Goal: Task Accomplishment & Management: Manage account settings

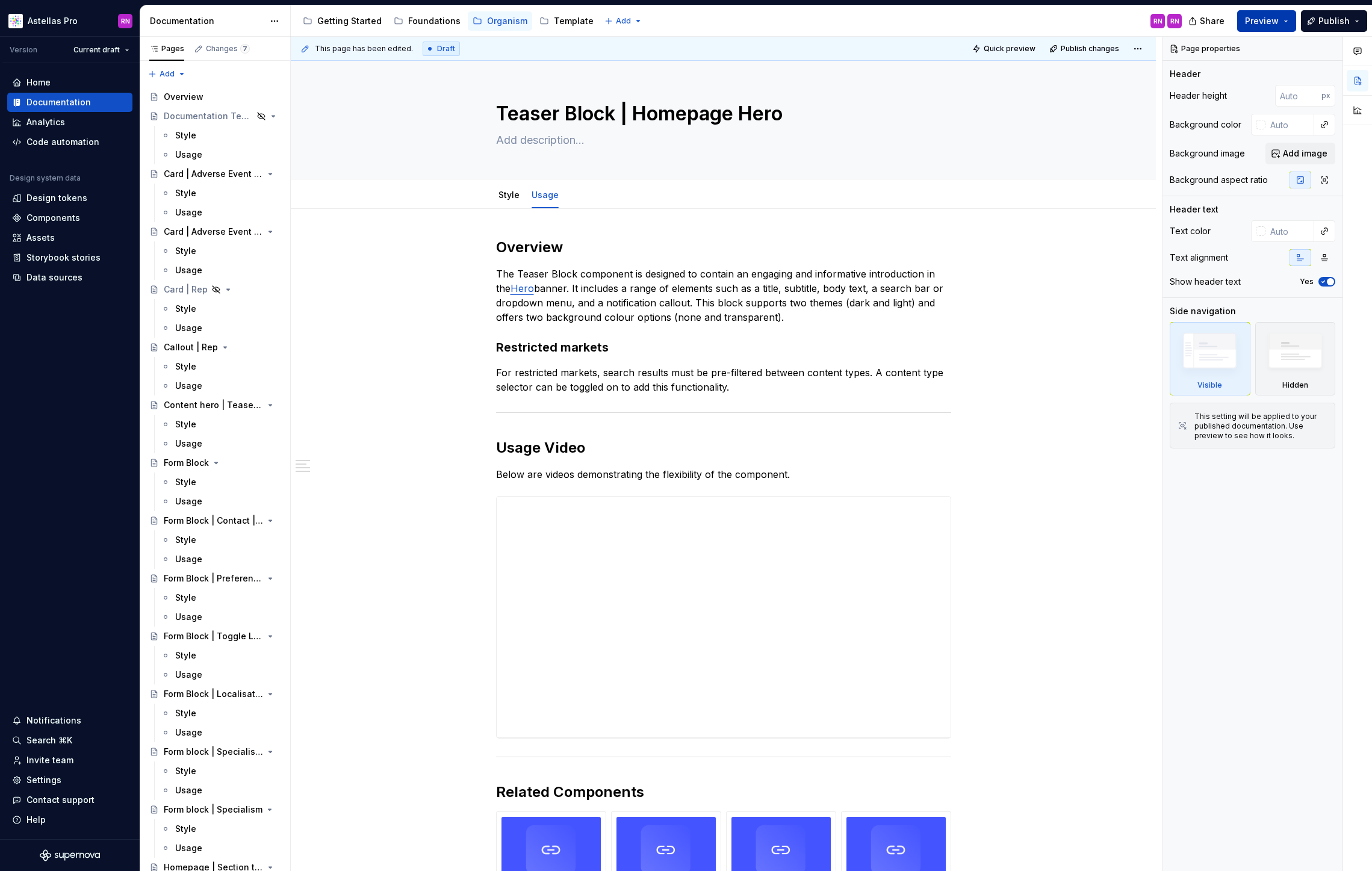
click at [1294, 15] on button "Preview" at bounding box center [1267, 21] width 59 height 22
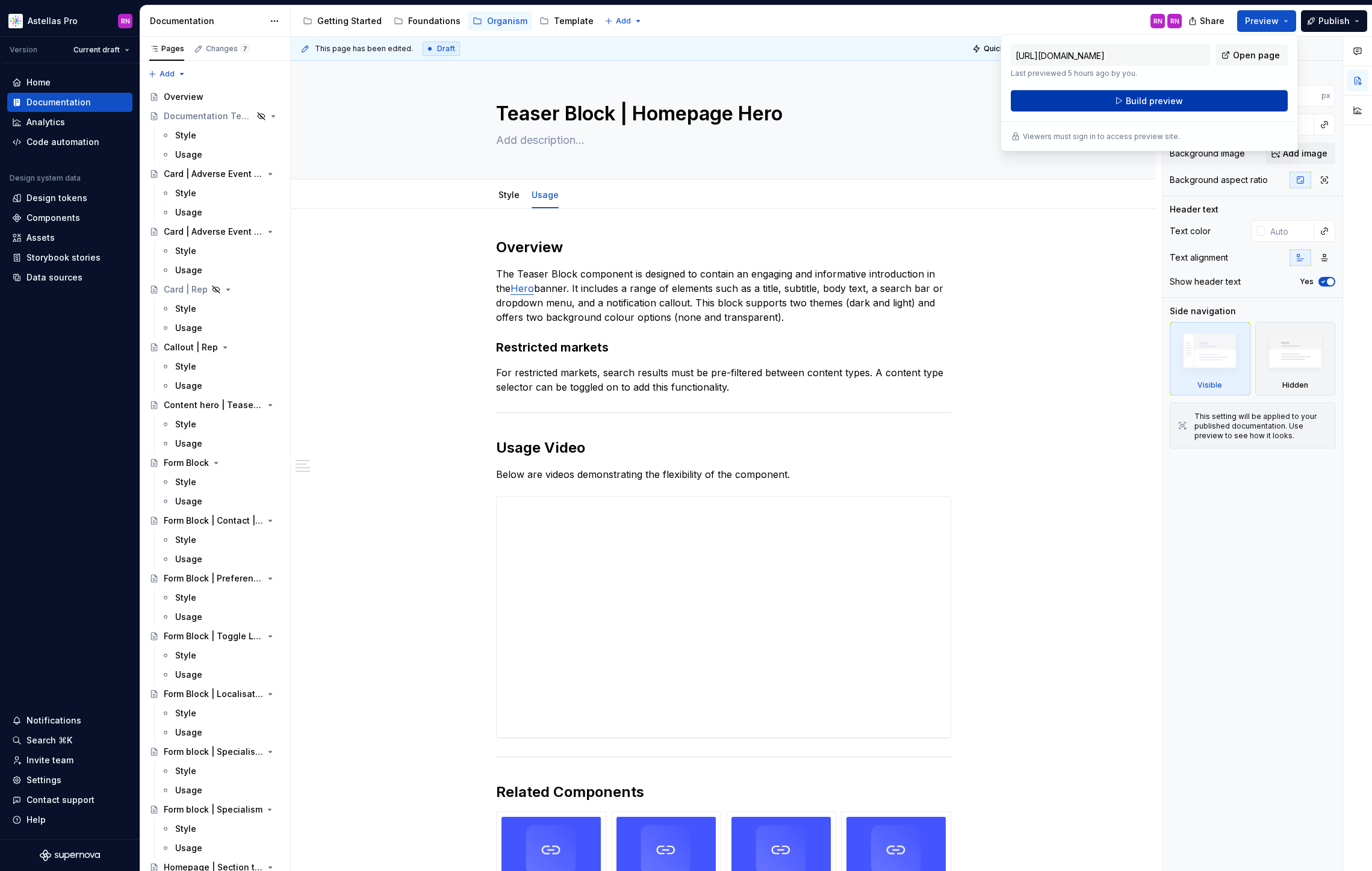
click at [1177, 100] on span "Build preview" at bounding box center [1154, 101] width 57 height 12
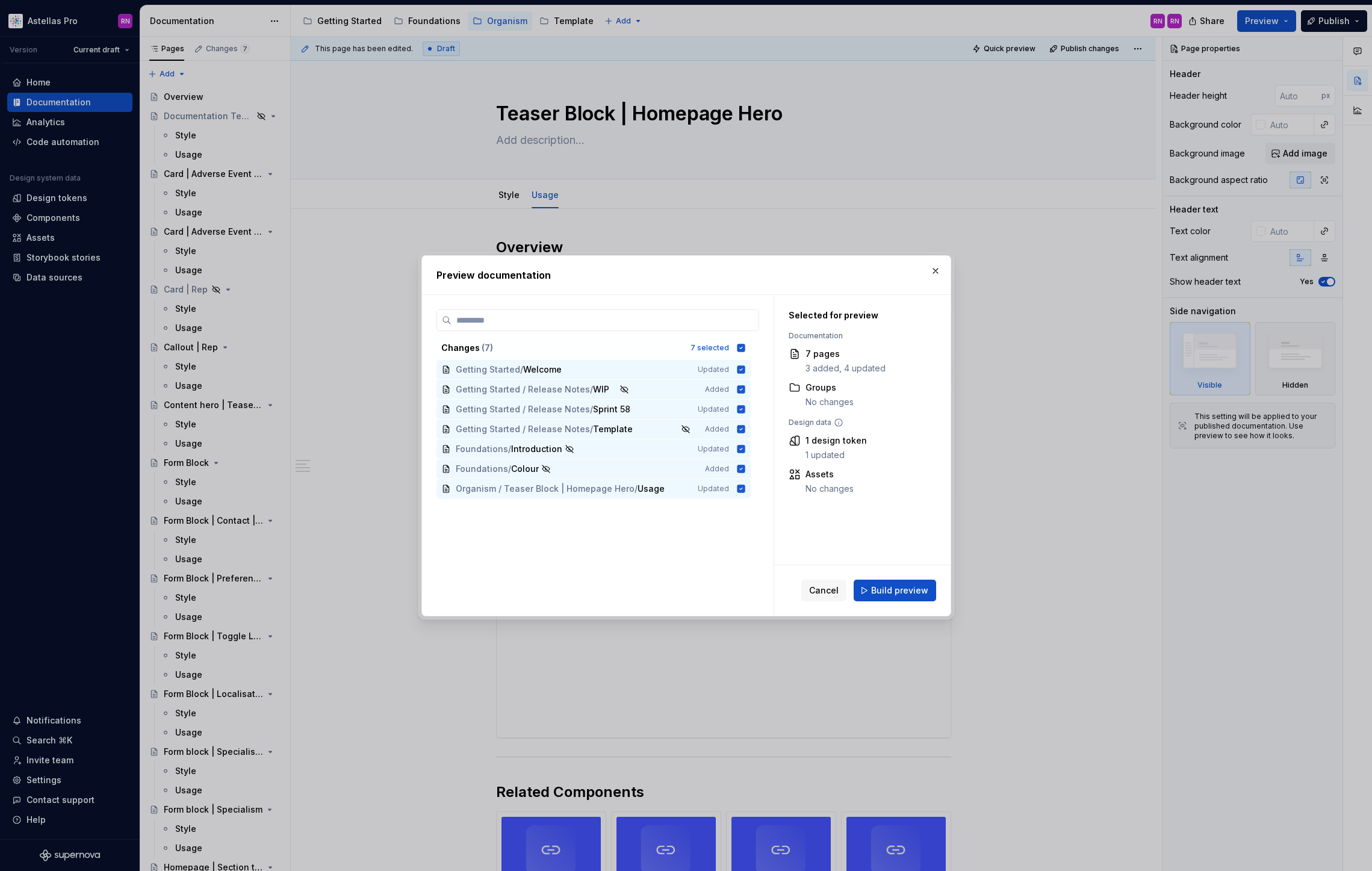
click at [894, 602] on div "Cancel Build preview" at bounding box center [863, 590] width 176 height 51
click at [889, 593] on span "Build preview" at bounding box center [900, 590] width 57 height 12
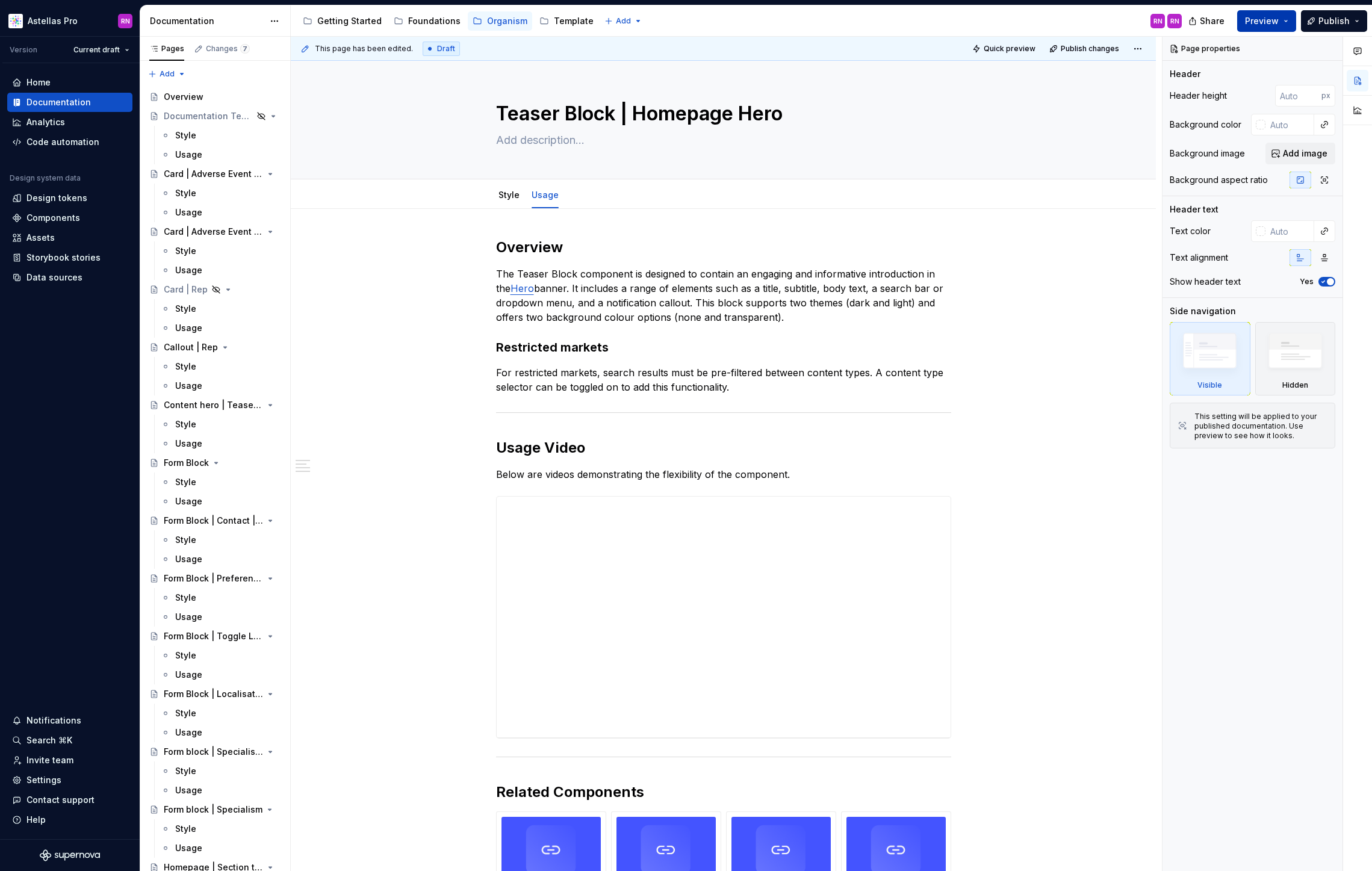
click at [1288, 27] on button "Preview" at bounding box center [1267, 21] width 59 height 22
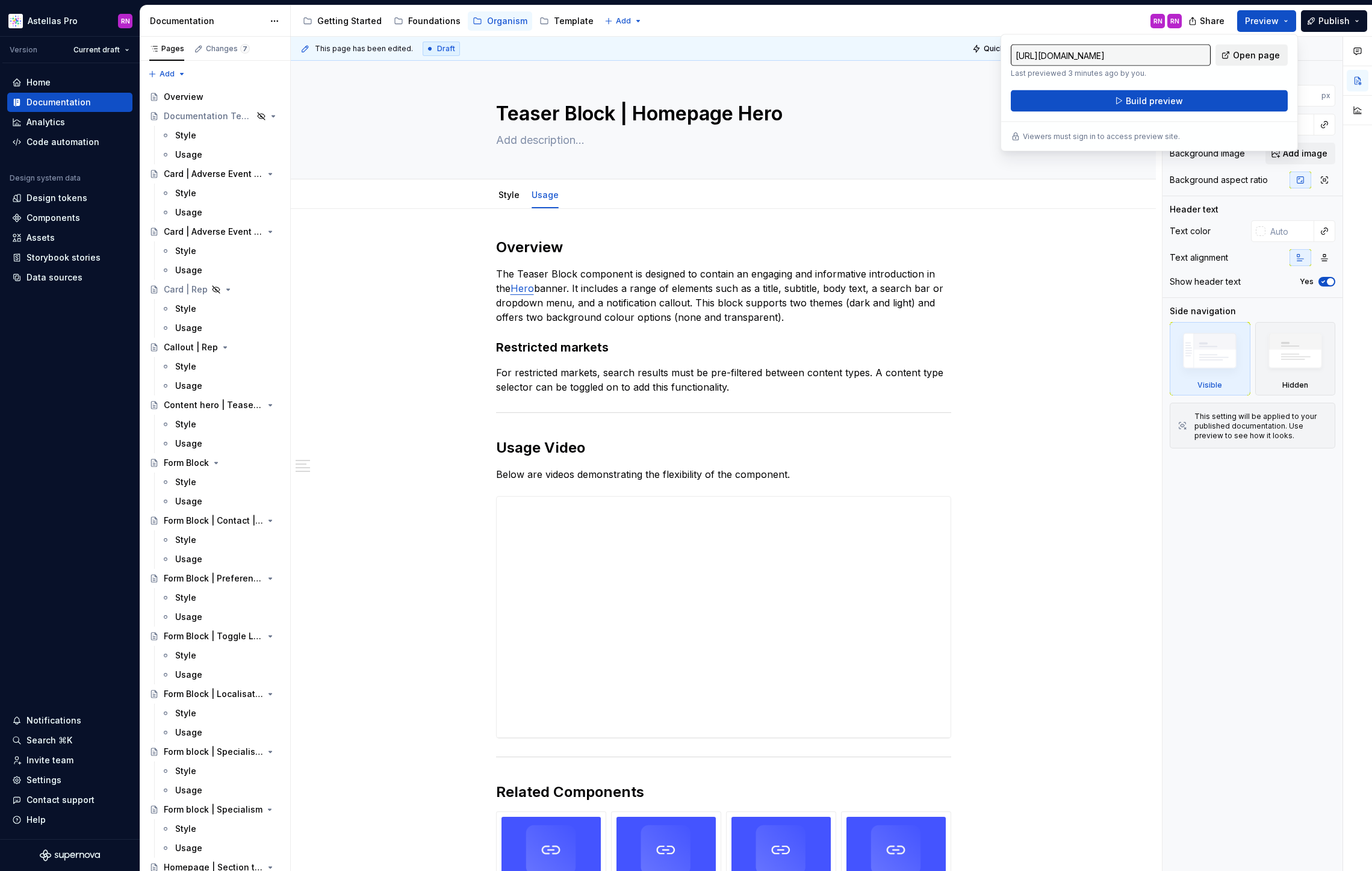
click at [1258, 53] on span "Open page" at bounding box center [1256, 55] width 47 height 12
click at [330, 407] on div "**********" at bounding box center [724, 786] width 865 height 1155
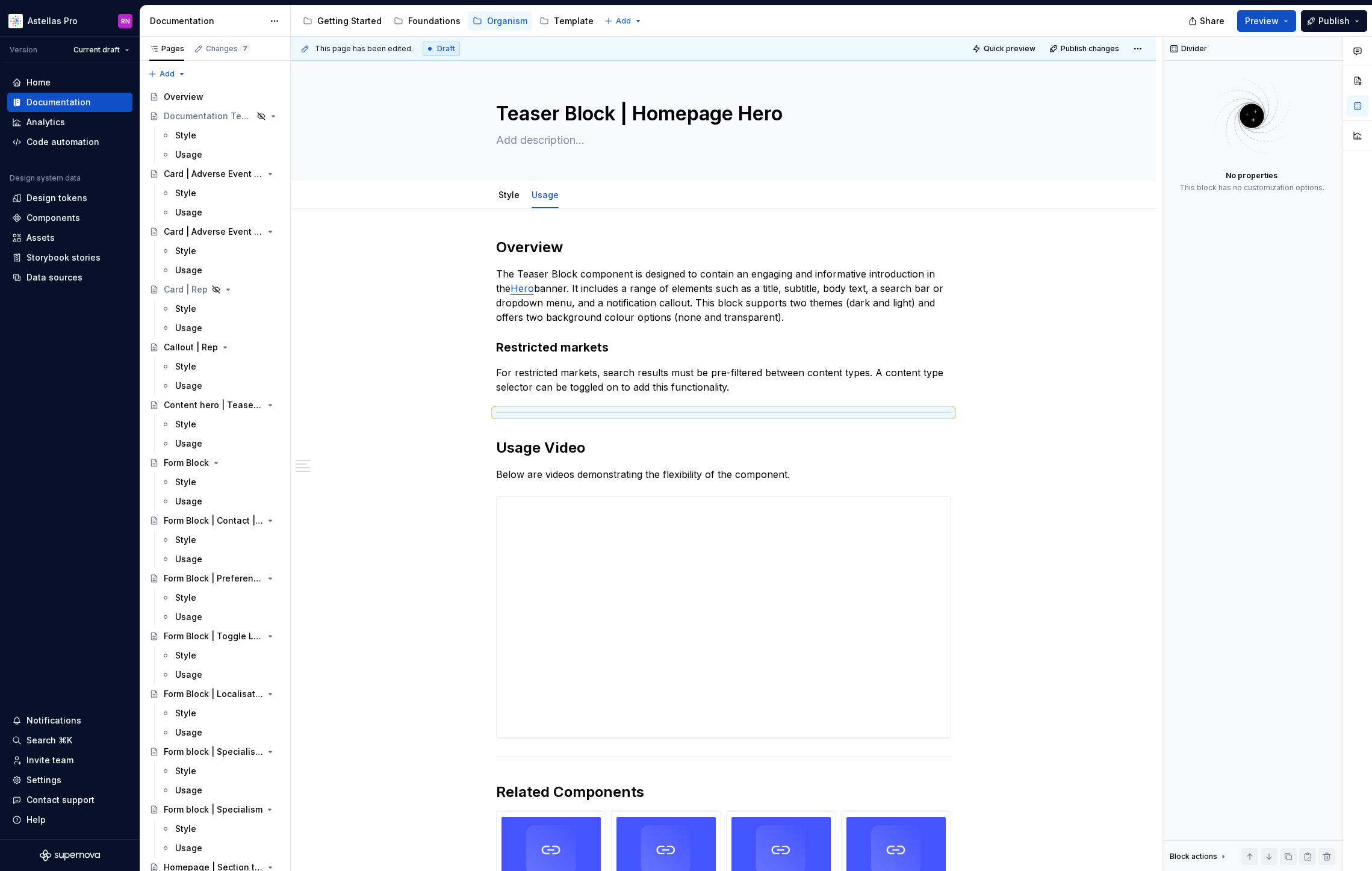
type textarea "*"
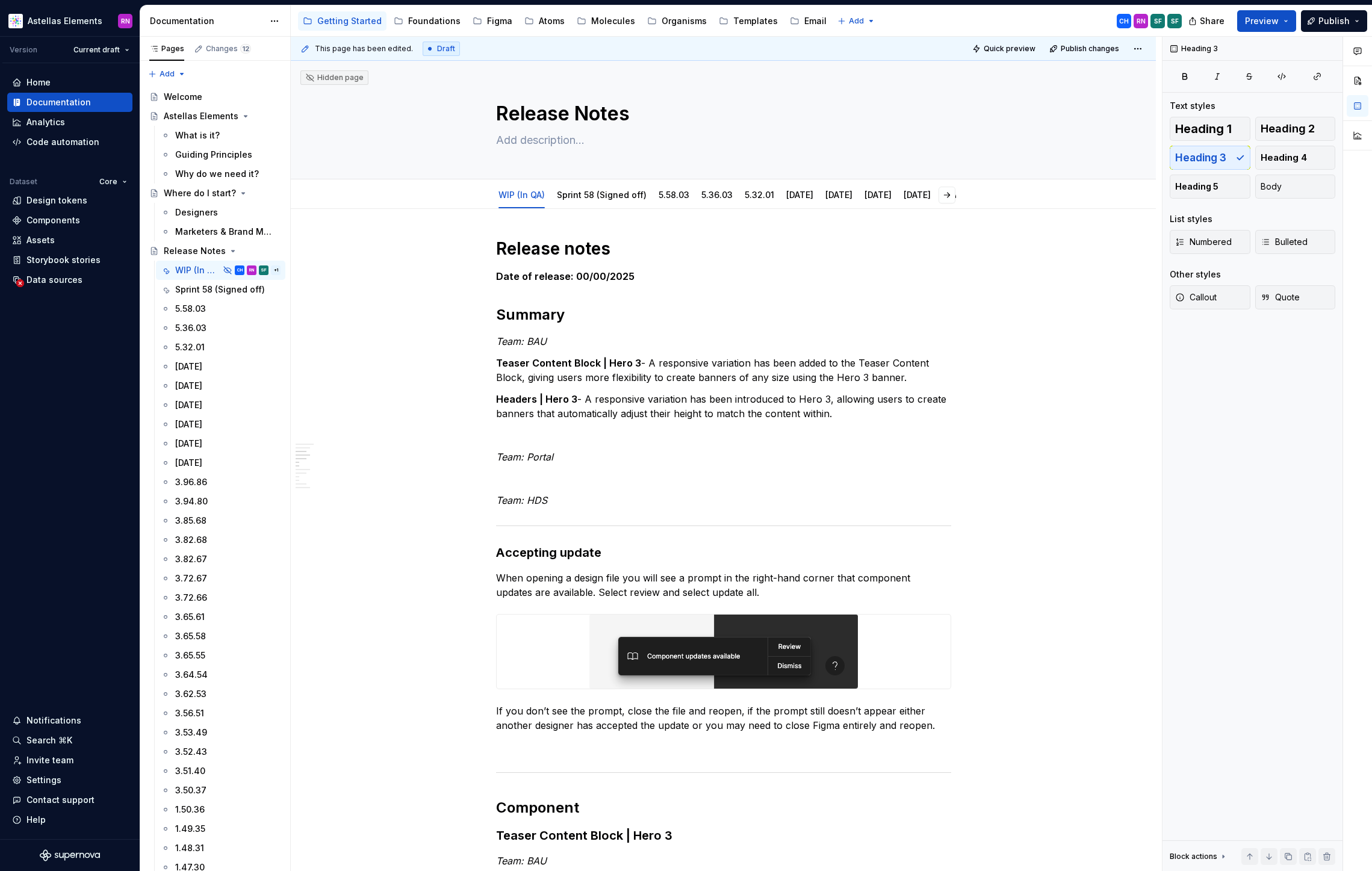
scroll to position [458, 0]
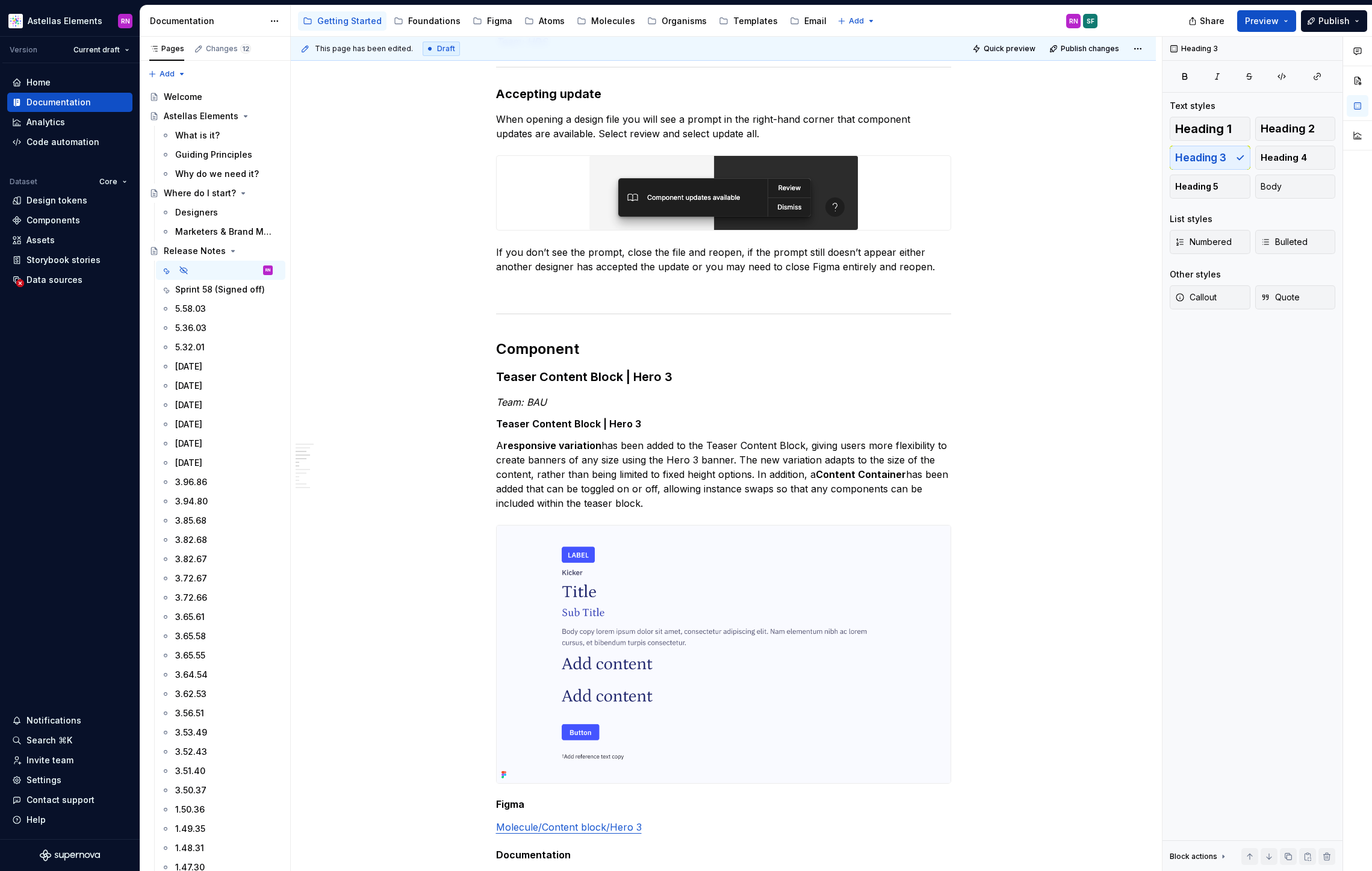
type textarea "*"
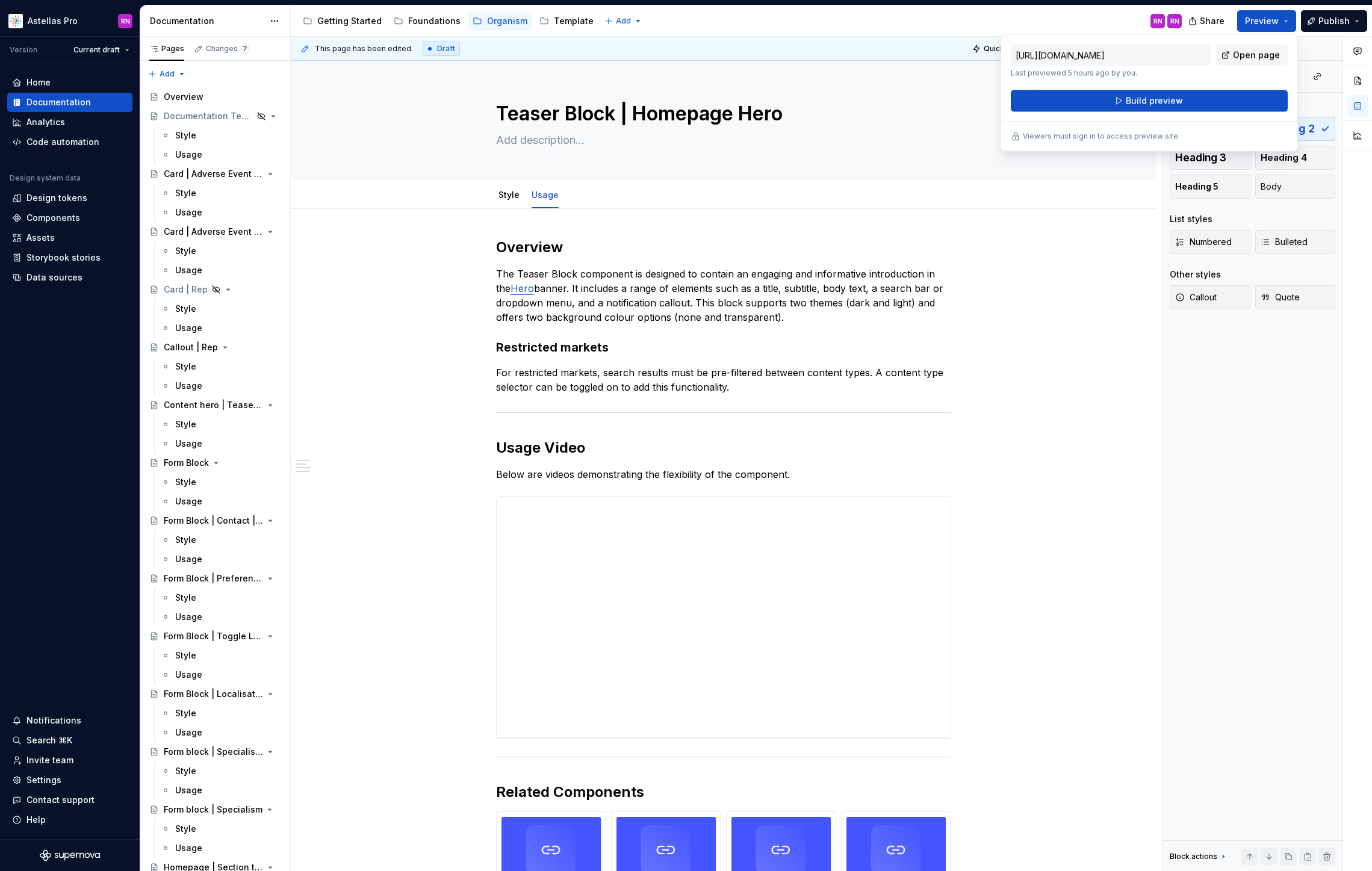
scroll to position [1467, 0]
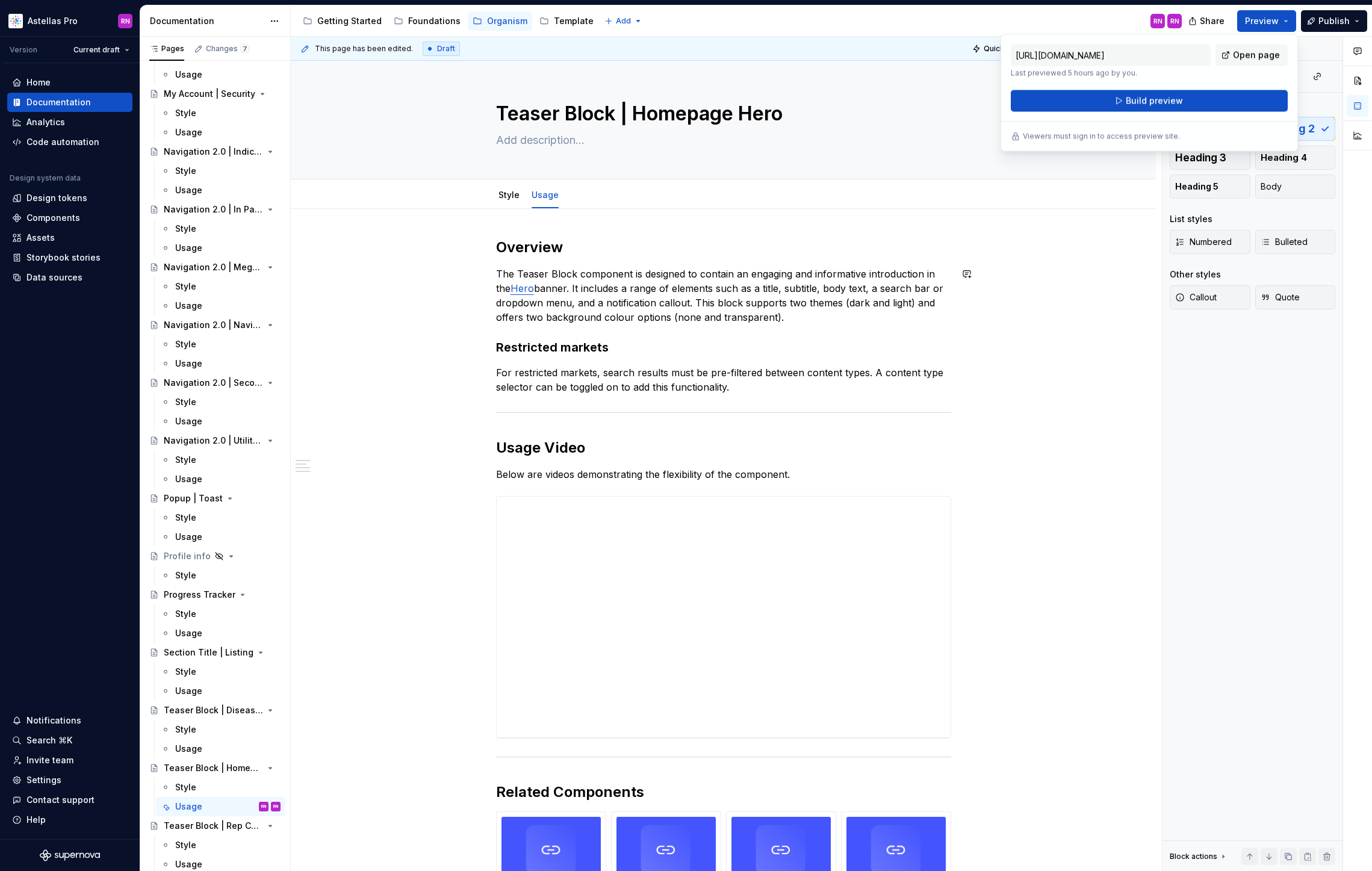
click at [410, 331] on div "**********" at bounding box center [724, 786] width 865 height 1155
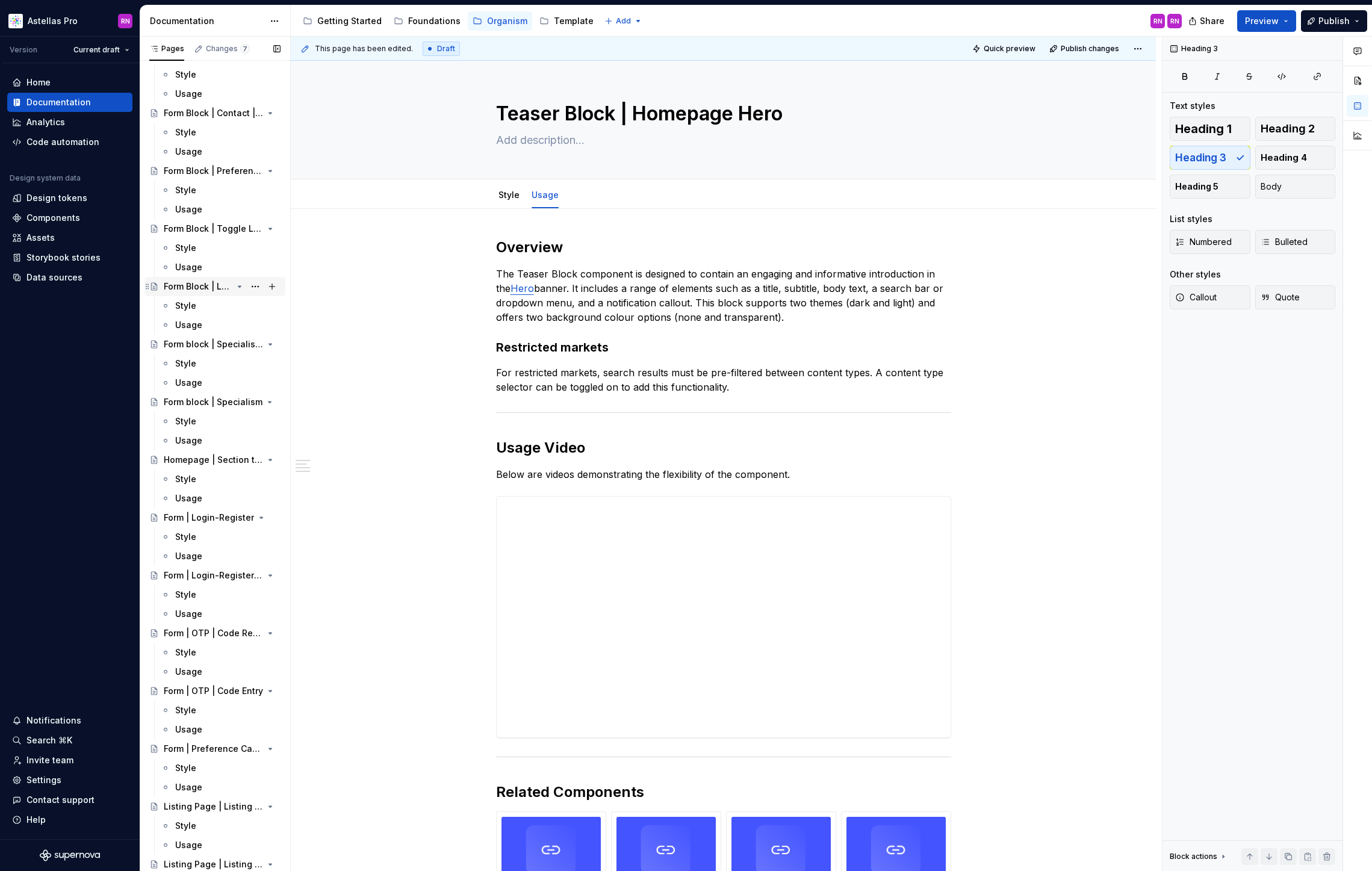
scroll to position [0, 0]
click at [345, 23] on div "Getting Started" at bounding box center [349, 21] width 65 height 12
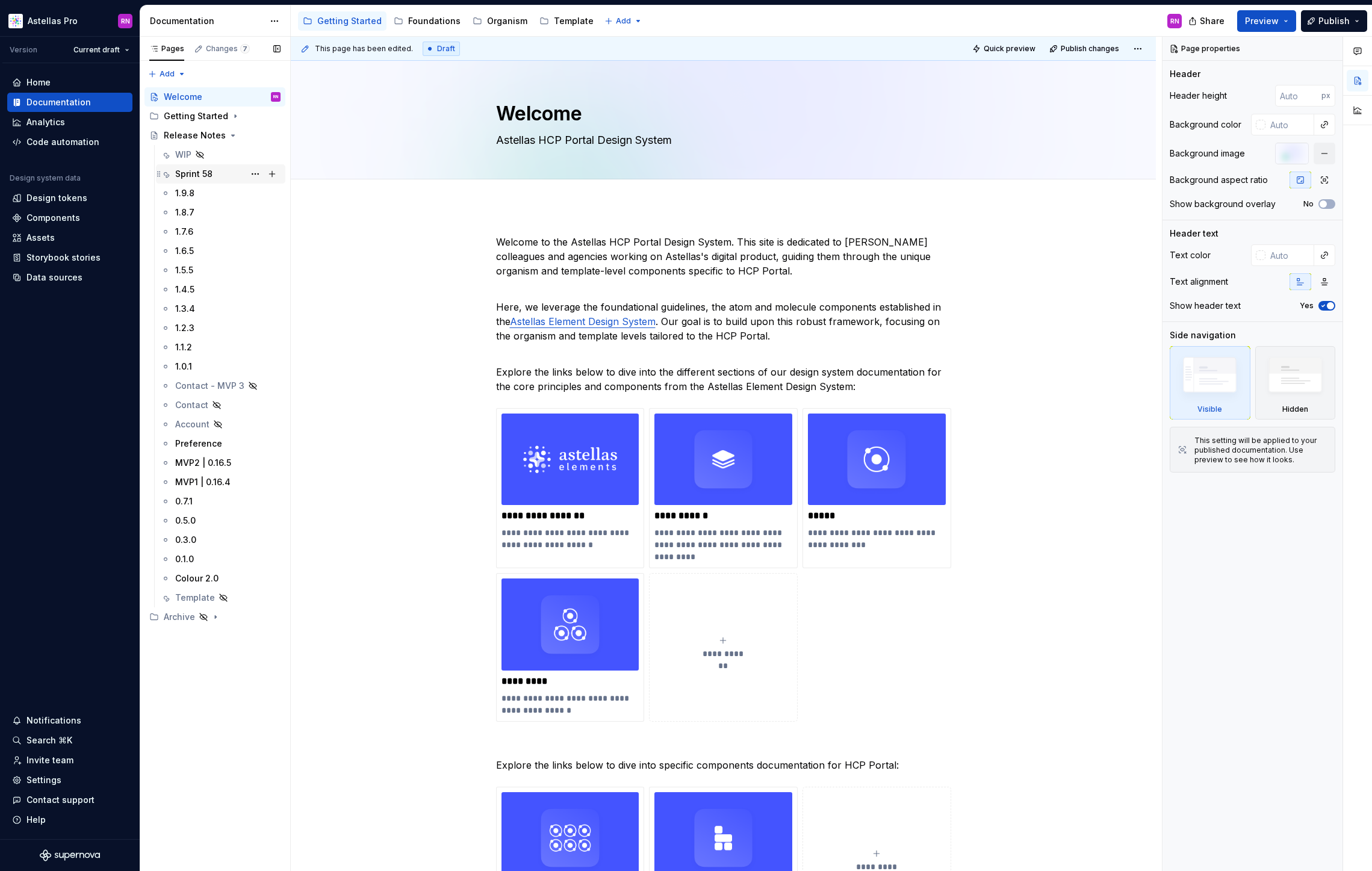
click at [182, 174] on div "Sprint 58" at bounding box center [193, 174] width 37 height 12
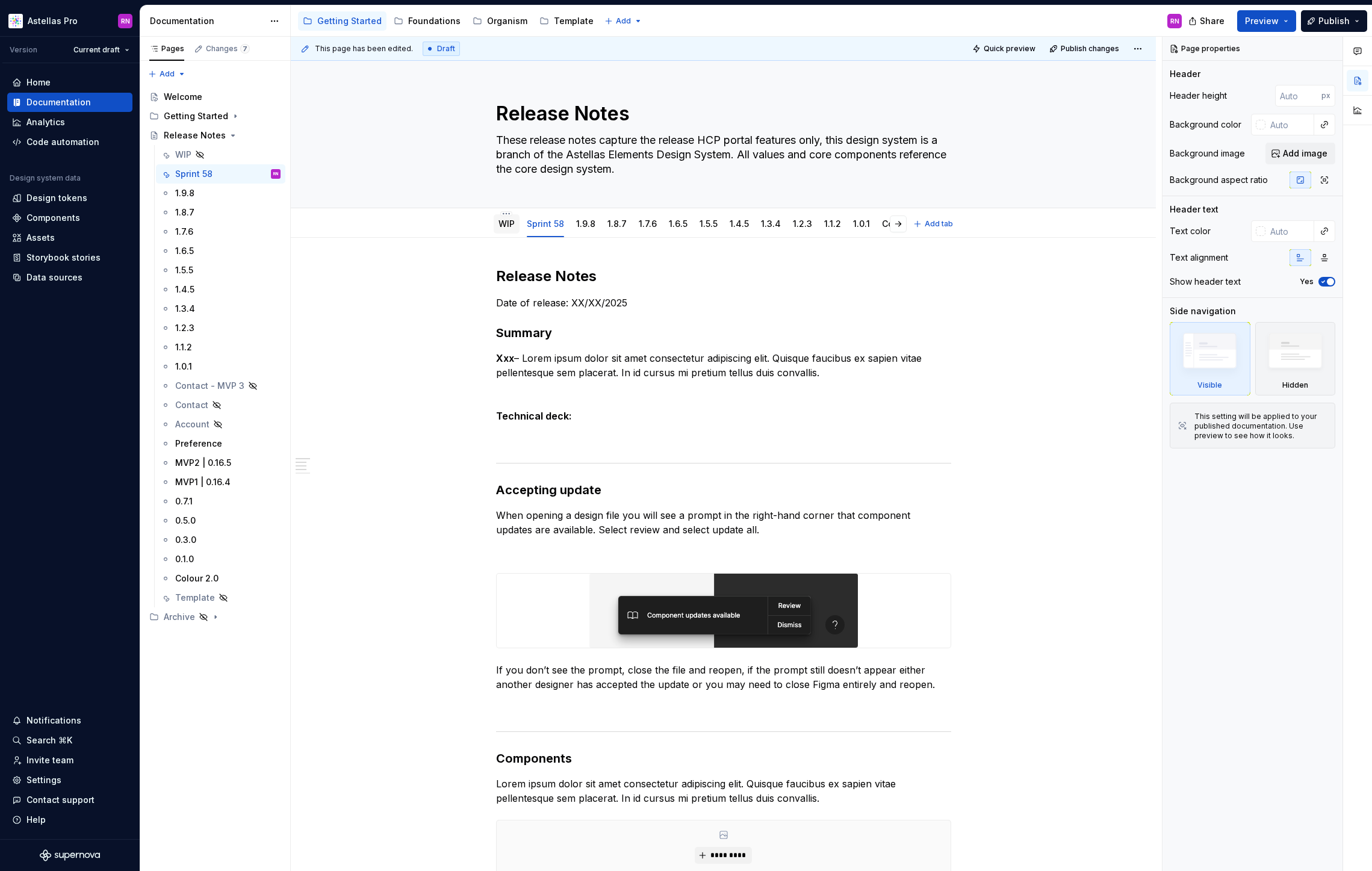
click at [510, 230] on div "WIP" at bounding box center [506, 224] width 16 height 15
click at [514, 224] on link "WIP" at bounding box center [506, 224] width 16 height 10
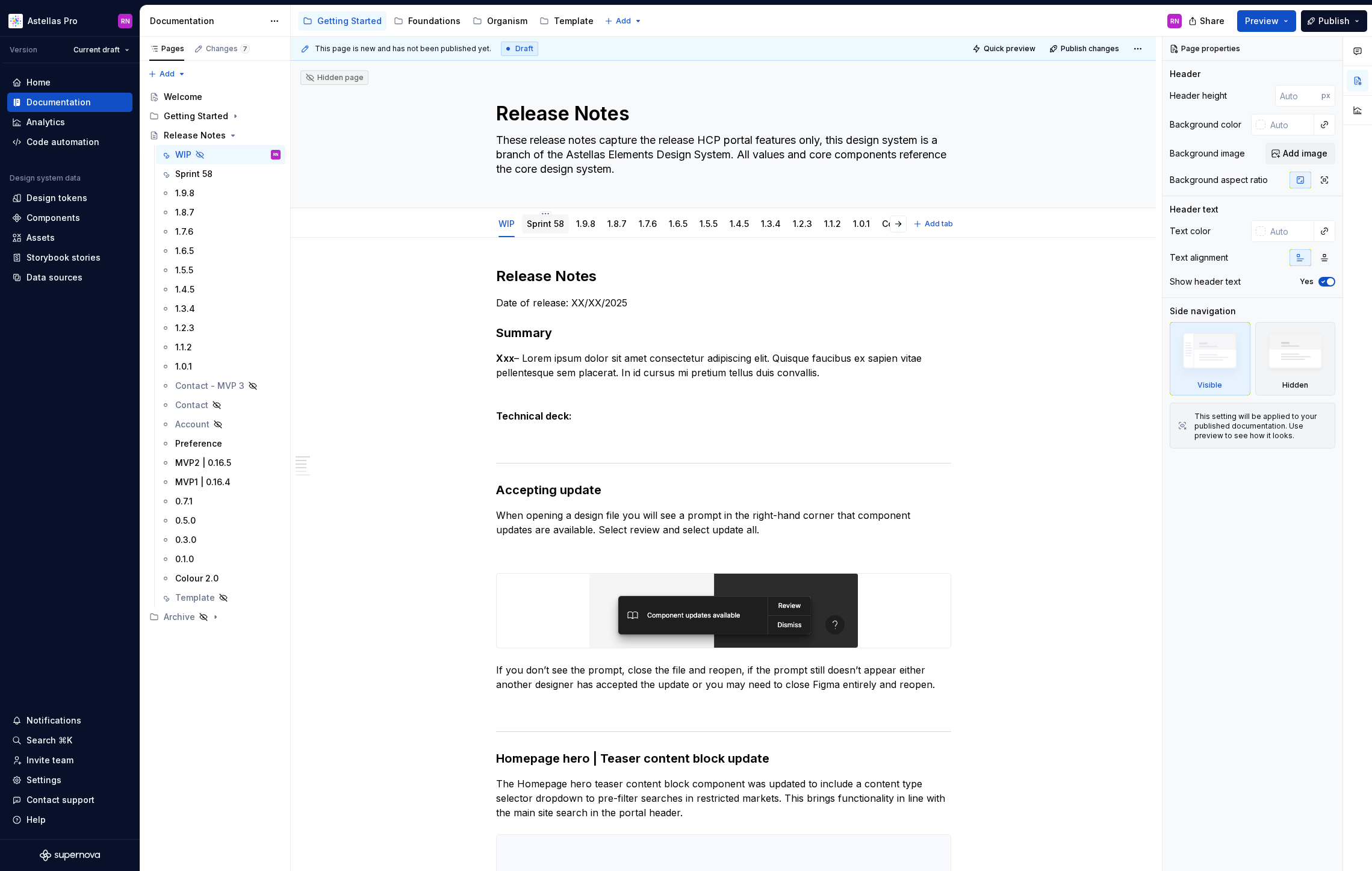
click at [546, 221] on link "Sprint 58" at bounding box center [545, 224] width 37 height 10
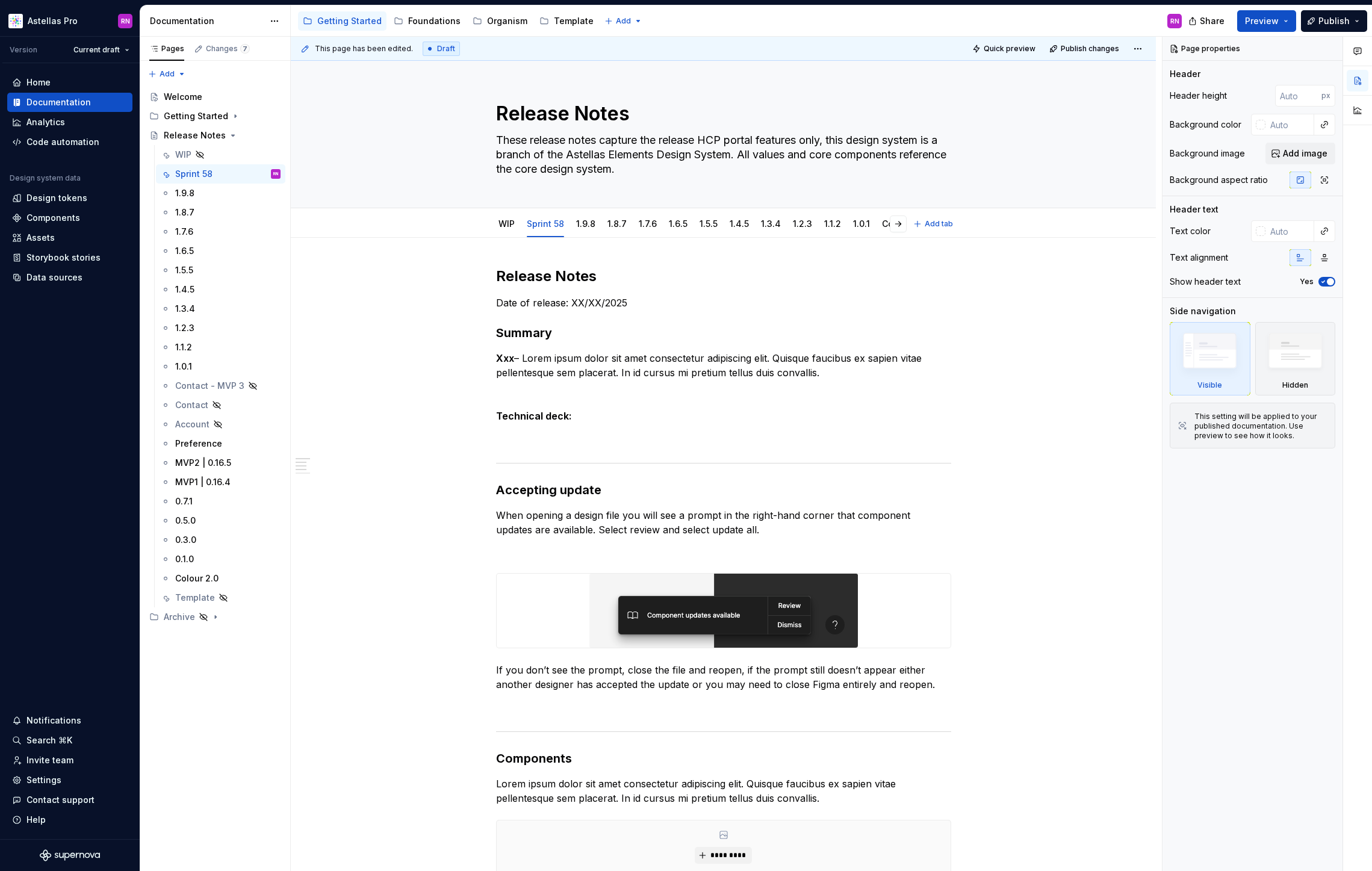
type textarea "*"
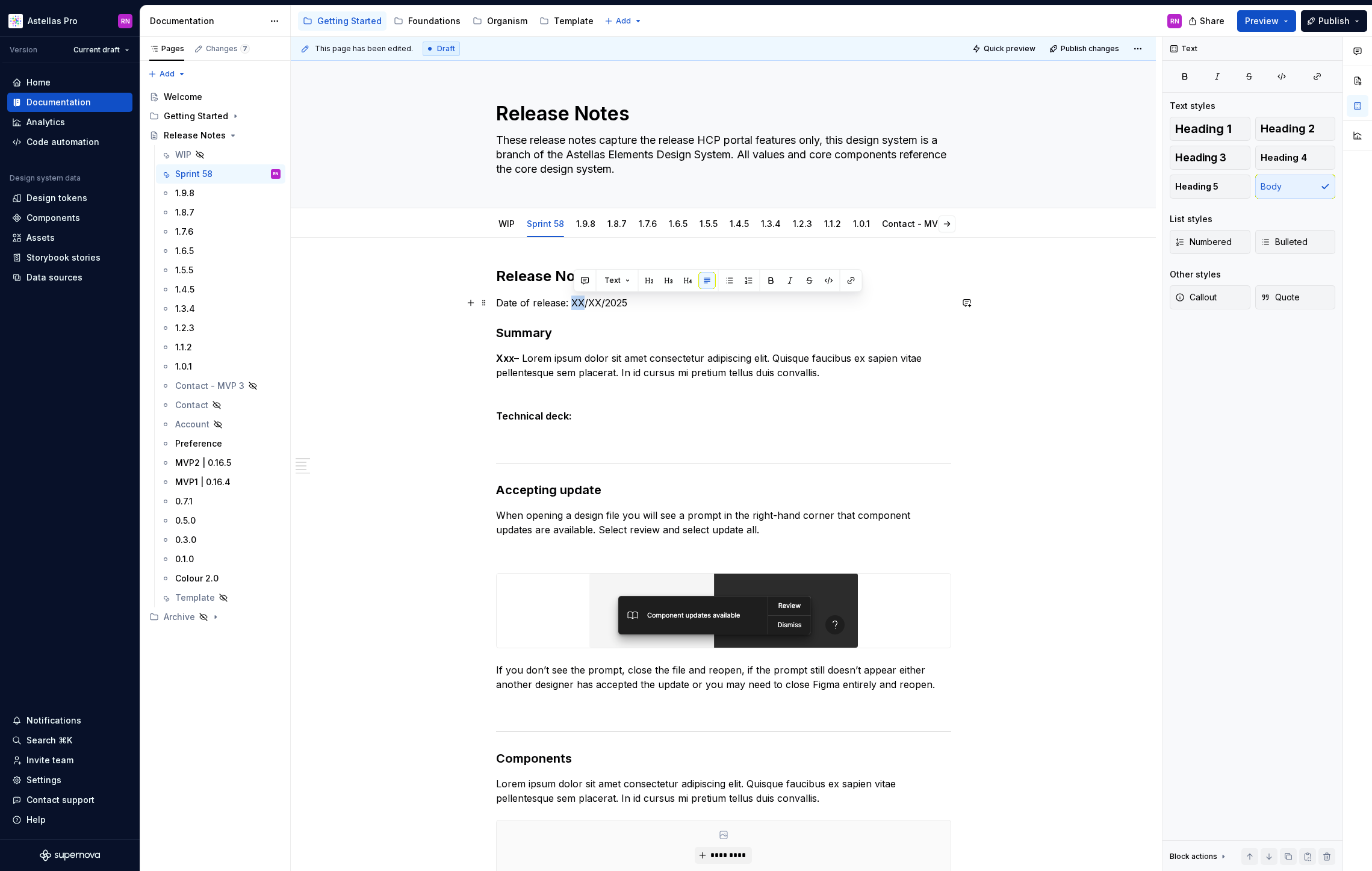
drag, startPoint x: 584, startPoint y: 306, endPoint x: 573, endPoint y: 305, distance: 11.0
click at [573, 305] on p "Date of release: XX/XX/2025" at bounding box center [723, 302] width 455 height 15
drag, startPoint x: 599, startPoint y: 303, endPoint x: 590, endPoint y: 305, distance: 9.2
click at [590, 305] on p "Date of release: 29/XX/2025" at bounding box center [723, 302] width 455 height 15
click at [510, 224] on link "WIP" at bounding box center [506, 224] width 16 height 10
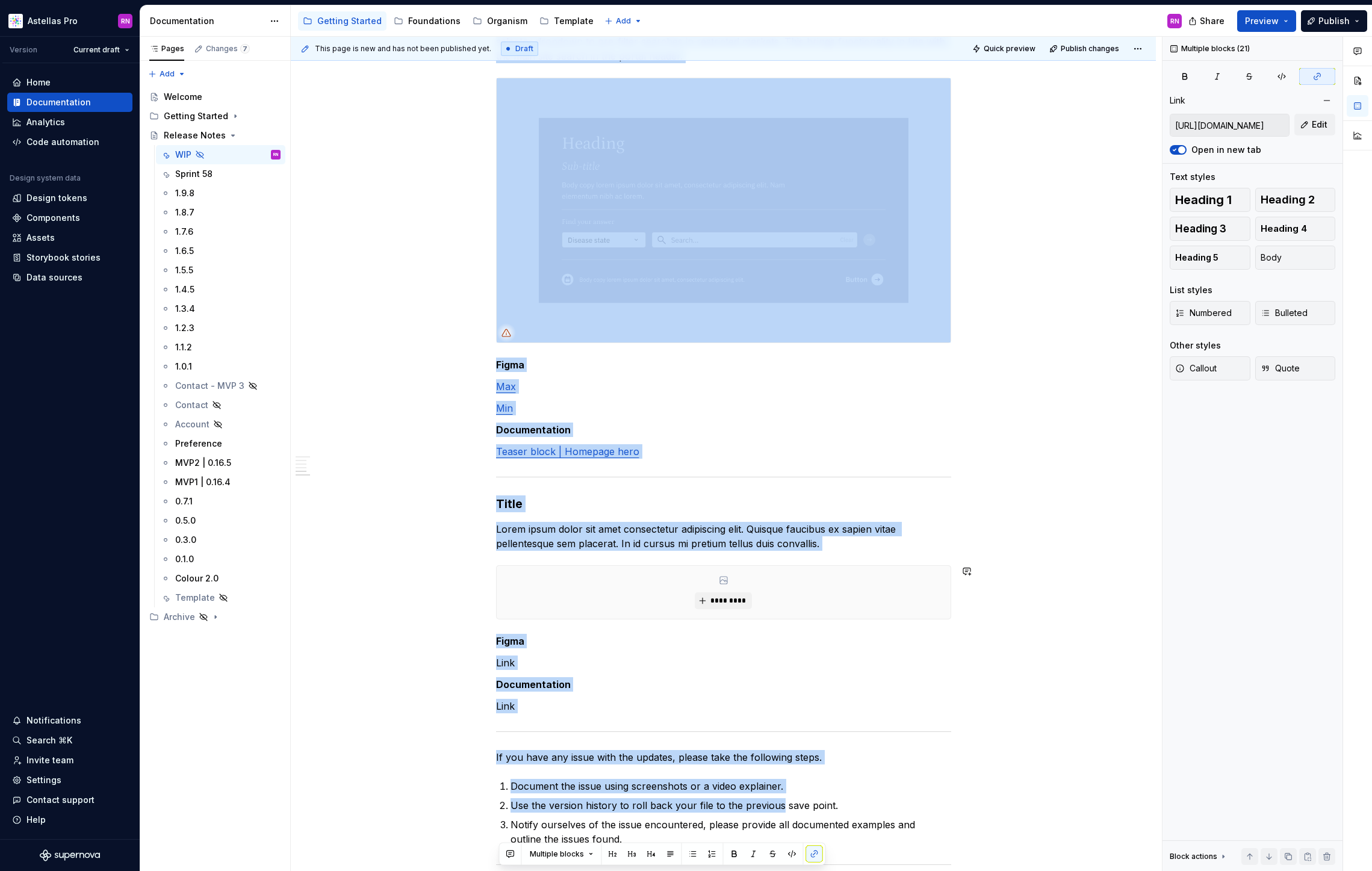
scroll to position [828, 0]
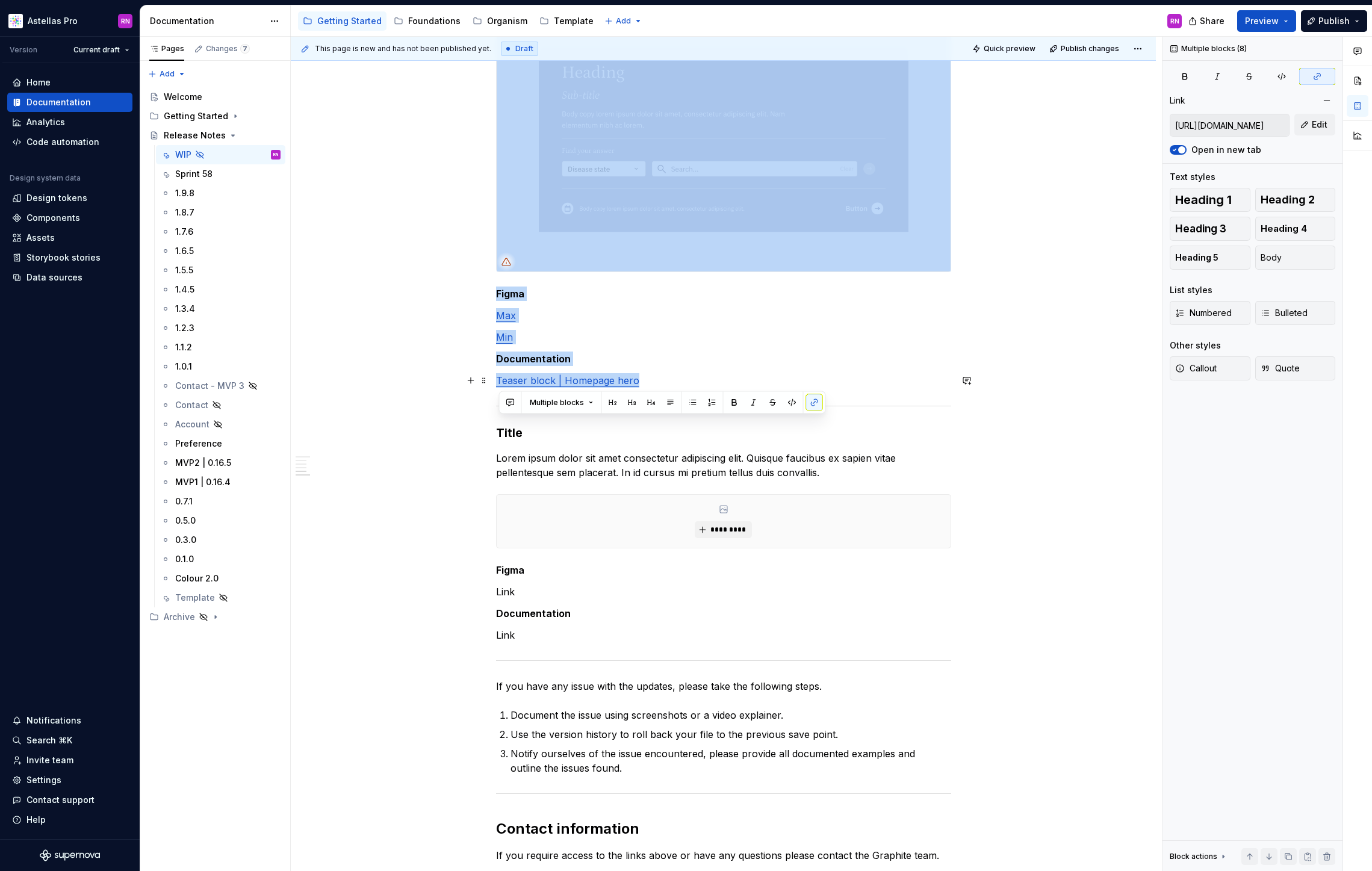
drag, startPoint x: 502, startPoint y: 442, endPoint x: 653, endPoint y: 387, distance: 160.7
click at [653, 387] on div "Release Notes Date of release: XX/XX/2025 Summary Xxx – Lorem ipsum dolor sit a…" at bounding box center [723, 150] width 455 height 1423
copy div "Homepage hero | Teaser content block update The Homepage hero teaser content bl…"
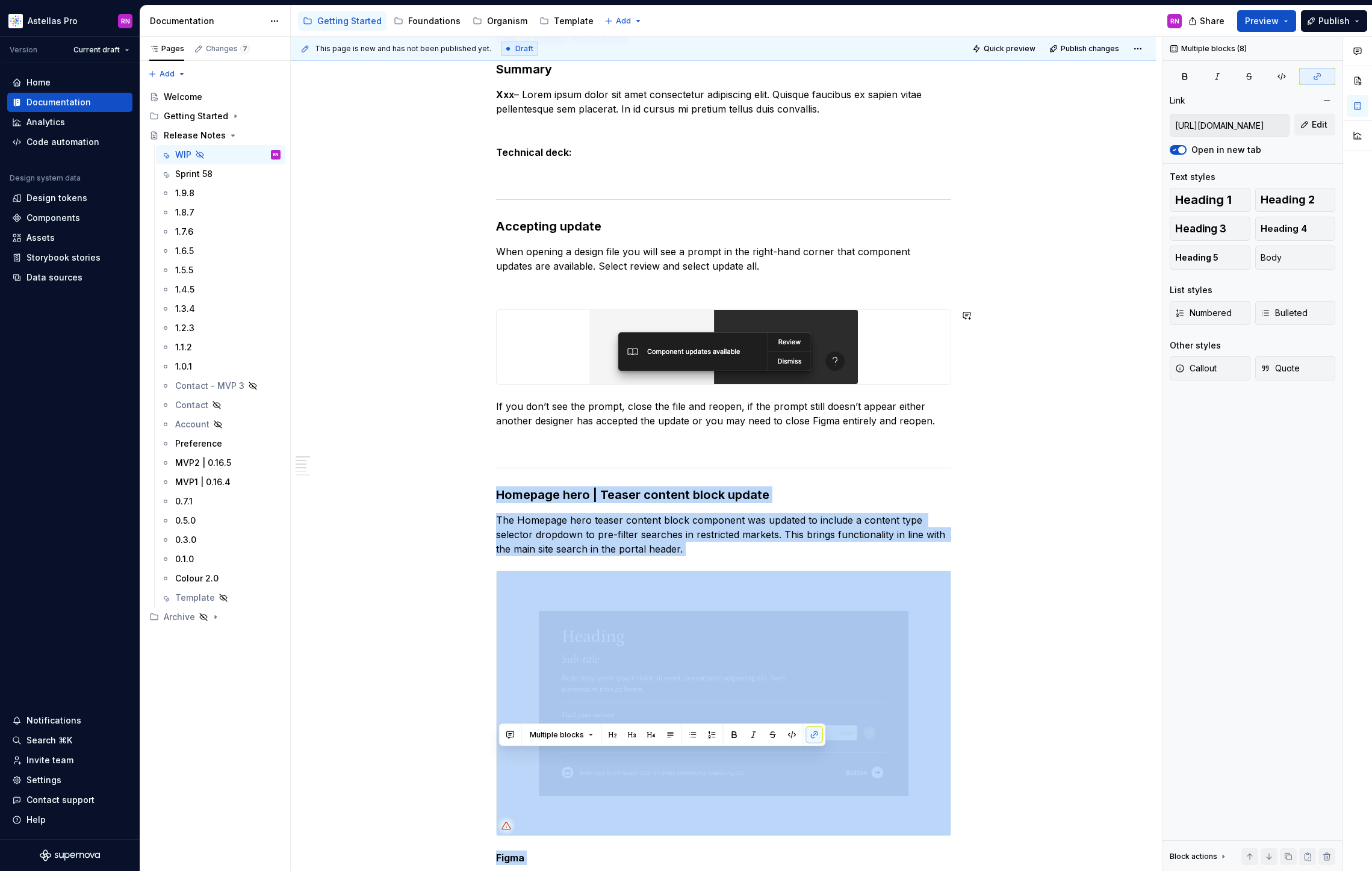
scroll to position [0, 0]
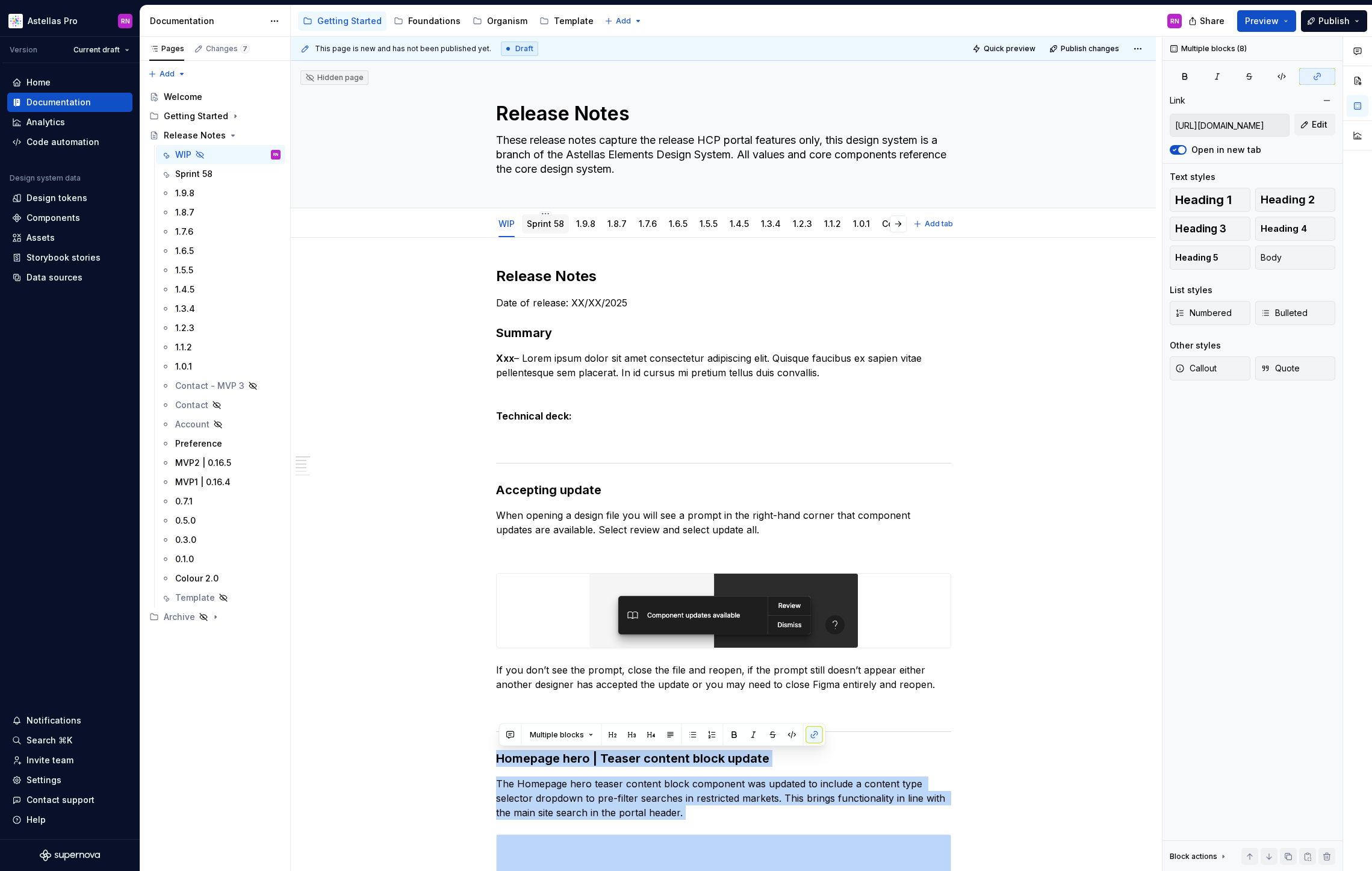
click at [555, 222] on link "Sprint 58" at bounding box center [545, 224] width 37 height 10
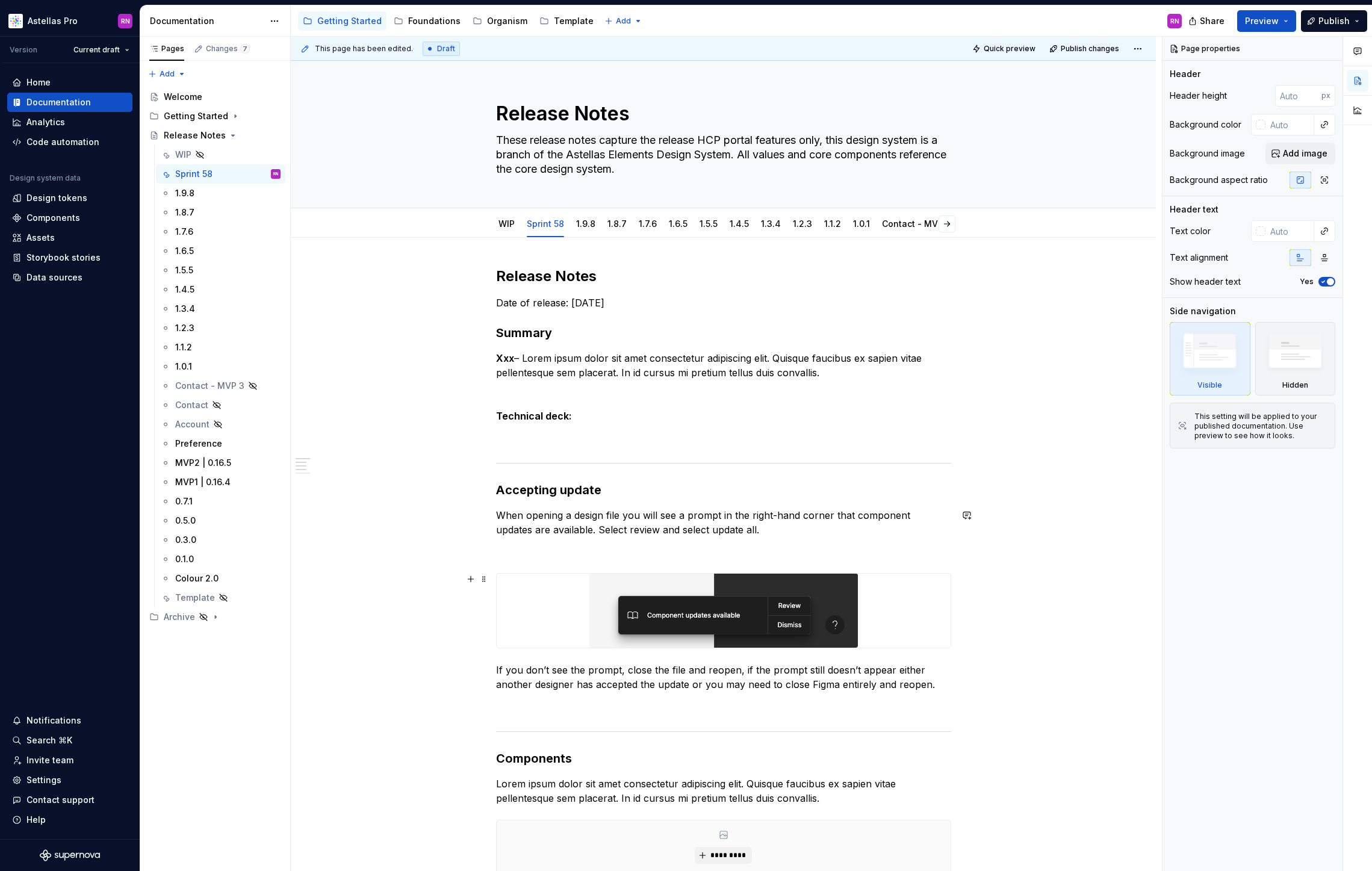
scroll to position [272, 0]
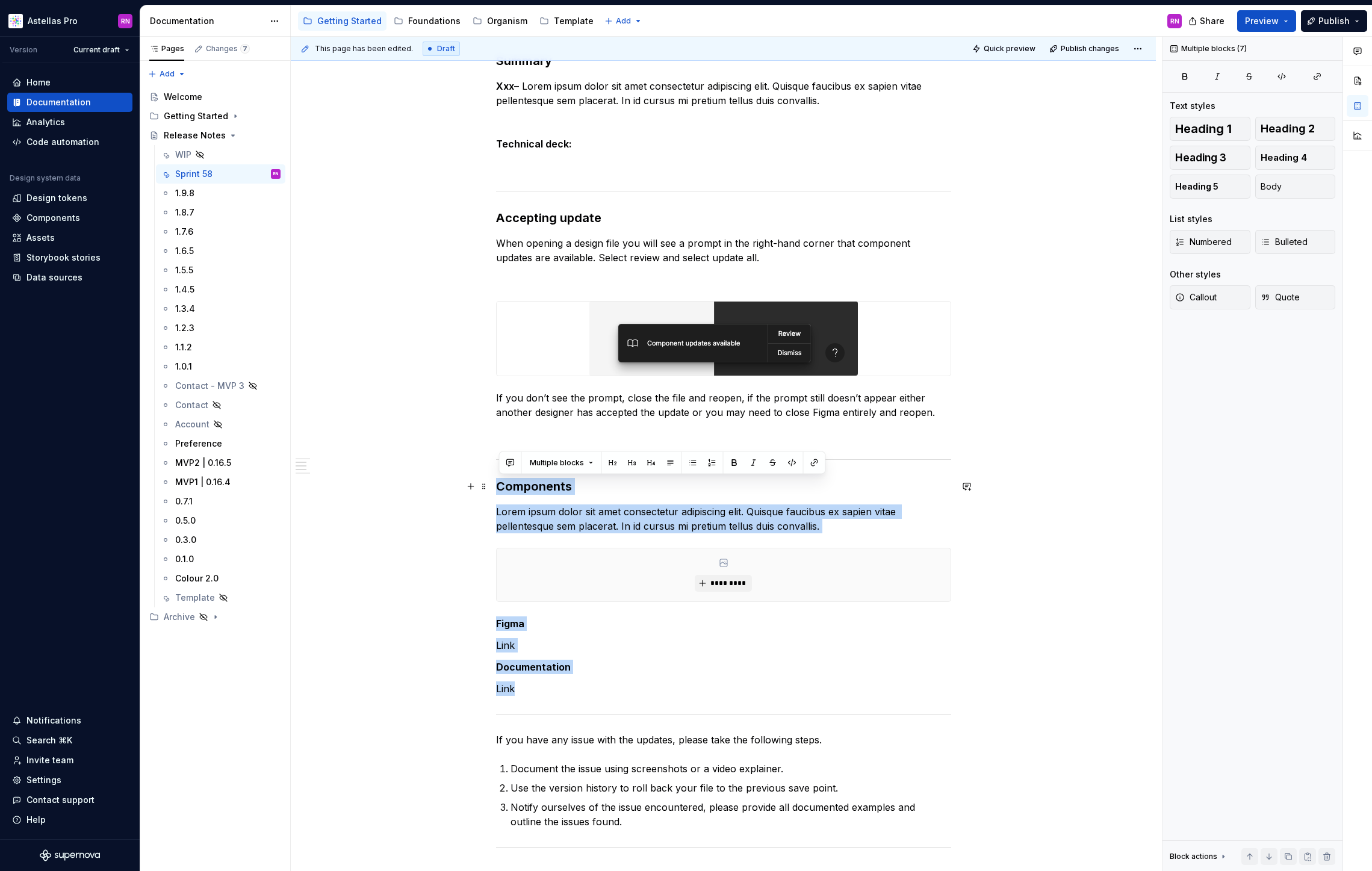
drag, startPoint x: 528, startPoint y: 692, endPoint x: 502, endPoint y: 483, distance: 210.6
click at [502, 483] on div "Release Notes Date of release: 29/08/2025 Summary Xxx – Lorem ipsum dolor sit a…" at bounding box center [723, 466] width 455 height 943
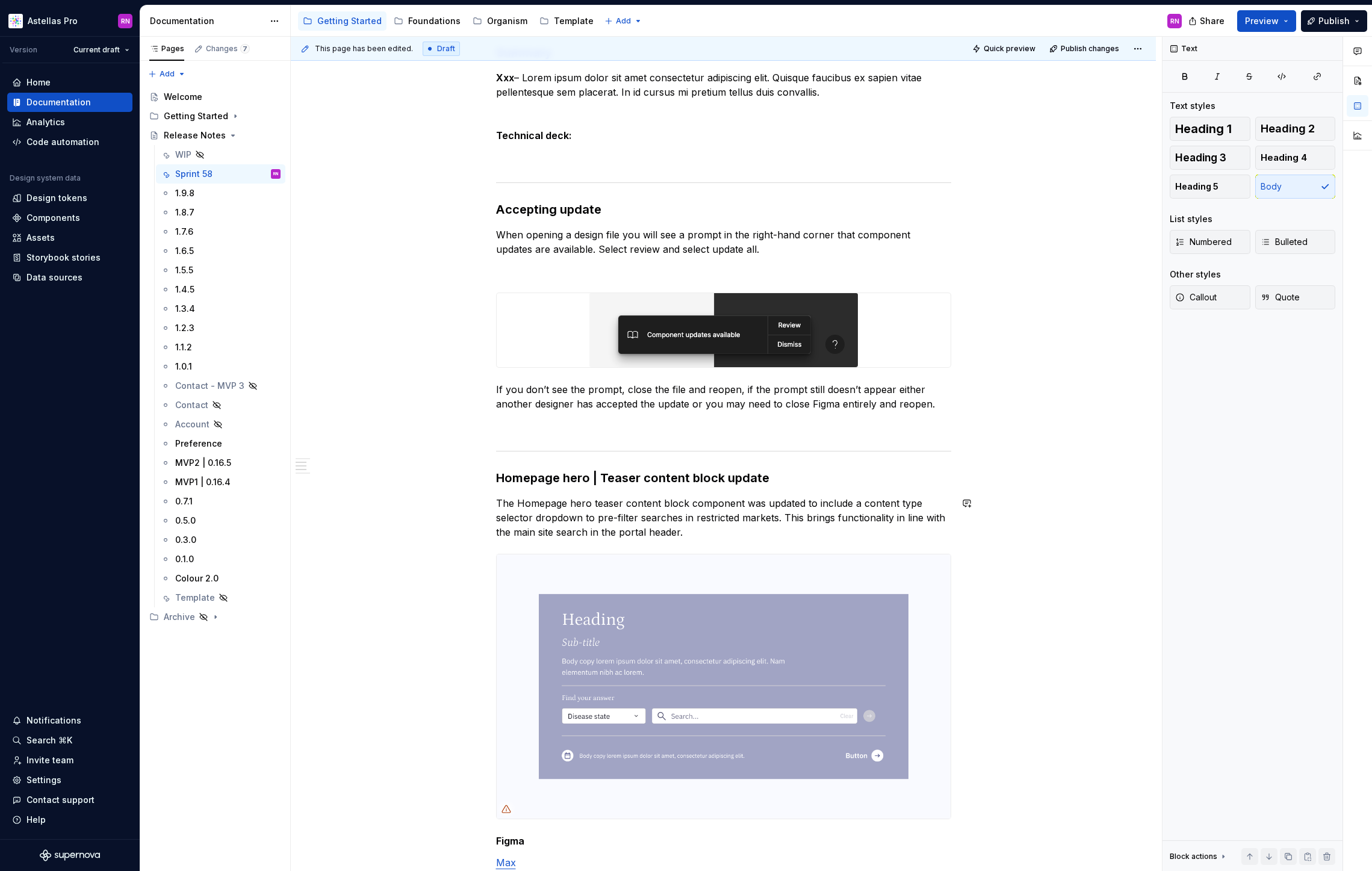
scroll to position [0, 0]
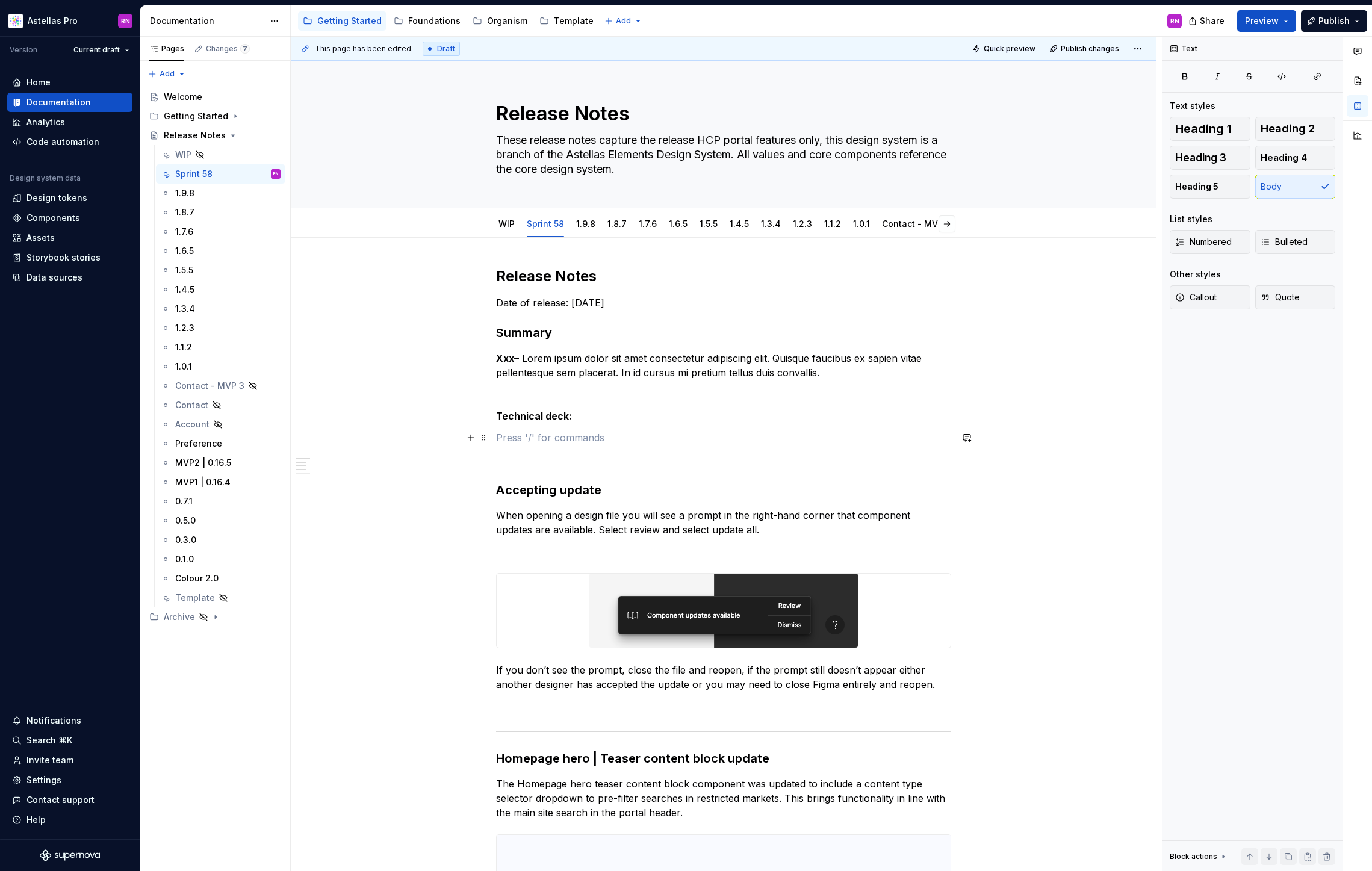
click at [516, 432] on p at bounding box center [723, 437] width 455 height 15
type textarea "*"
drag, startPoint x: 554, startPoint y: 439, endPoint x: 500, endPoint y: 438, distance: 54.0
click at [500, 438] on p "Tech Team |" at bounding box center [723, 437] width 455 height 15
drag, startPoint x: 611, startPoint y: 437, endPoint x: 500, endPoint y: 438, distance: 111.0
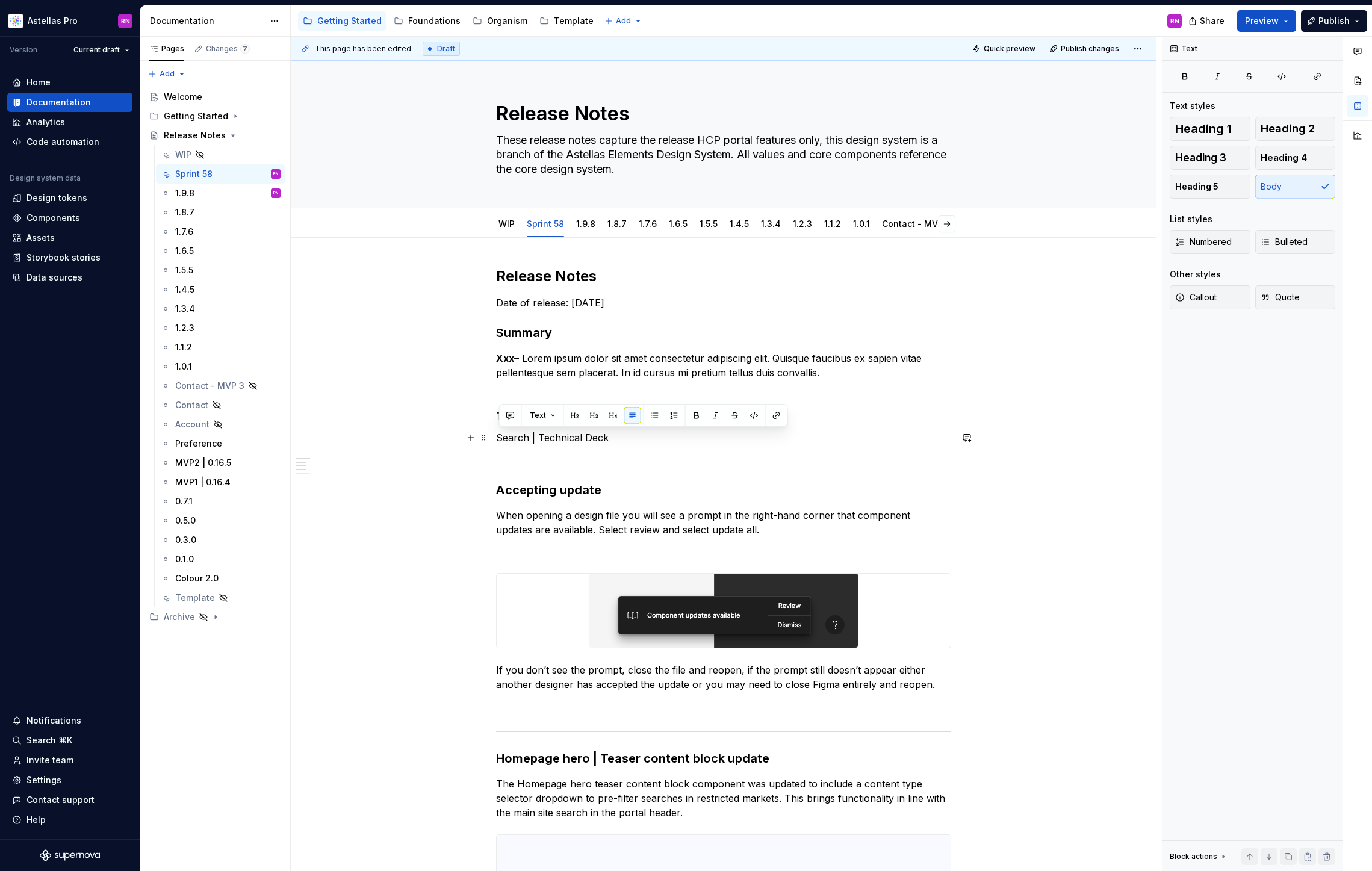
click at [500, 438] on p "Search | Technical Deck" at bounding box center [723, 437] width 455 height 15
type textarea "*"
click at [778, 418] on button "button" at bounding box center [777, 415] width 17 height 17
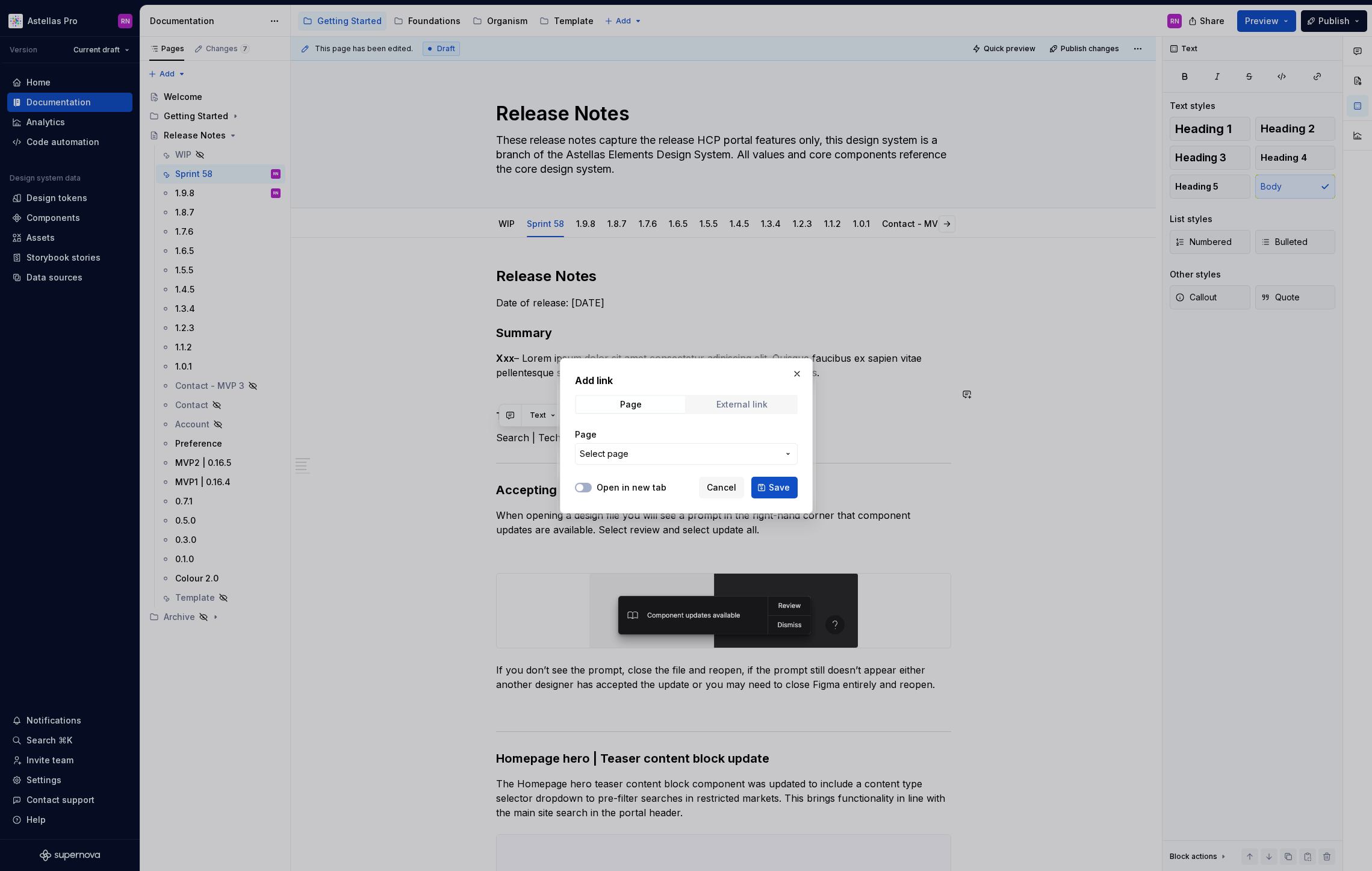
click at [741, 407] on div "External link" at bounding box center [742, 404] width 51 height 9
click at [645, 454] on input "URL" at bounding box center [686, 453] width 223 height 22
paste input "https://www.figma.com/design/UHCH0ZhRRCgoUXCIQAFxAY/Search-%7C-Portal-features?…"
type input "https://www.figma.com/design/UHCH0ZhRRCgoUXCIQAFxAY/Search-%7C-Portal-features?…"
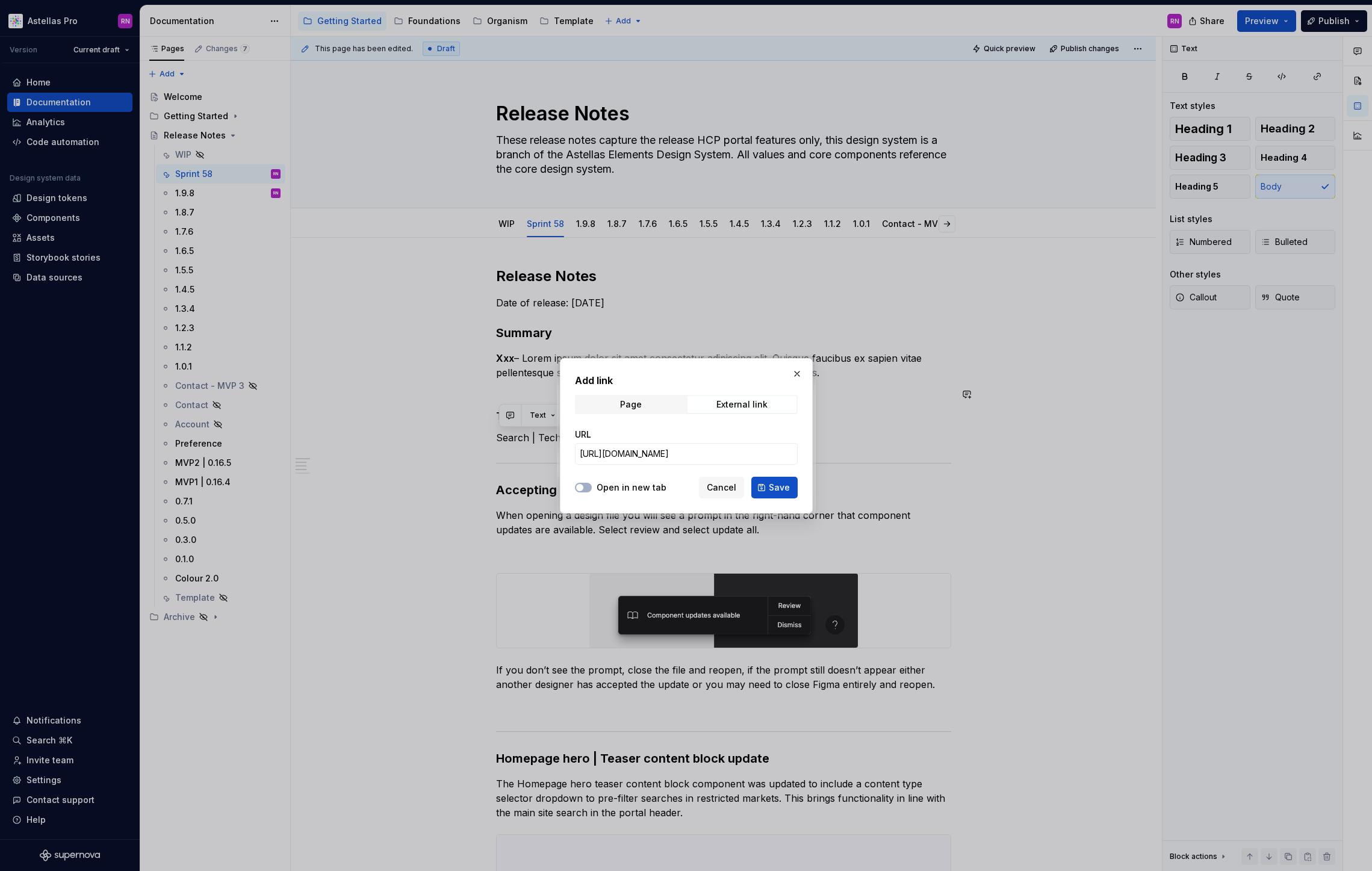
click at [626, 490] on label "Open in new tab" at bounding box center [631, 488] width 70 height 12
click at [591, 490] on button "Open in new tab" at bounding box center [584, 487] width 17 height 9
click at [769, 488] on span "Save" at bounding box center [779, 488] width 21 height 12
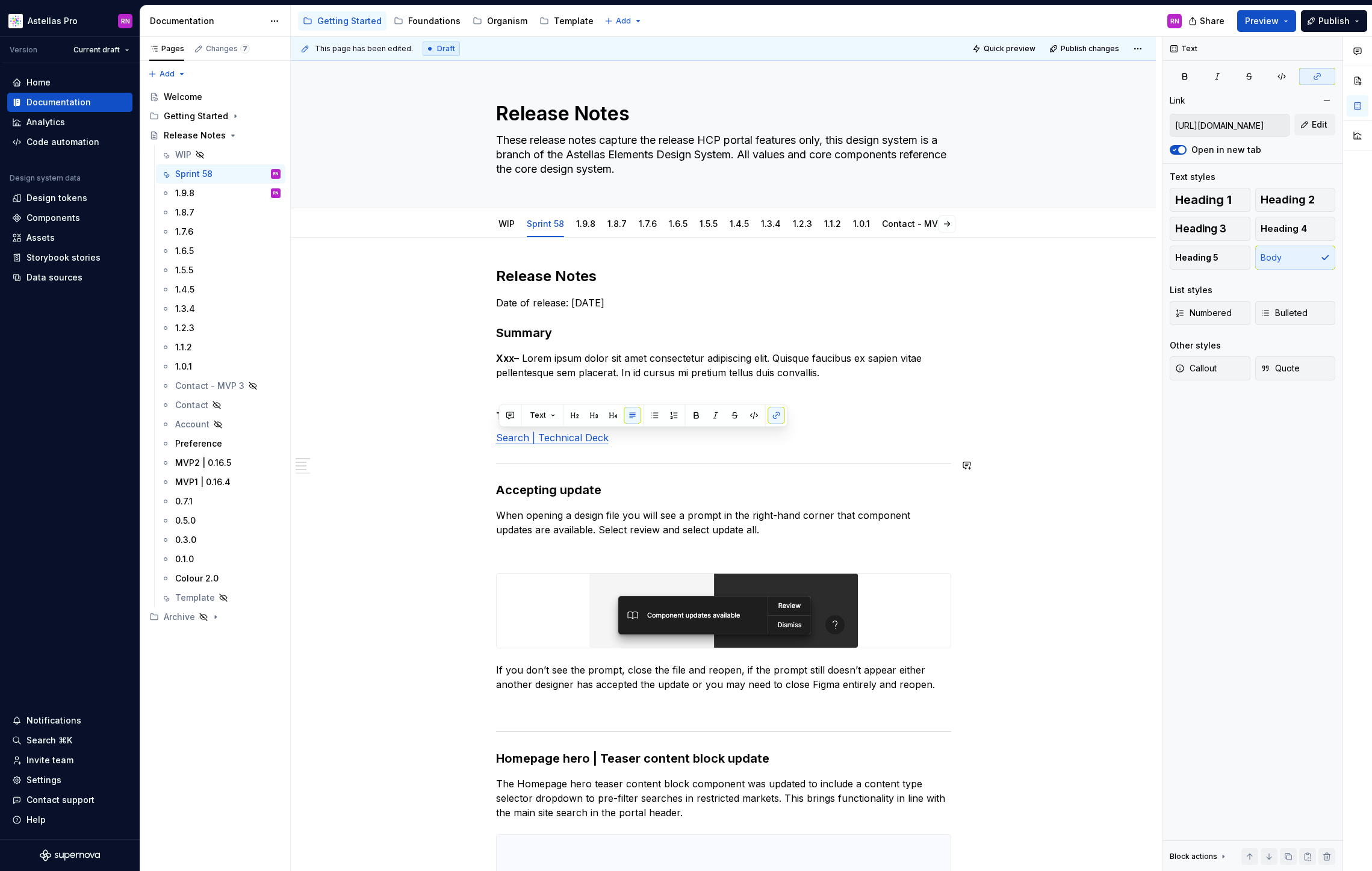
click at [678, 451] on div "Release Notes Date of release: 29/08/2025 Summary Xxx – Lorem ipsum dolor sit a…" at bounding box center [723, 862] width 455 height 1190
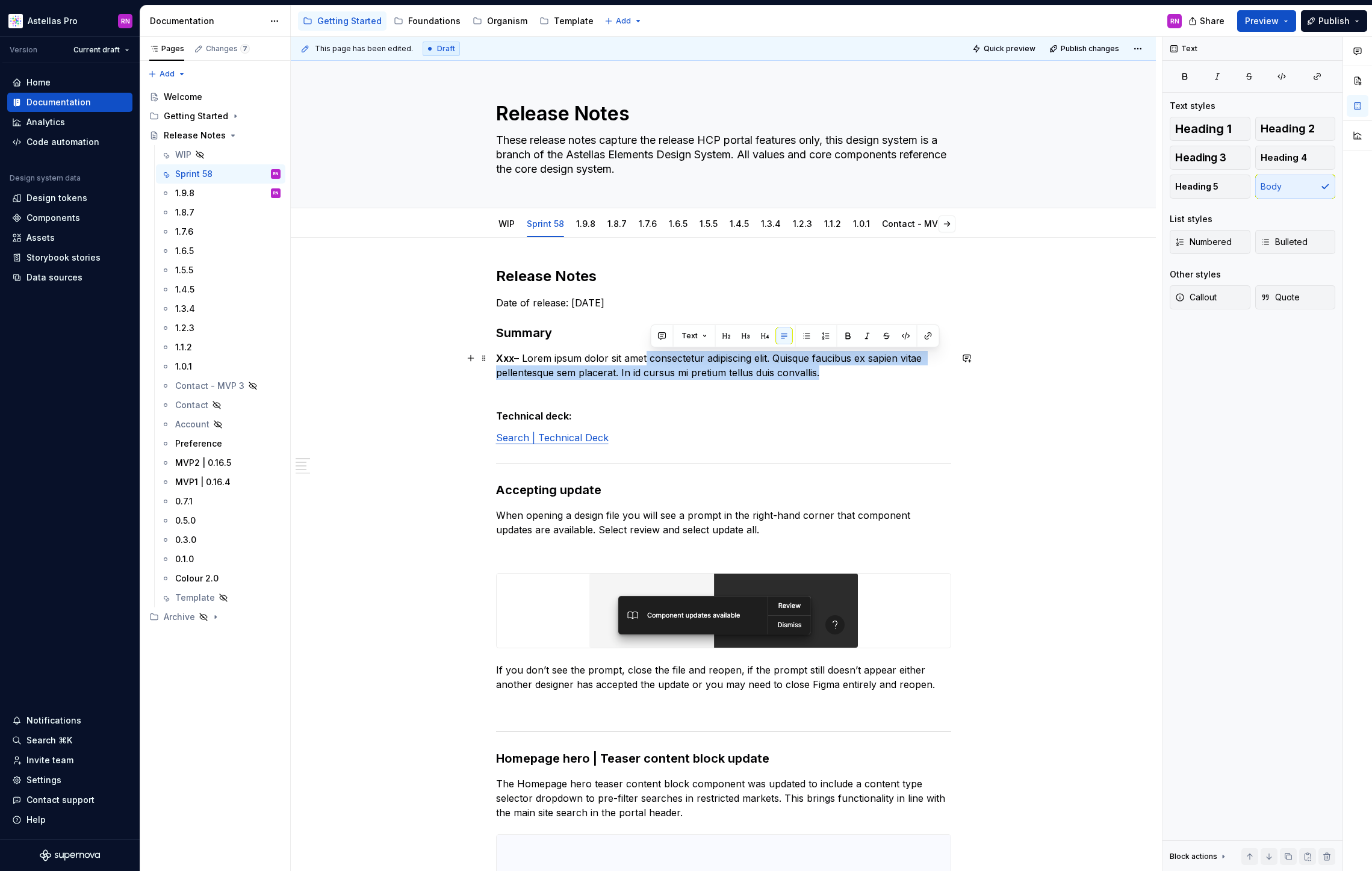
drag, startPoint x: 757, startPoint y: 366, endPoint x: 650, endPoint y: 364, distance: 107.0
click at [650, 364] on p "Xxx – Lorem ipsum dolor sit amet consectetur adipiscing elit. Quisque faucibus …" at bounding box center [723, 364] width 455 height 28
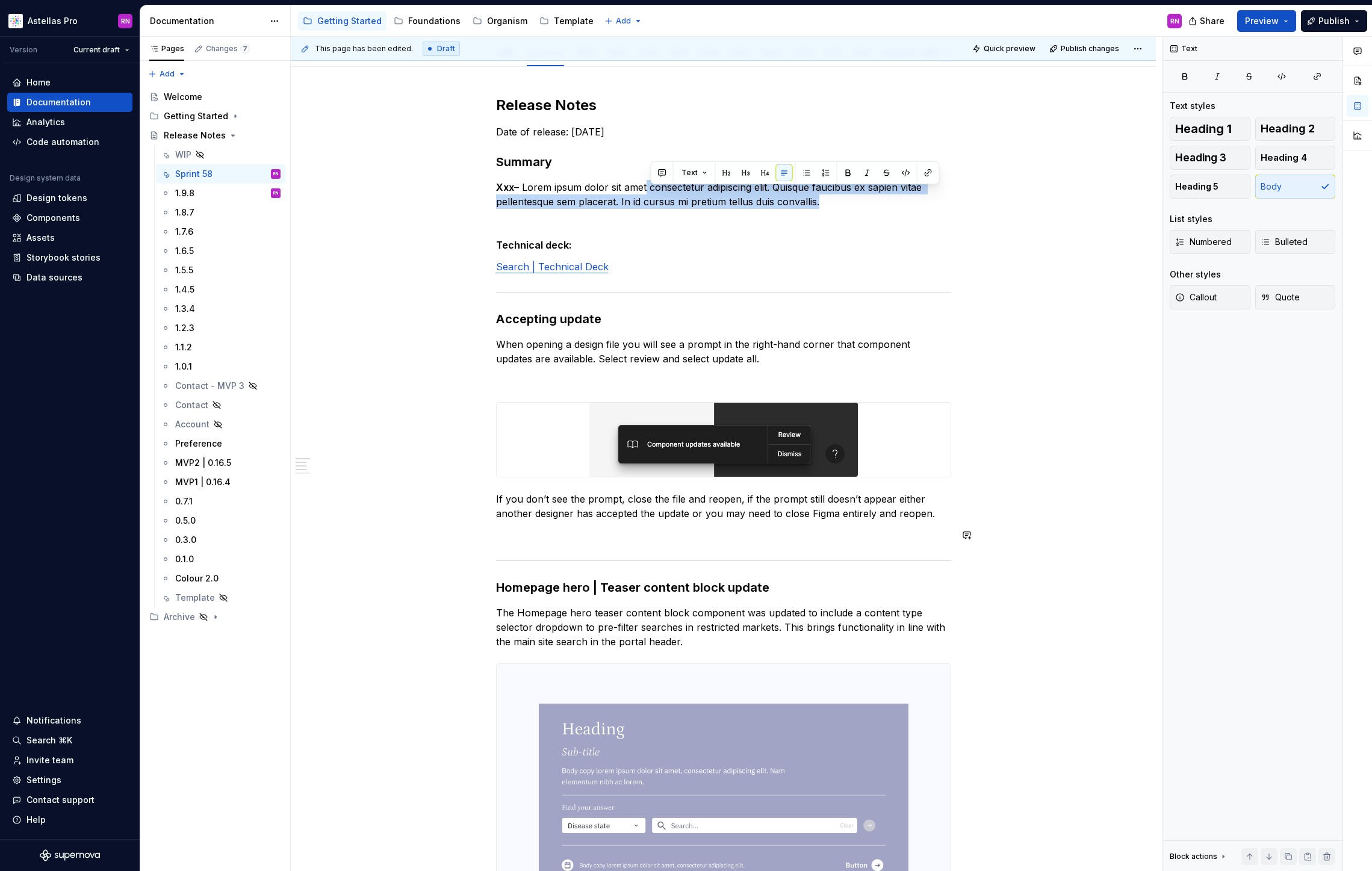
scroll to position [163, 0]
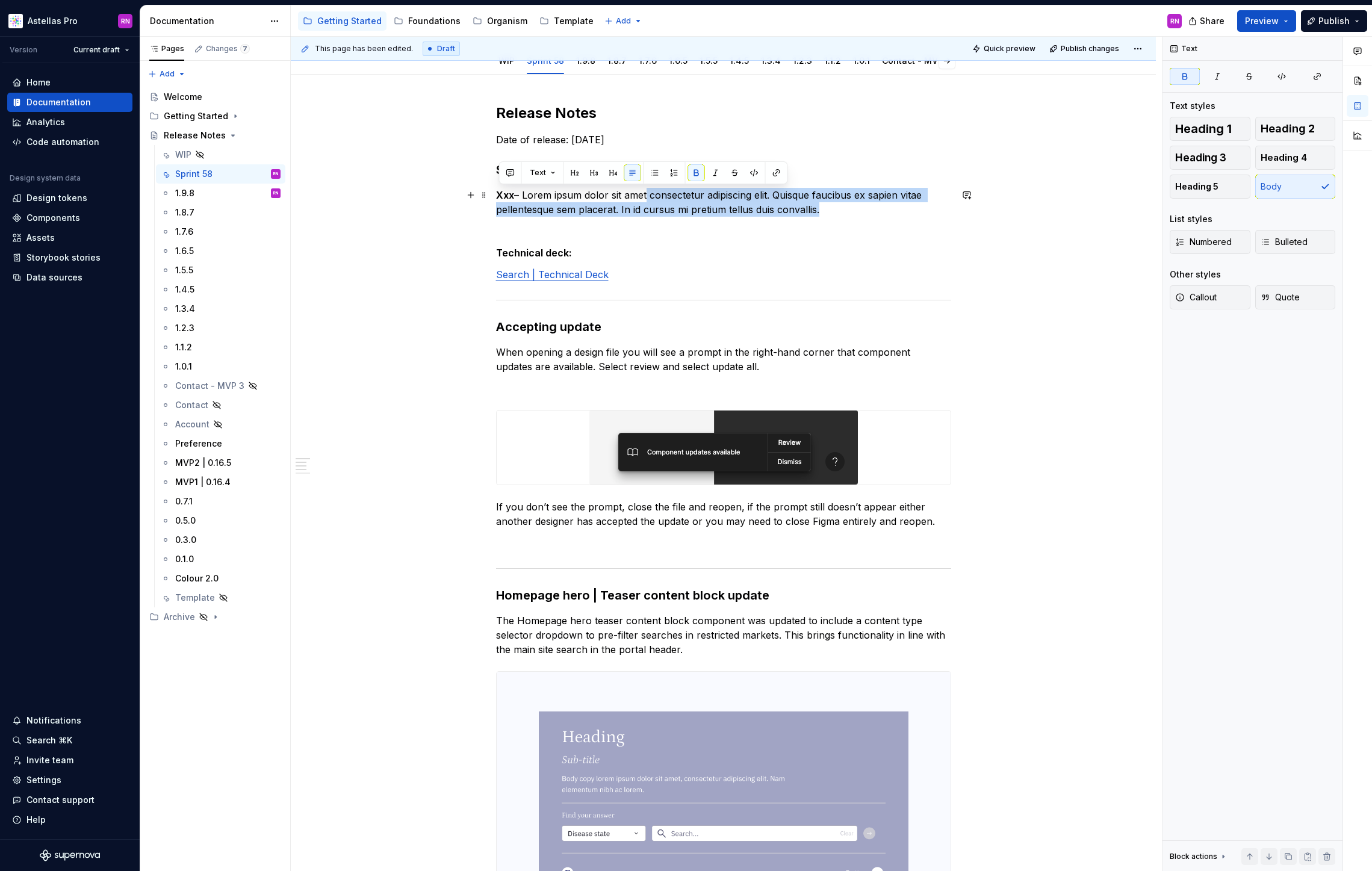
drag, startPoint x: 518, startPoint y: 198, endPoint x: 500, endPoint y: 196, distance: 18.1
click at [500, 196] on strong "Xxx" at bounding box center [504, 195] width 18 height 12
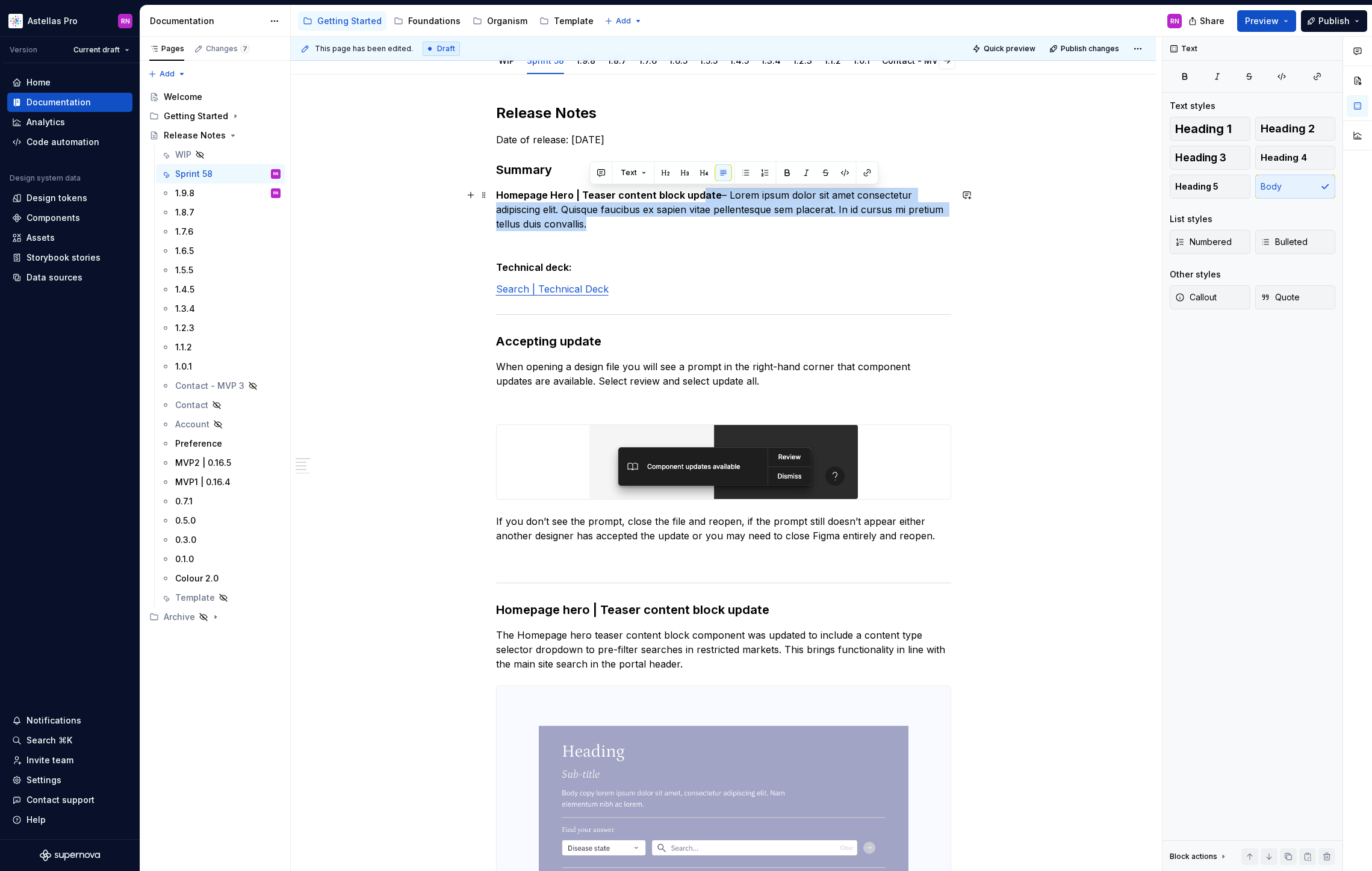
drag, startPoint x: 590, startPoint y: 227, endPoint x: 703, endPoint y: 199, distance: 116.4
click at [703, 199] on p "Homepage Hero | Teaser content block update – Lorem ipsum dolor sit amet consec…" at bounding box center [723, 210] width 455 height 43
click at [725, 216] on p "Homepage Hero | Teaser content block update – Lorem ipsum dolor sit amet consec…" at bounding box center [723, 210] width 455 height 43
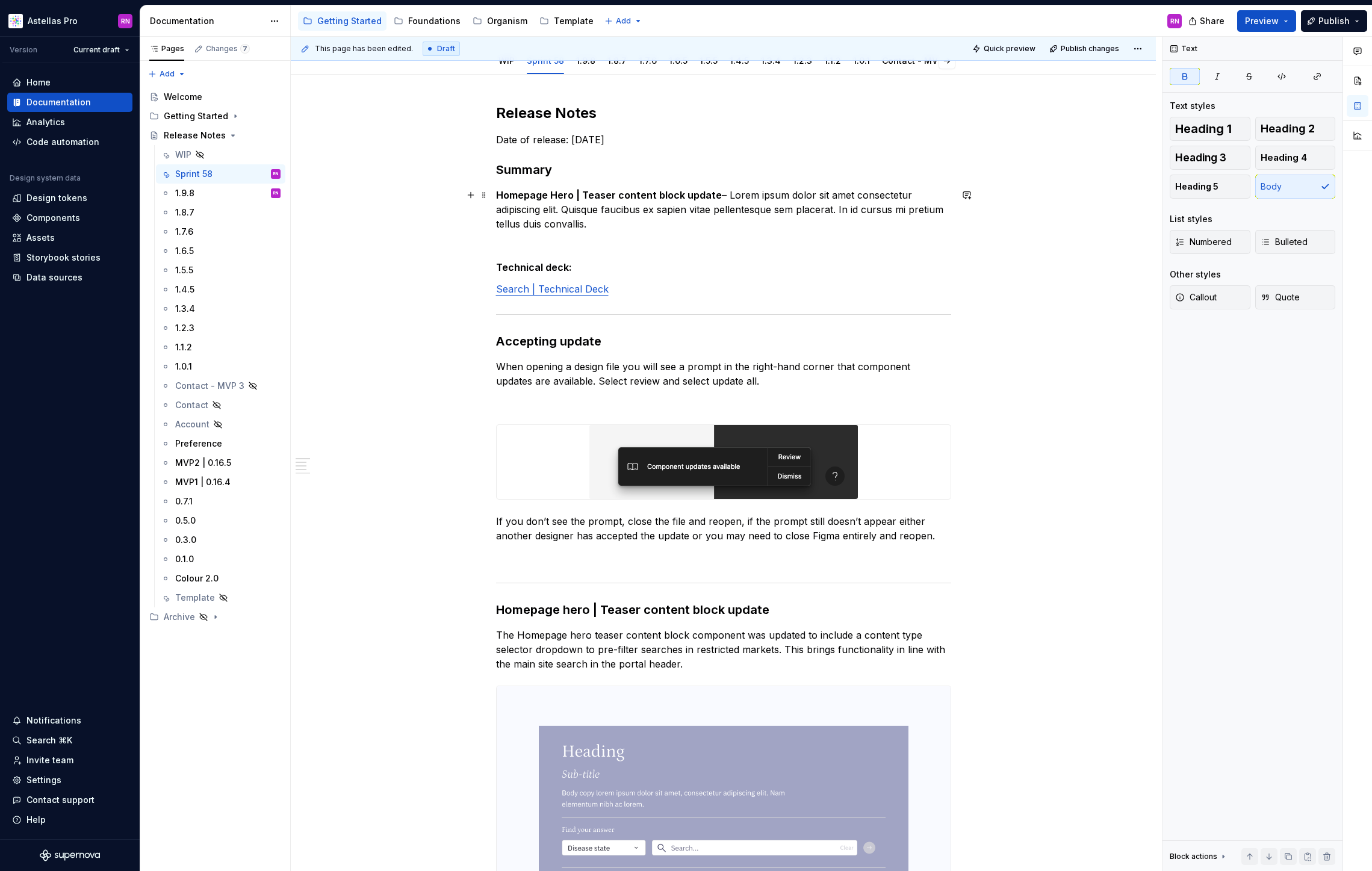
click at [716, 193] on p "Homepage Hero | Teaser content block update – Lorem ipsum dolor sit amet consec…" at bounding box center [723, 210] width 455 height 43
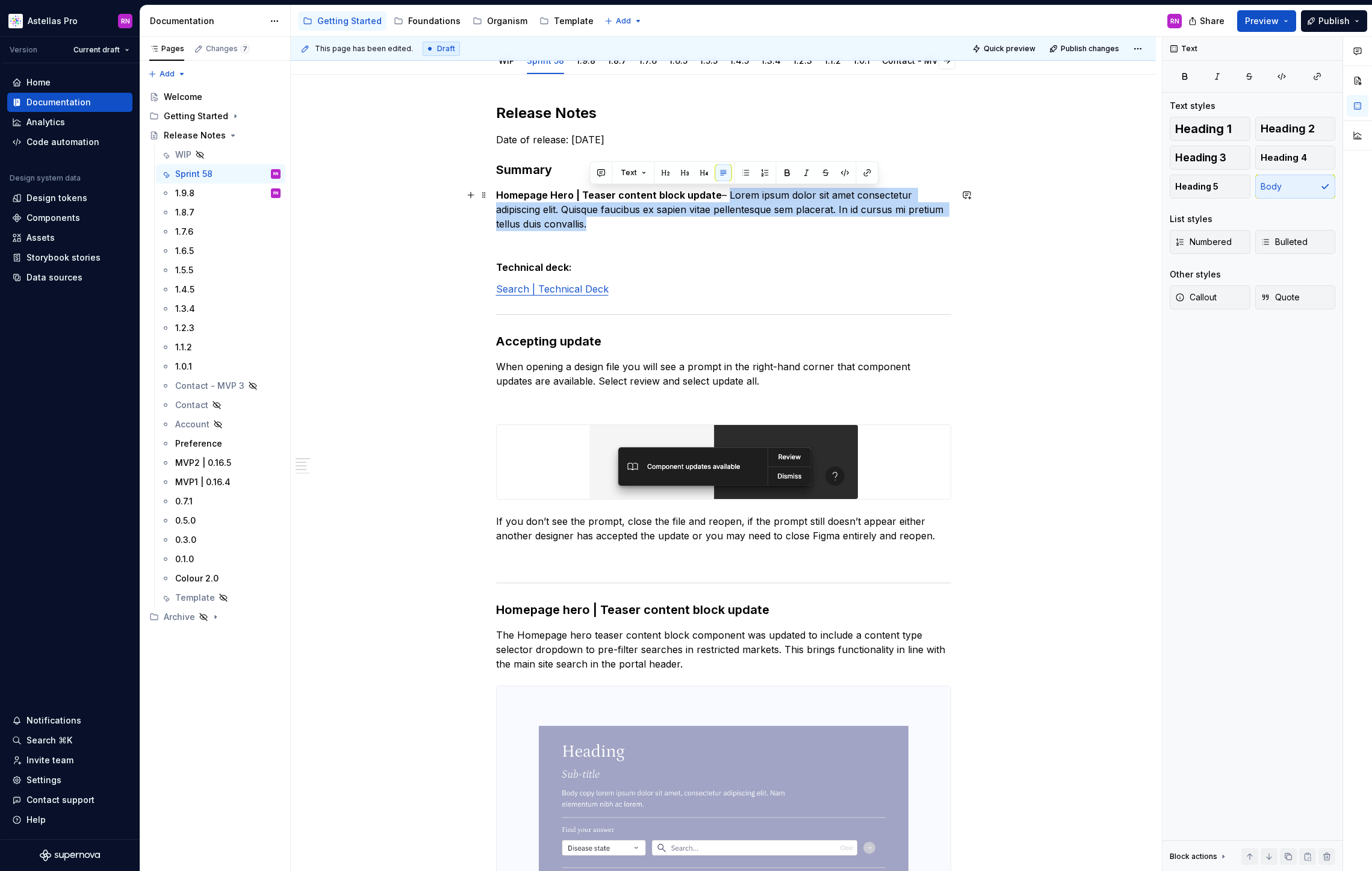
drag, startPoint x: 591, startPoint y: 227, endPoint x: 725, endPoint y: 194, distance: 138.0
click at [725, 194] on p "Homepage Hero | Teaser content block update – Lorem ipsum dolor sit amet consec…" at bounding box center [723, 210] width 455 height 43
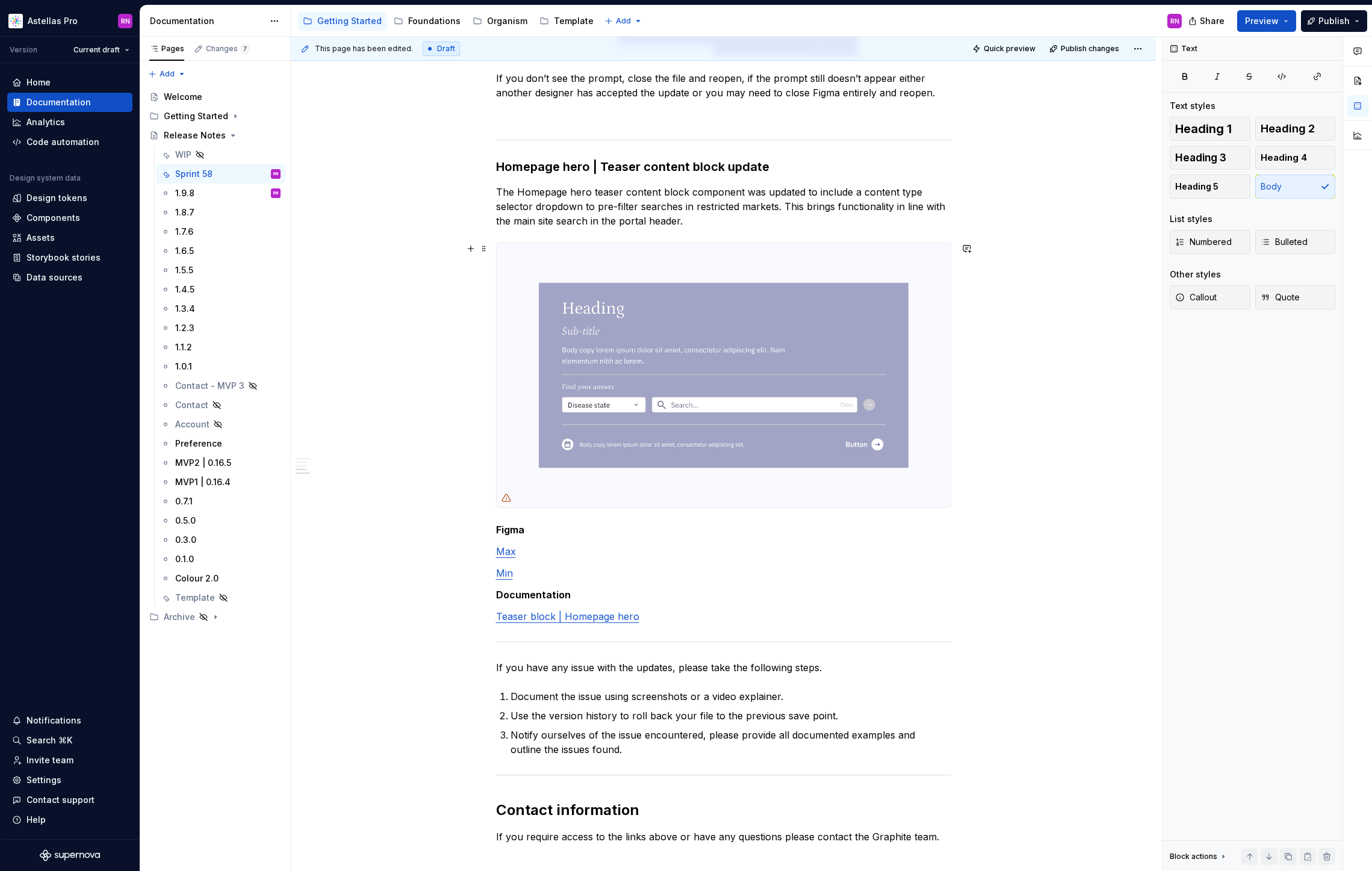
scroll to position [668, 0]
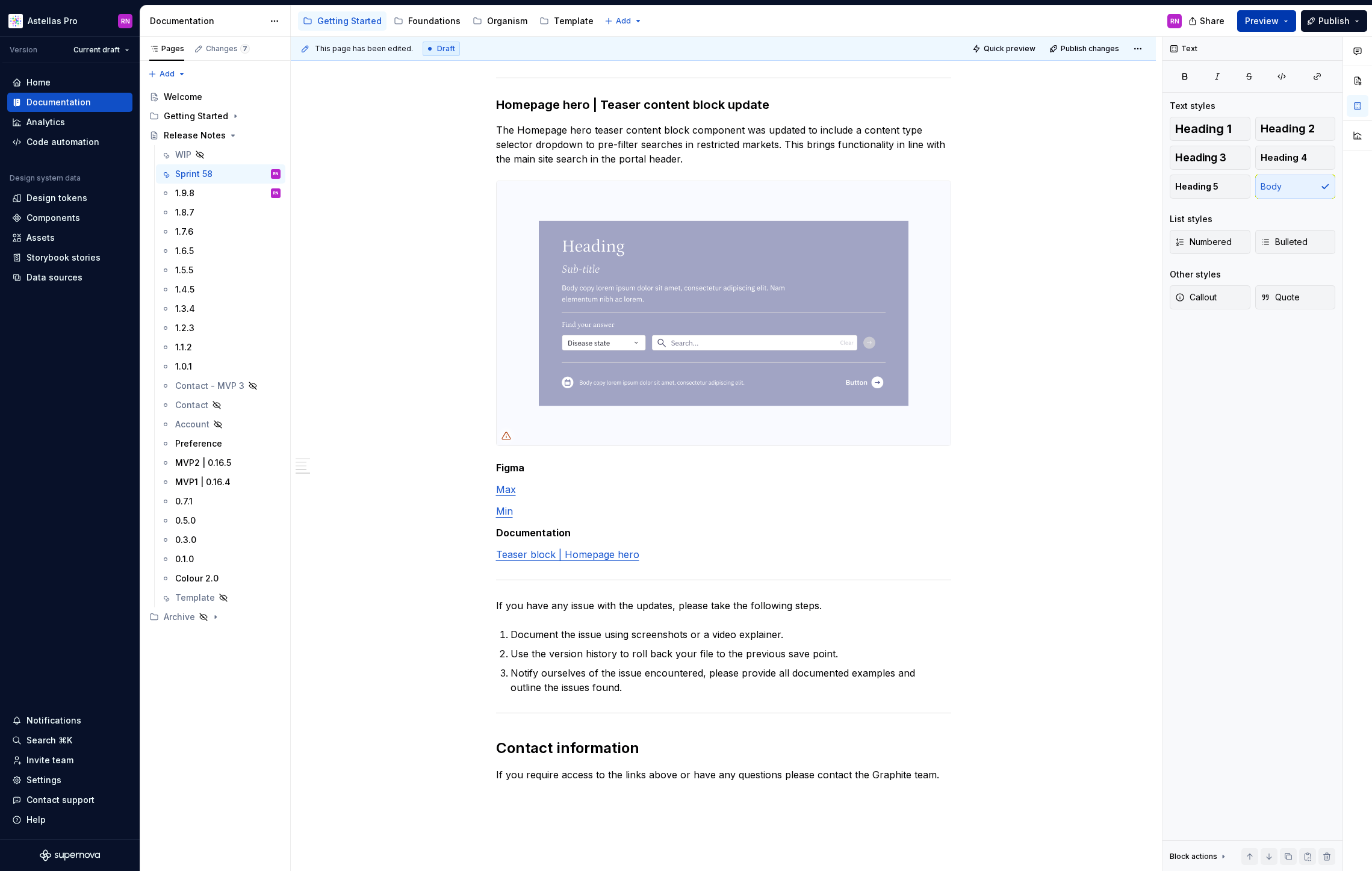
click at [1283, 17] on button "Preview" at bounding box center [1267, 21] width 59 height 22
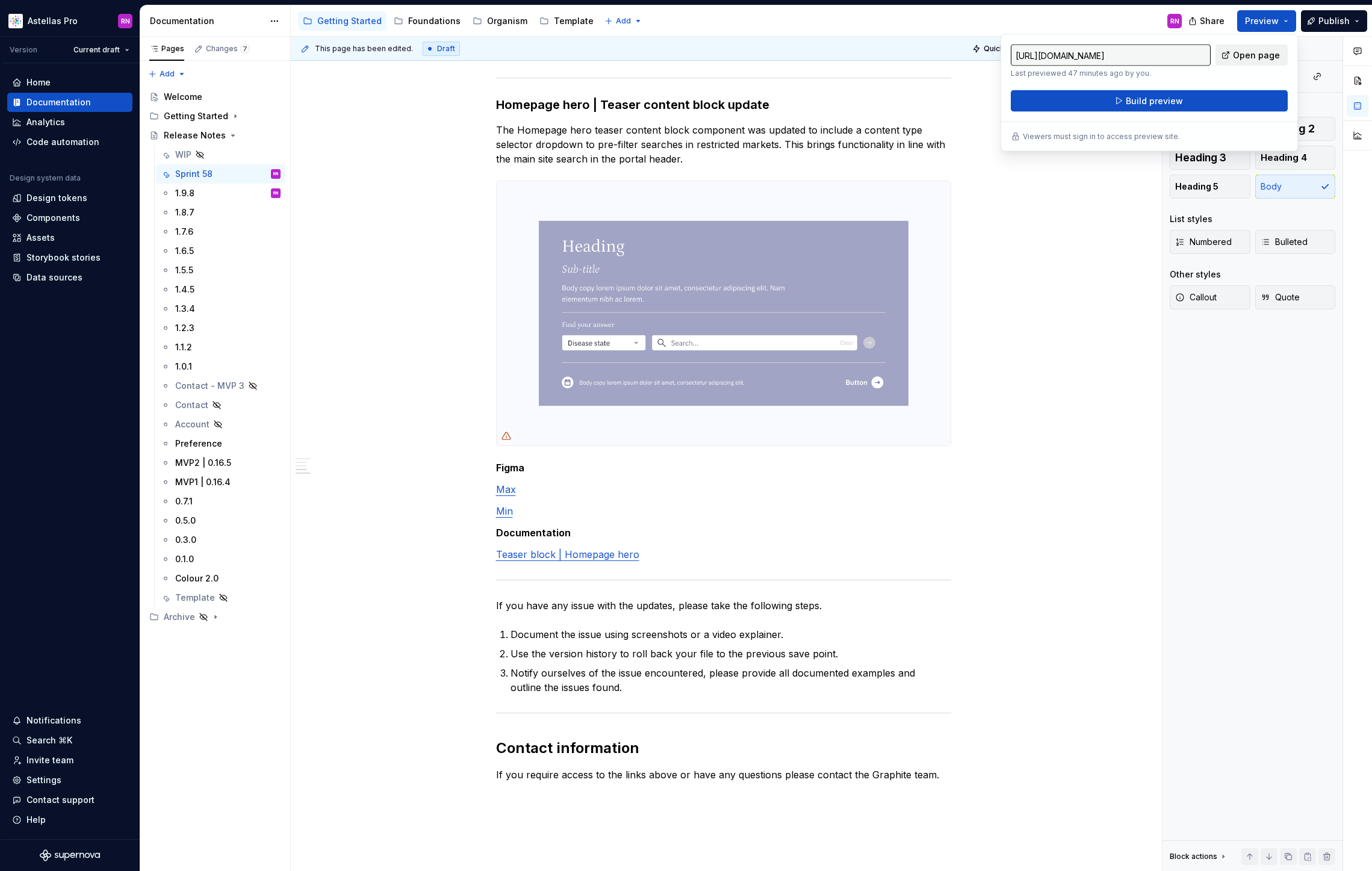
click at [1248, 55] on span "Open page" at bounding box center [1256, 55] width 47 height 12
click at [1257, 481] on div "Text Text styles Heading 1 Heading 2 Heading 3 Heading 4 Heading 5 Body List st…" at bounding box center [1252, 454] width 180 height 835
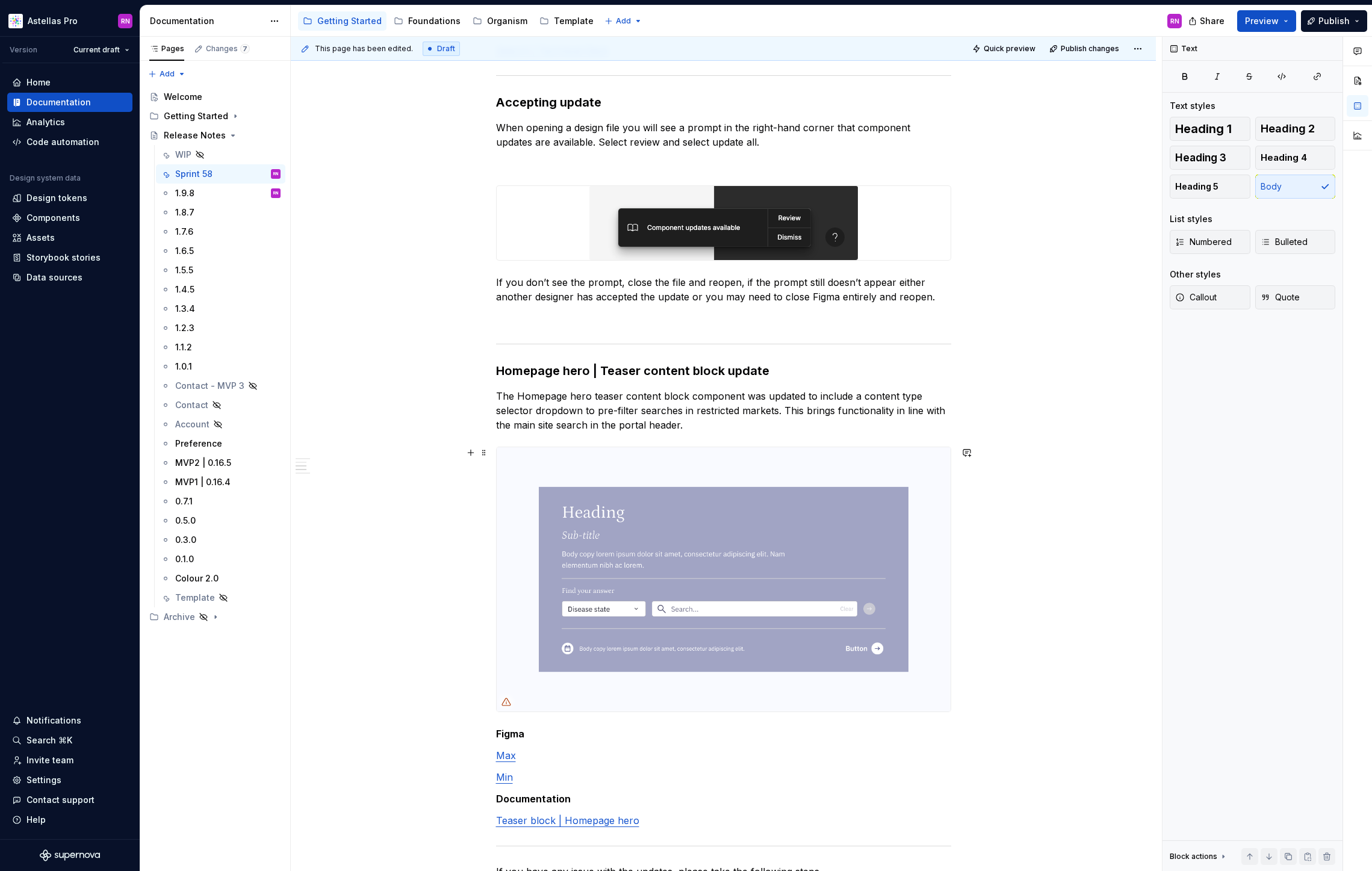
scroll to position [17, 0]
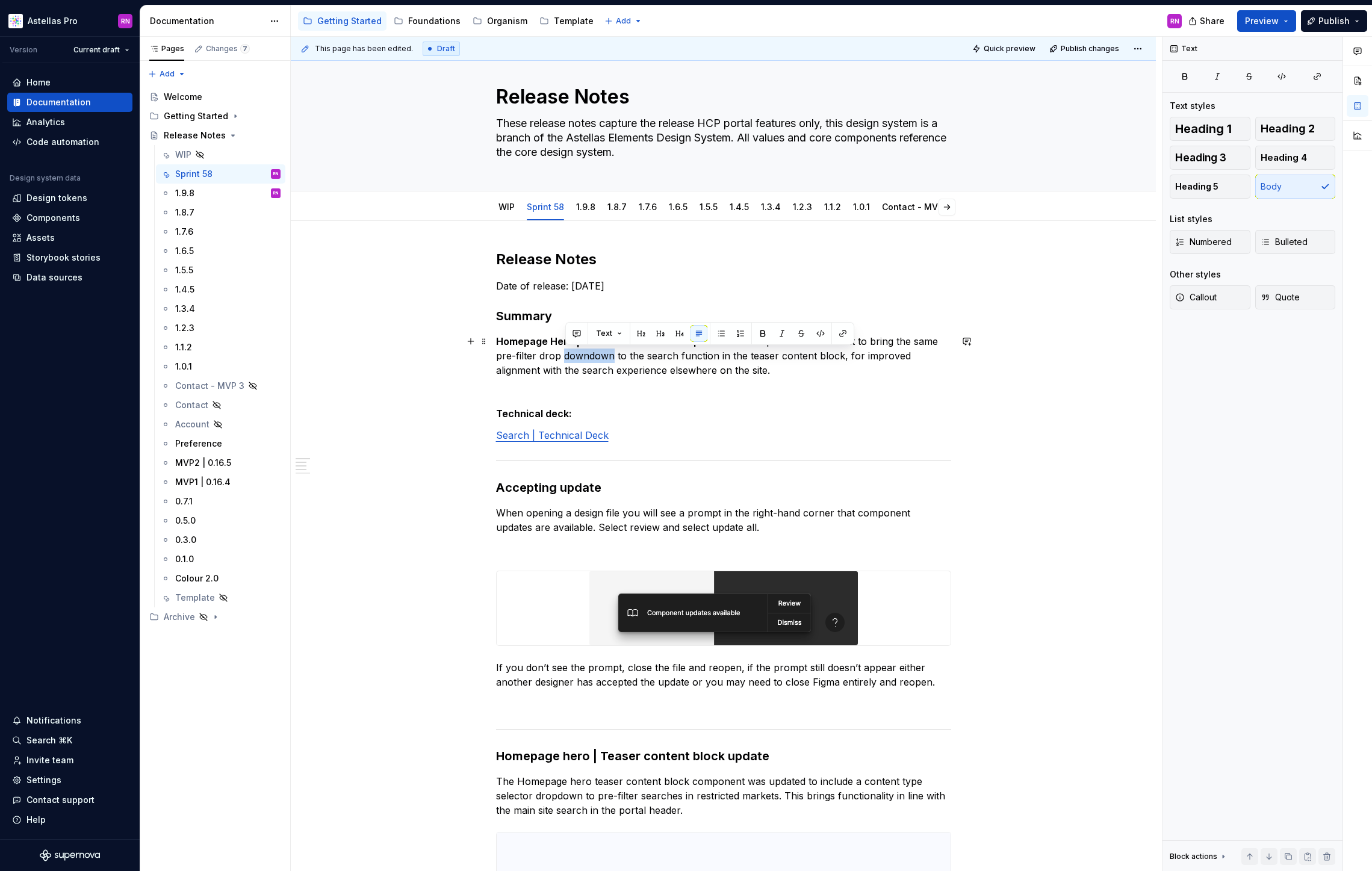
click at [591, 358] on p "Homepage Hero | Teaser content block update – We’ve updated this element to bri…" at bounding box center [723, 356] width 455 height 43
drag, startPoint x: 593, startPoint y: 354, endPoint x: 565, endPoint y: 351, distance: 28.2
click at [565, 351] on p "Homepage Hero | Teaser content block update – We’ve updated this element to bri…" at bounding box center [723, 356] width 455 height 43
click at [759, 387] on p at bounding box center [723, 391] width 455 height 15
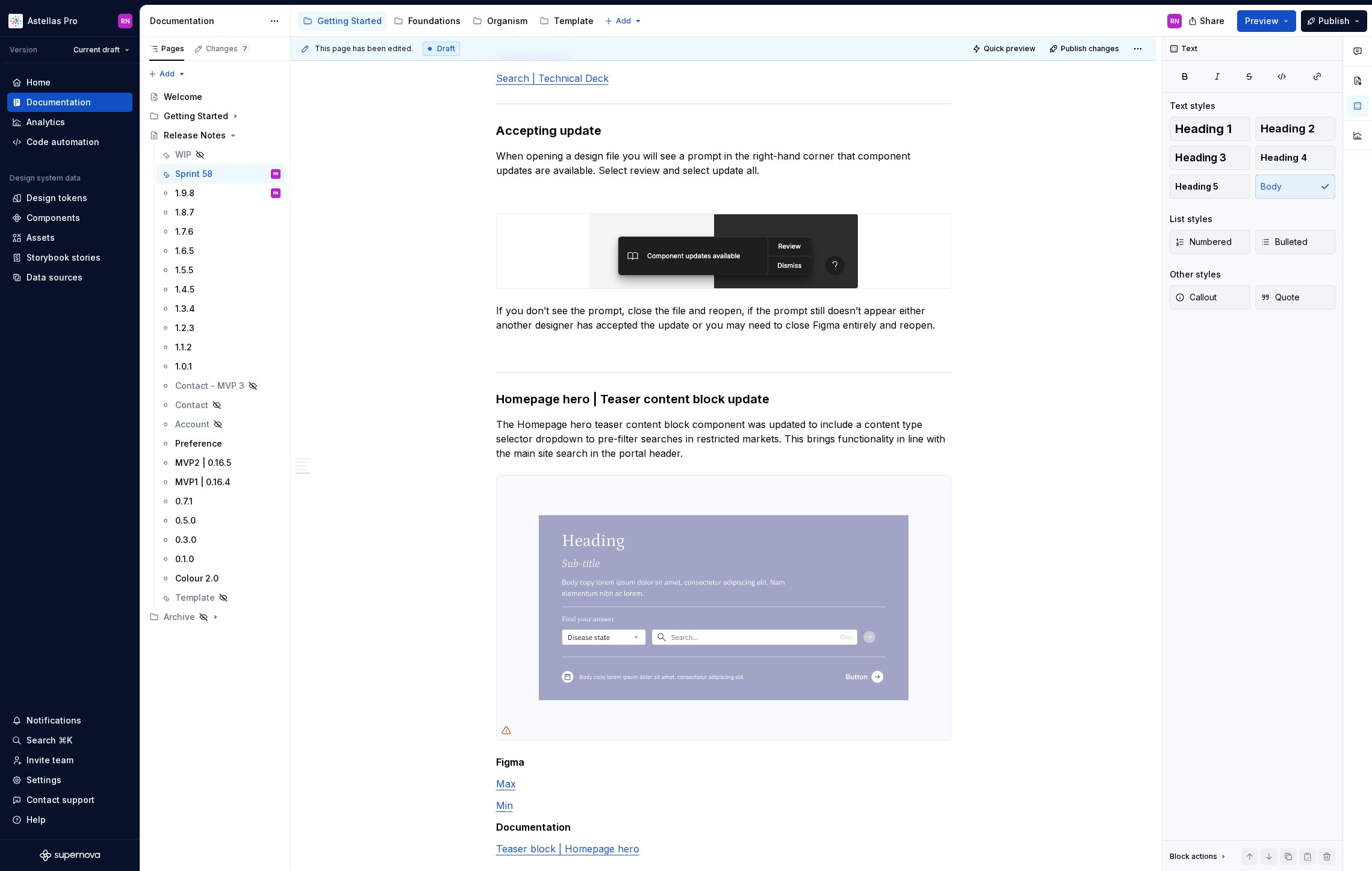
scroll to position [0, 0]
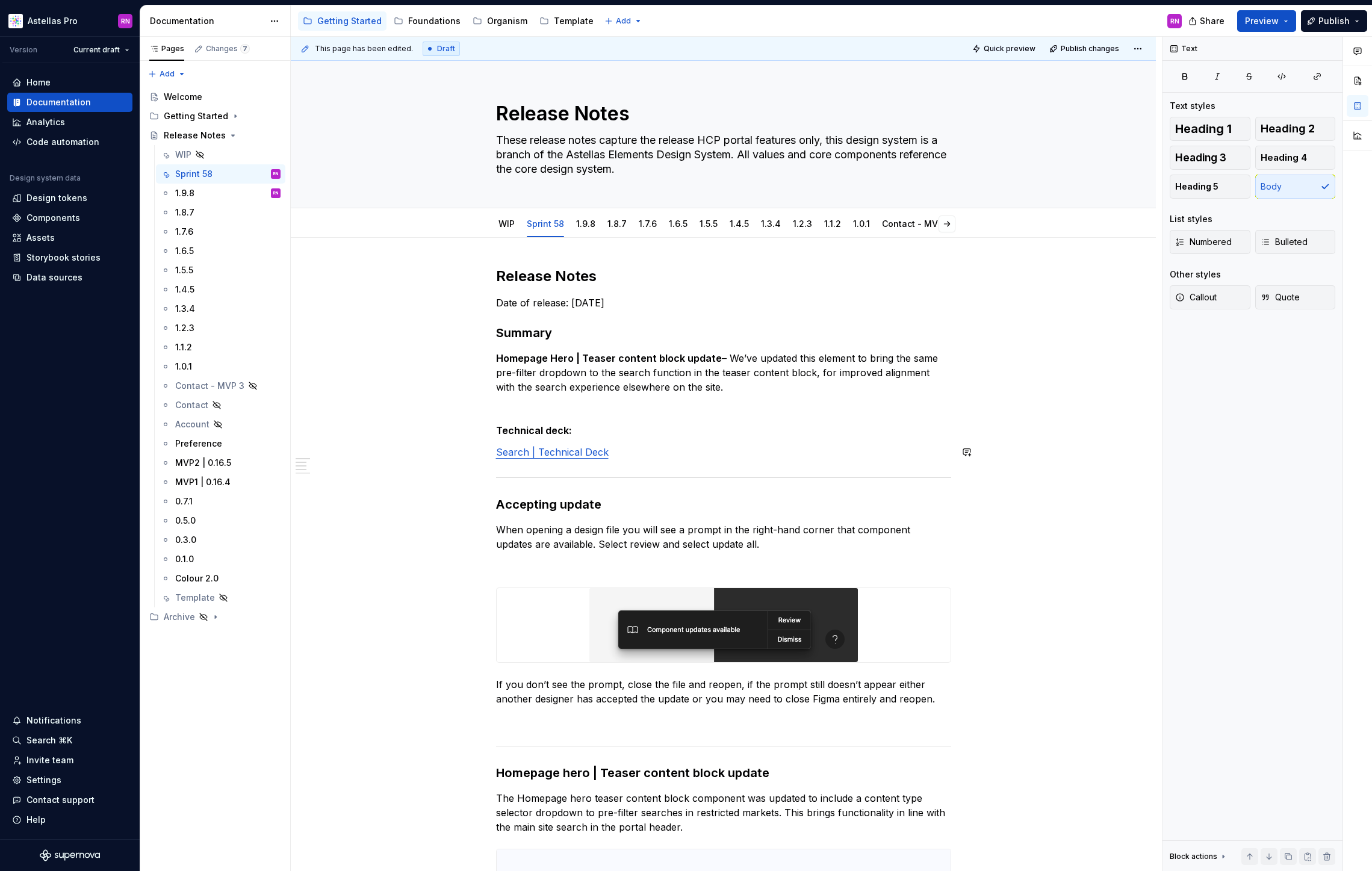
click at [546, 213] on html "Astellas Pro RN Version Current draft Home Documentation Analytics Code automat…" at bounding box center [686, 435] width 1372 height 871
type textarea "*"
click at [573, 227] on div "Rename tab" at bounding box center [603, 231] width 79 height 12
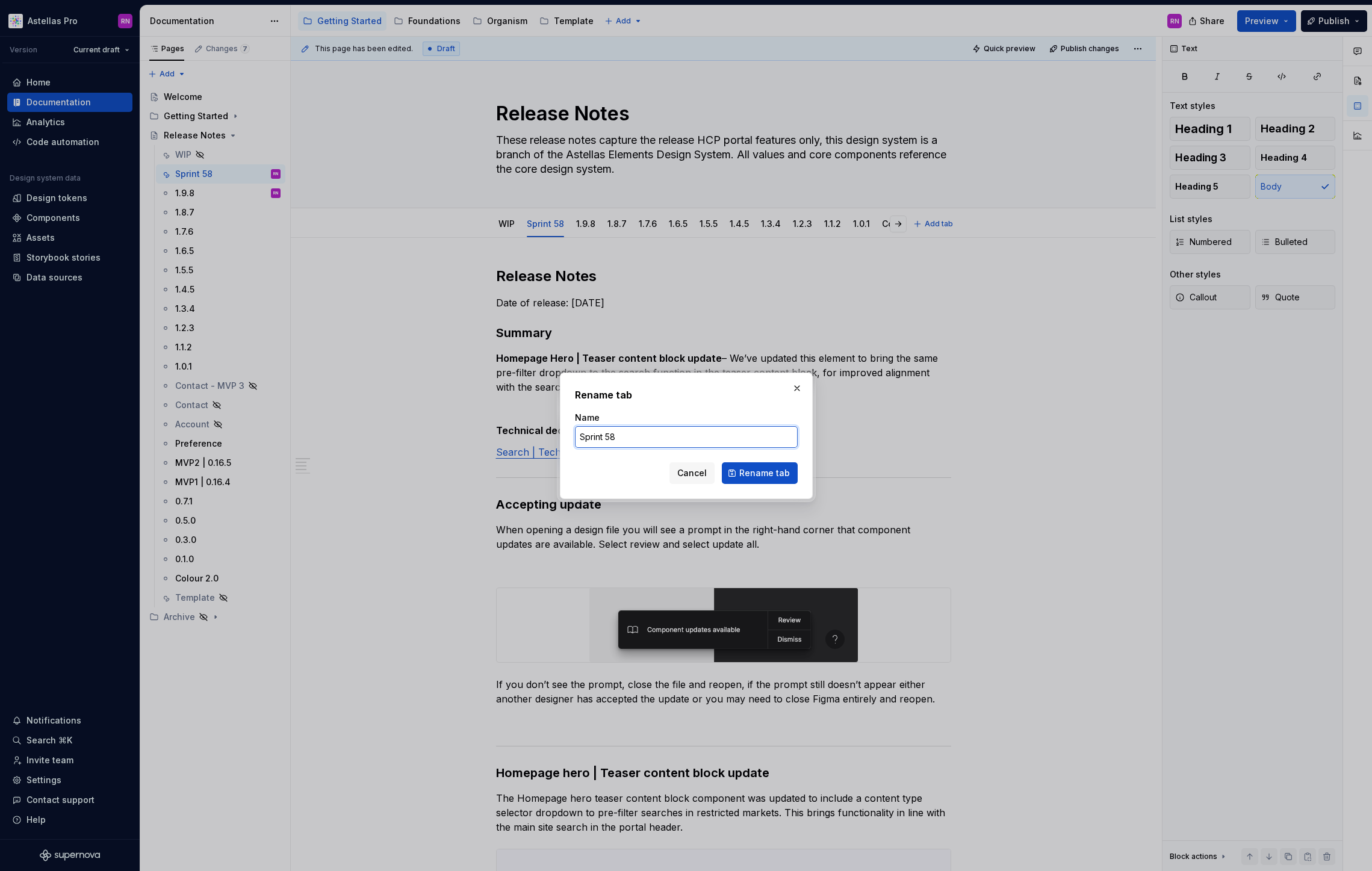
drag, startPoint x: 625, startPoint y: 436, endPoint x: 573, endPoint y: 436, distance: 52.0
click at [573, 436] on div "Rename tab Name Sprint 58 Cancel Rename tab" at bounding box center [686, 436] width 253 height 126
type input "1.9.9"
click at [756, 471] on span "Rename tab" at bounding box center [764, 473] width 51 height 12
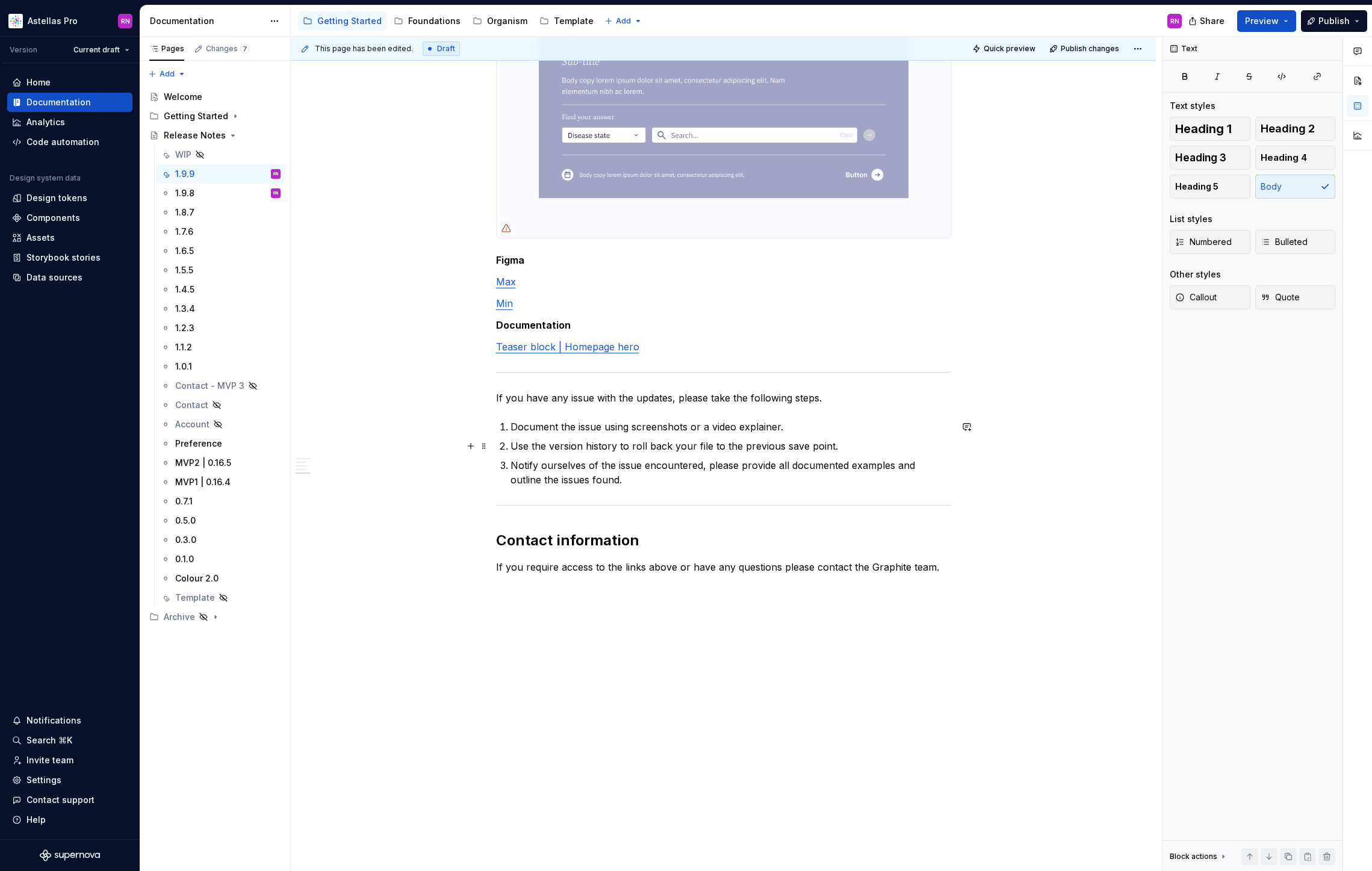
scroll to position [374, 0]
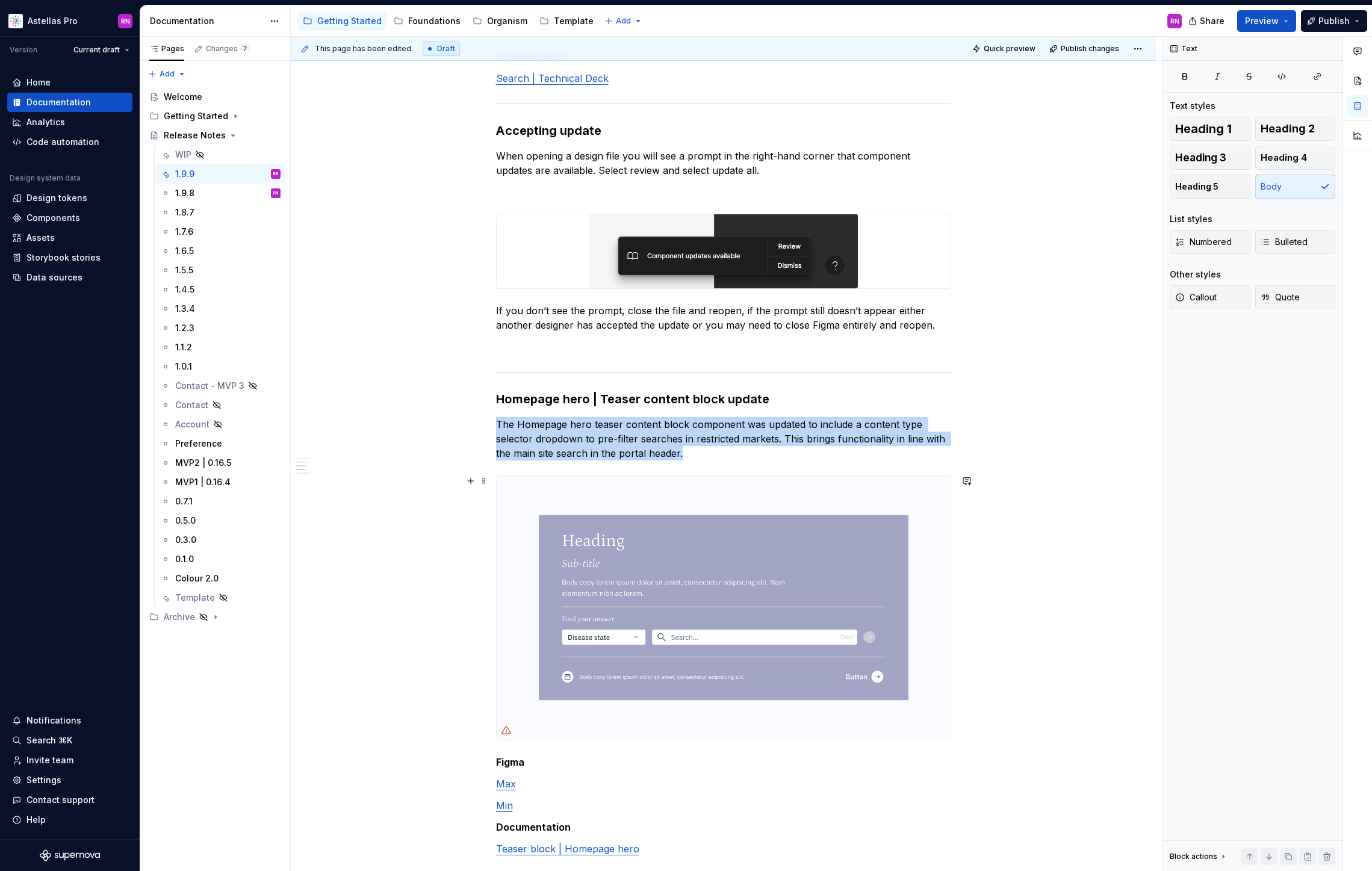
click at [512, 621] on img at bounding box center [724, 608] width 454 height 264
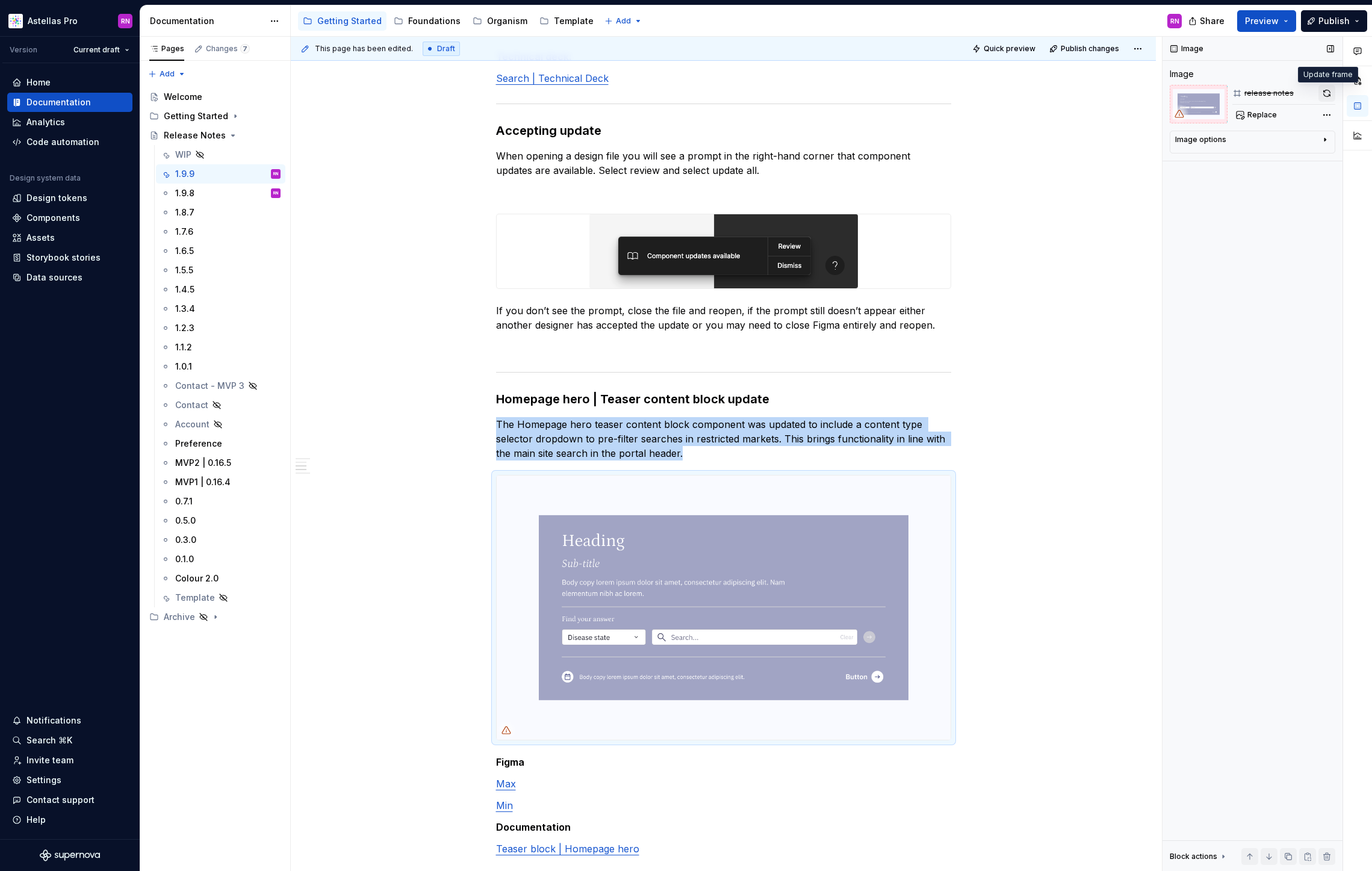
click at [1326, 93] on button "button" at bounding box center [1327, 93] width 17 height 17
click at [1229, 139] on div "Image options" at bounding box center [1248, 142] width 145 height 15
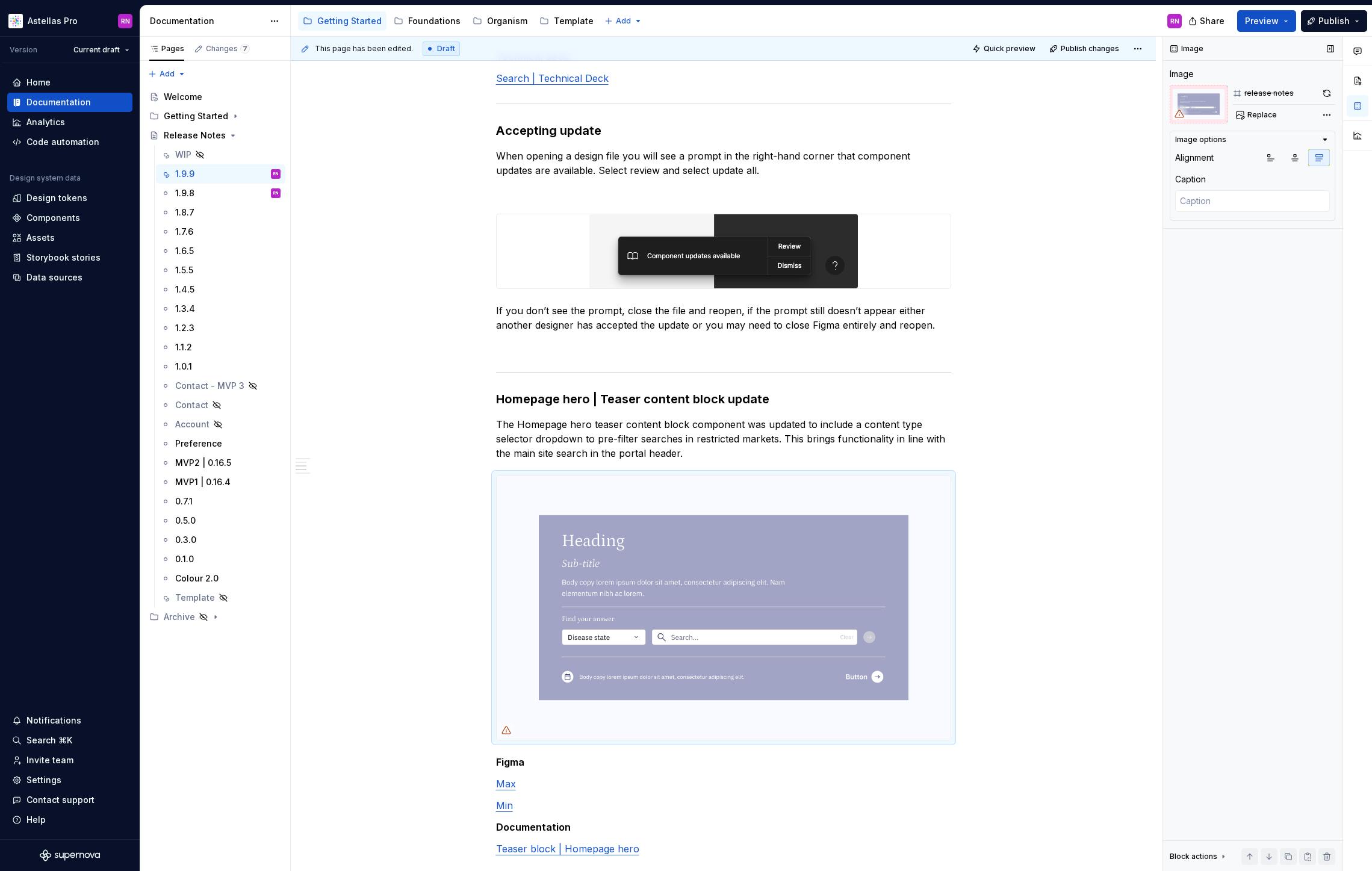
click at [1198, 595] on div "Image Image release notes Replace Image options Alignment Caption Block actions…" at bounding box center [1252, 454] width 180 height 835
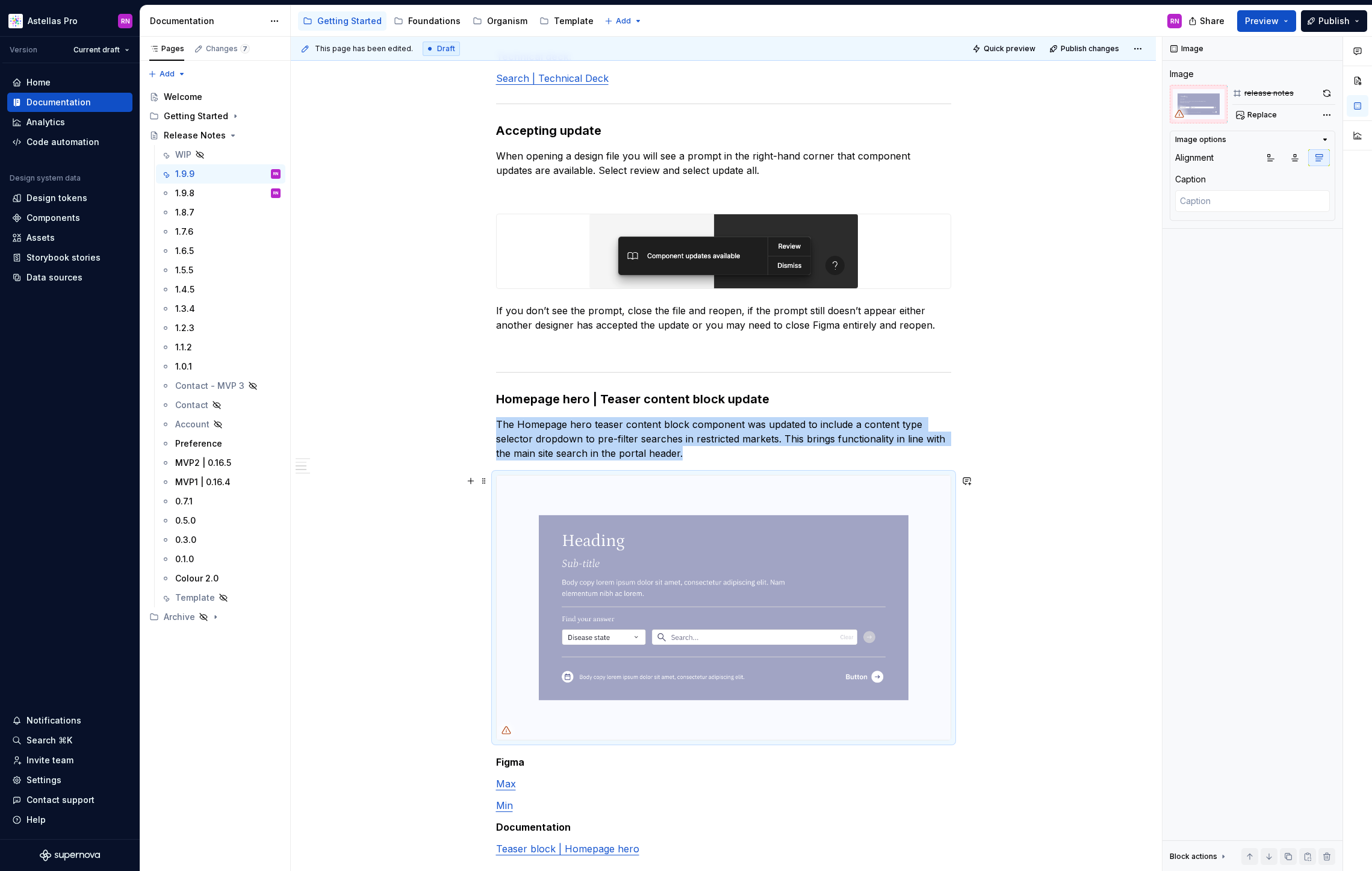
click at [593, 652] on img at bounding box center [724, 608] width 454 height 264
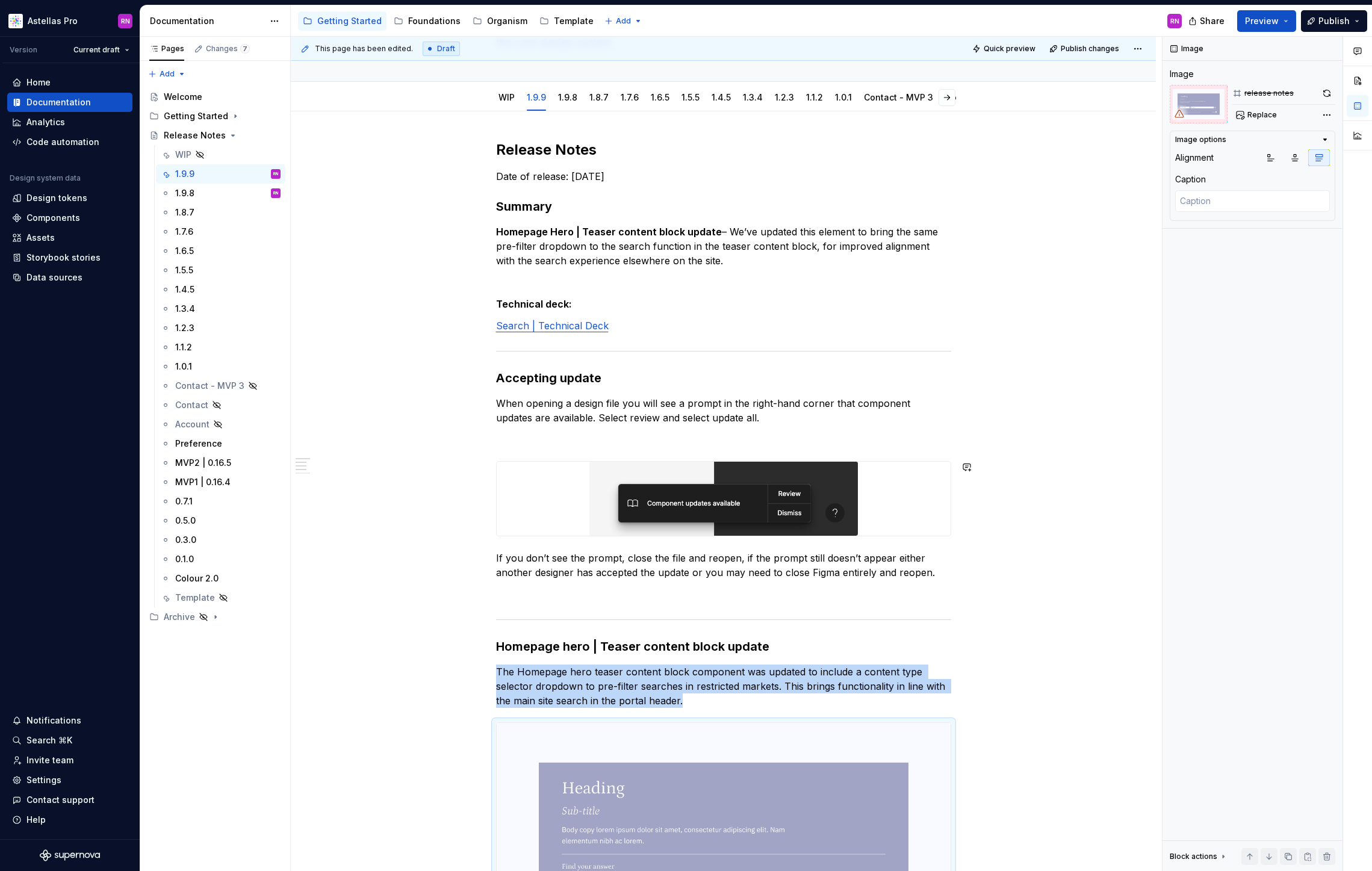
scroll to position [3, 0]
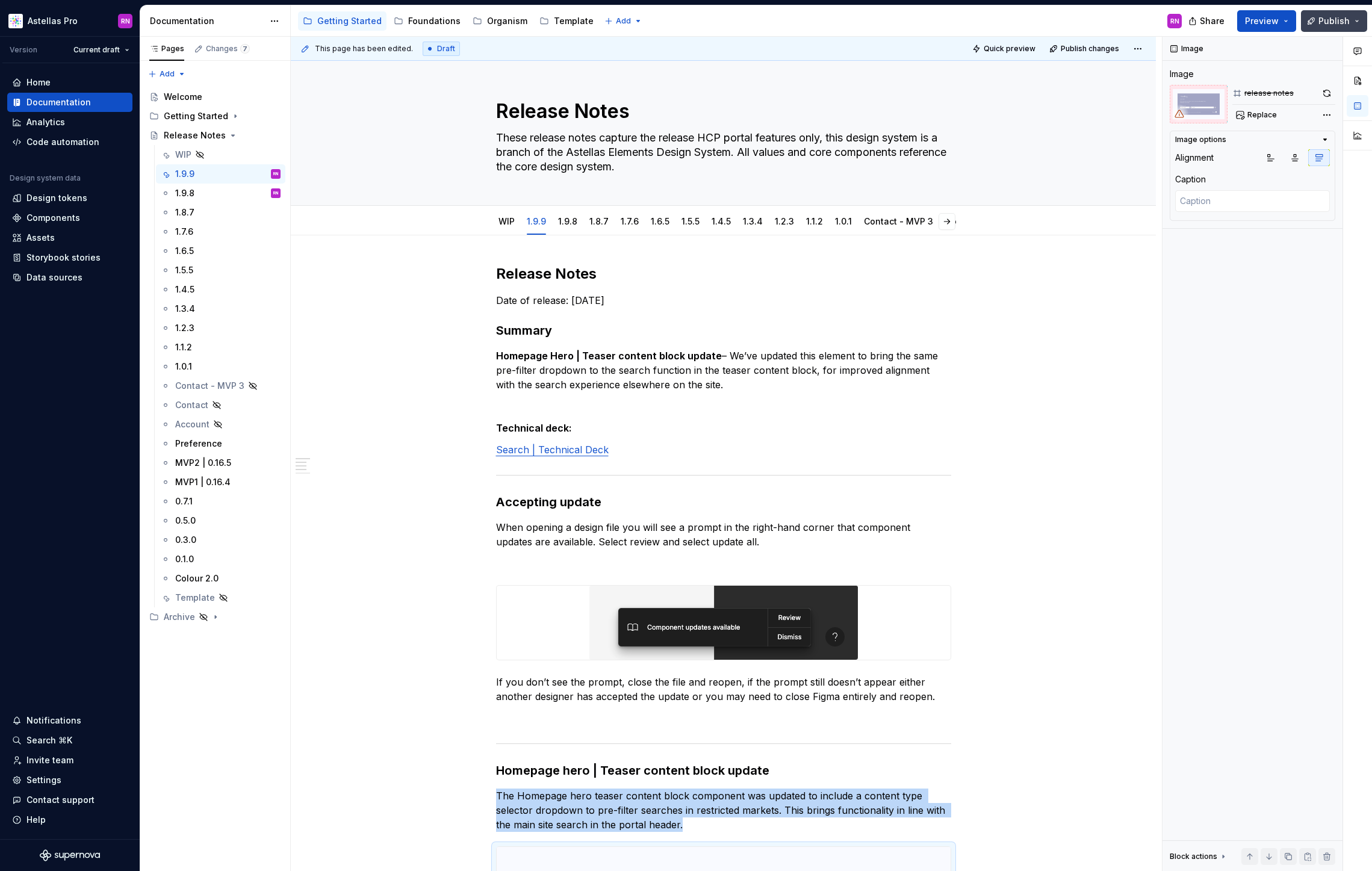
click at [1347, 21] on span "Publish" at bounding box center [1334, 21] width 31 height 12
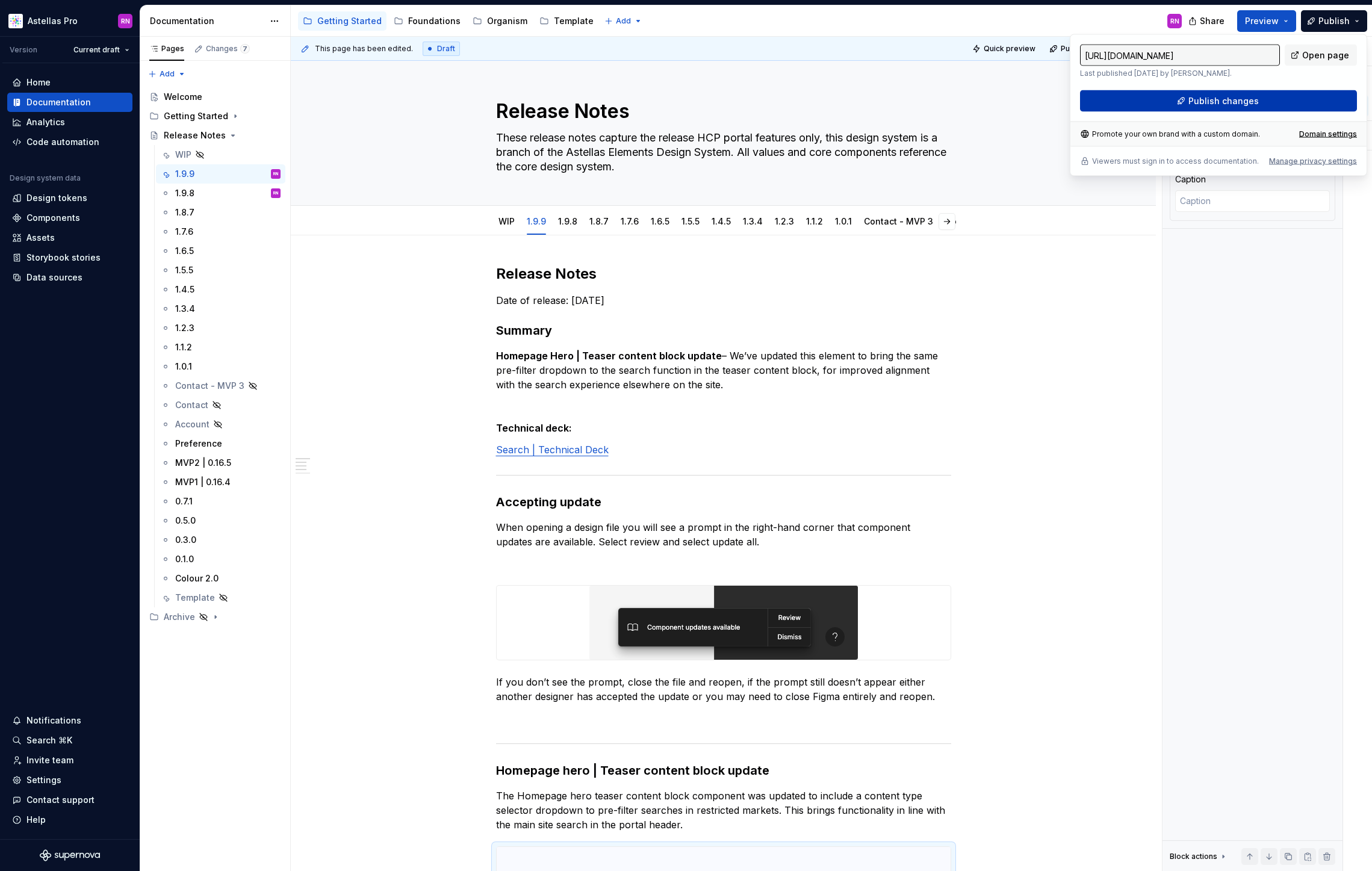
click at [1279, 103] on button "Publish changes" at bounding box center [1218, 101] width 277 height 22
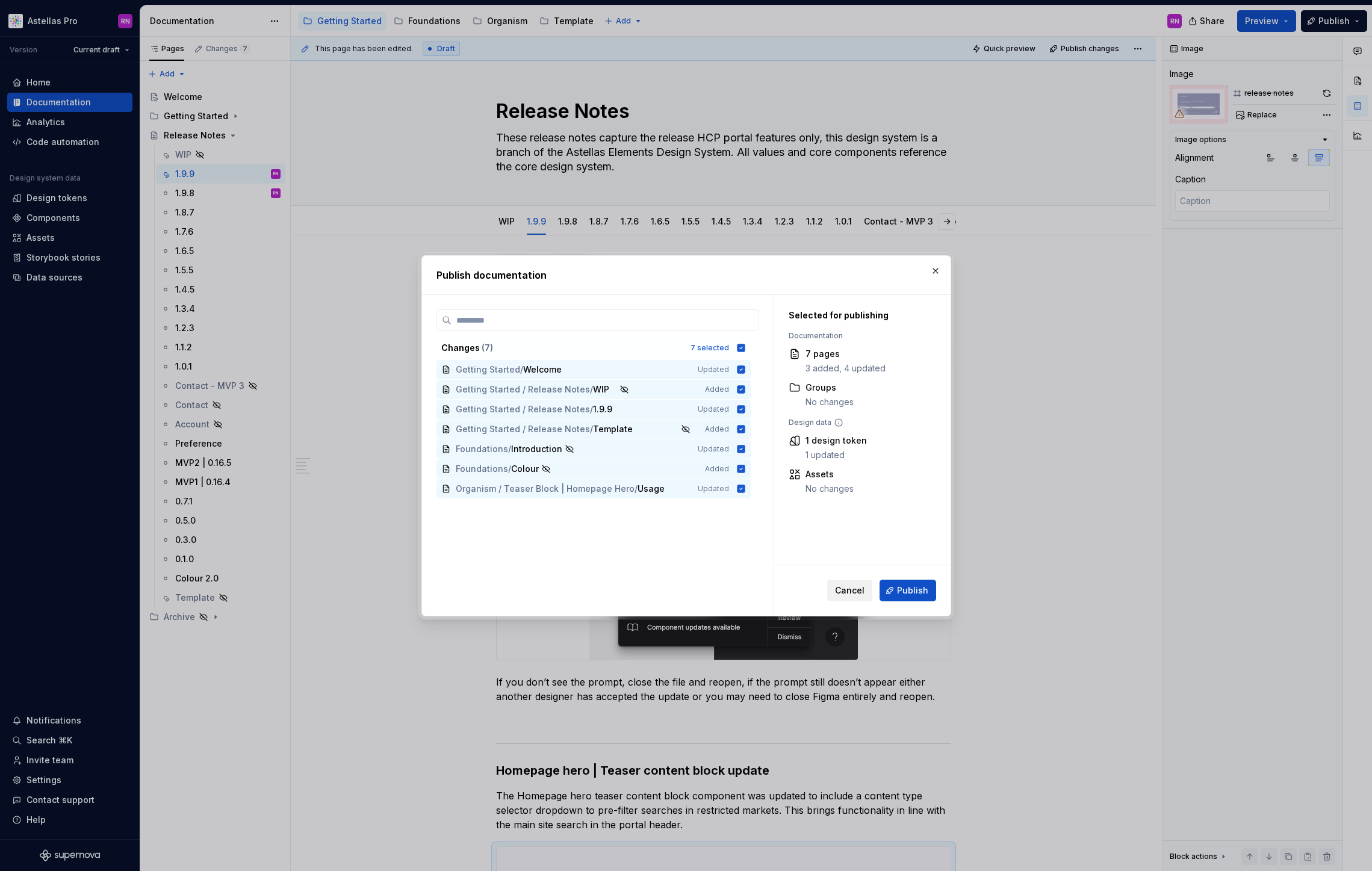
click at [850, 596] on span "Cancel" at bounding box center [850, 590] width 29 height 12
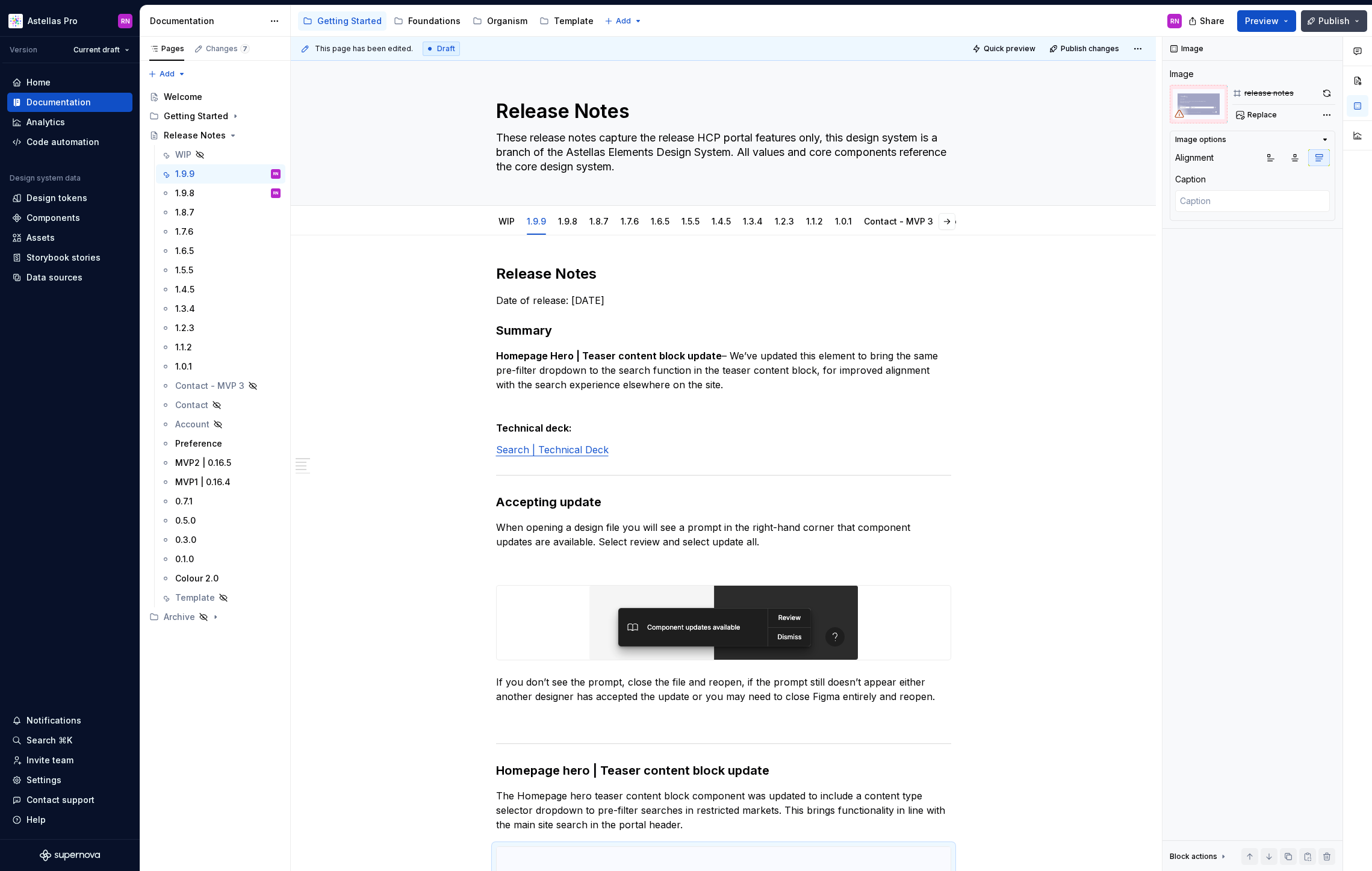
click at [1354, 28] on button "Publish" at bounding box center [1334, 21] width 66 height 22
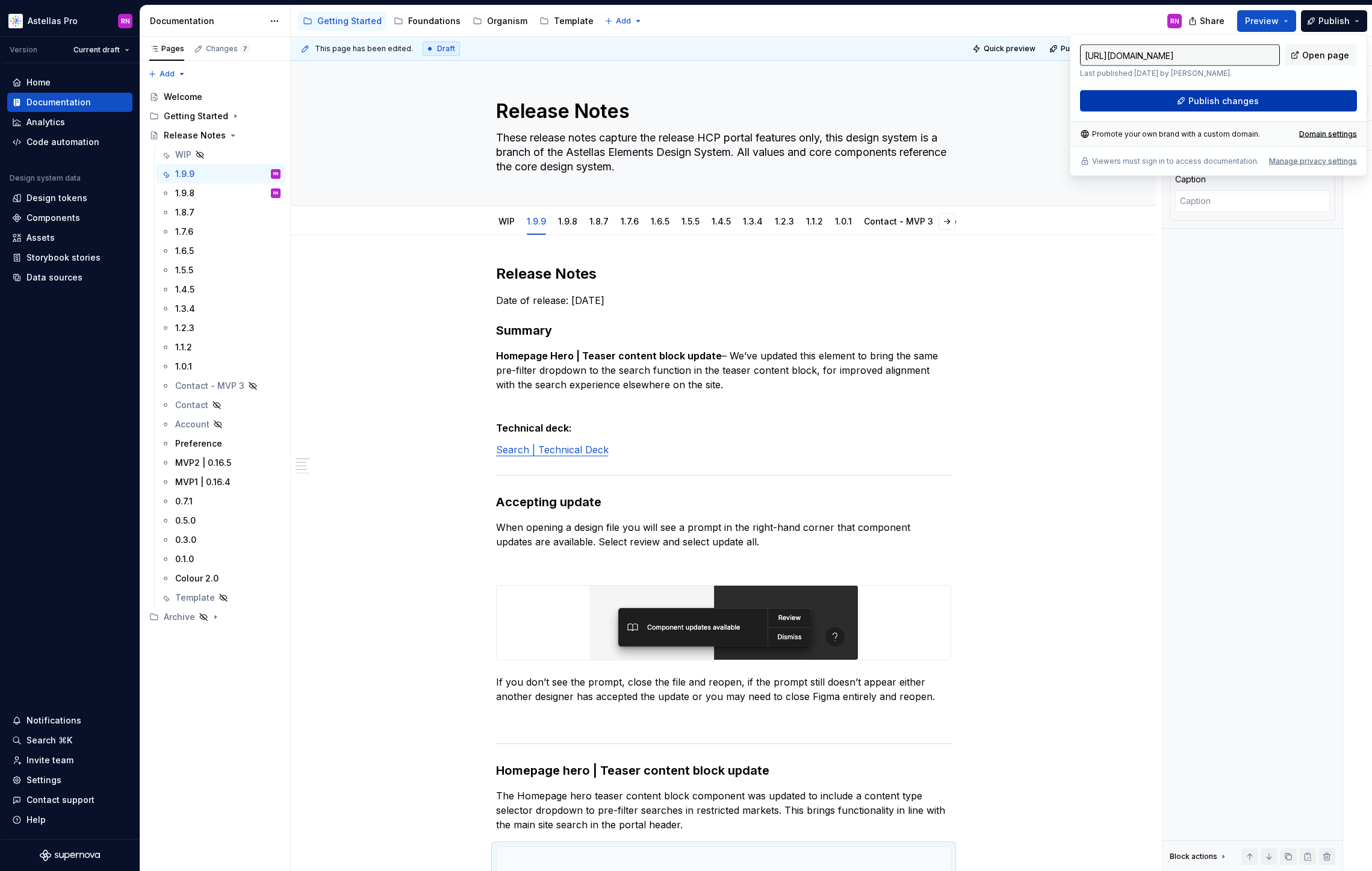
click at [1313, 98] on button "Publish changes" at bounding box center [1218, 101] width 277 height 22
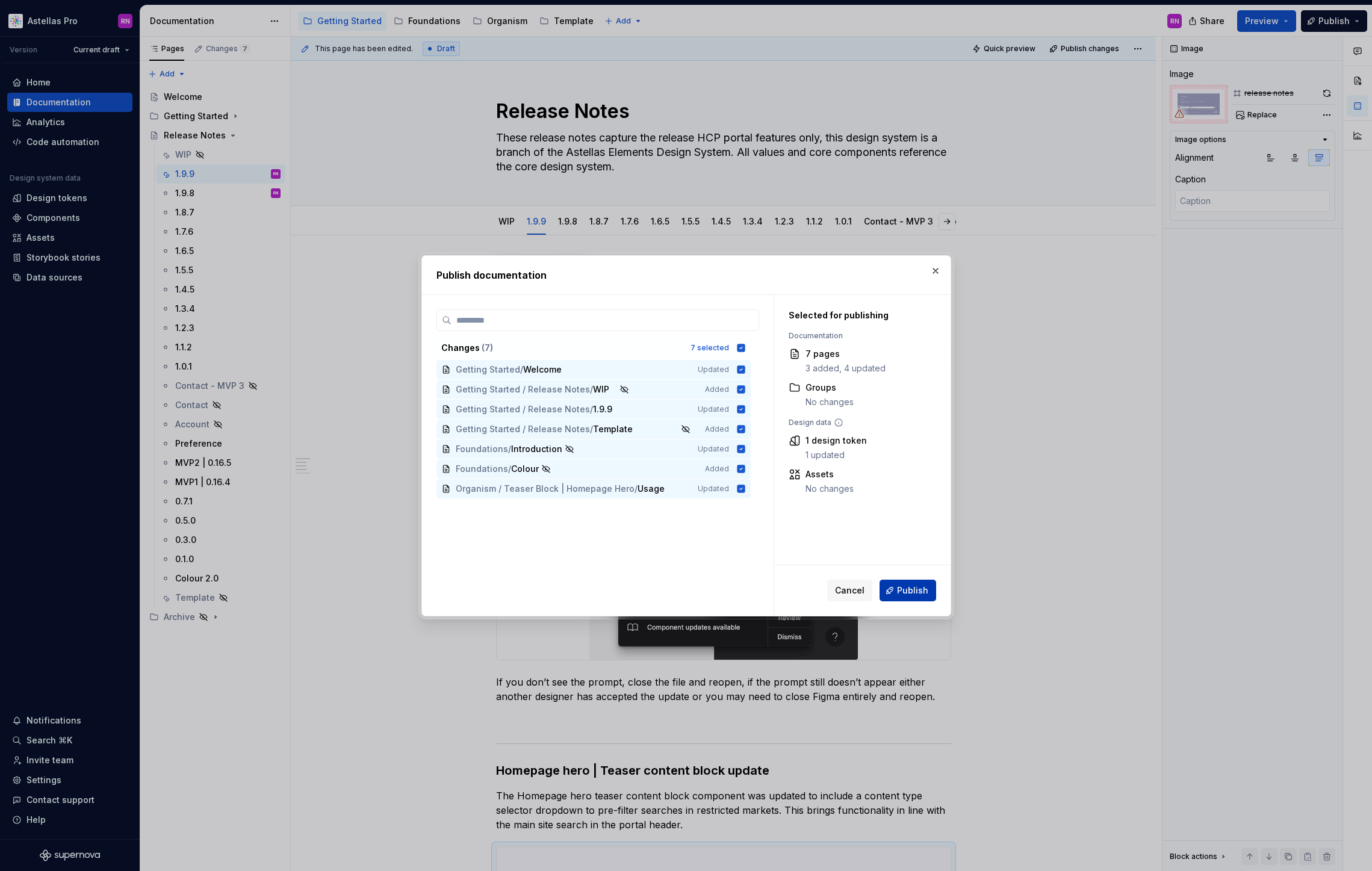
click at [920, 588] on span "Publish" at bounding box center [913, 590] width 31 height 12
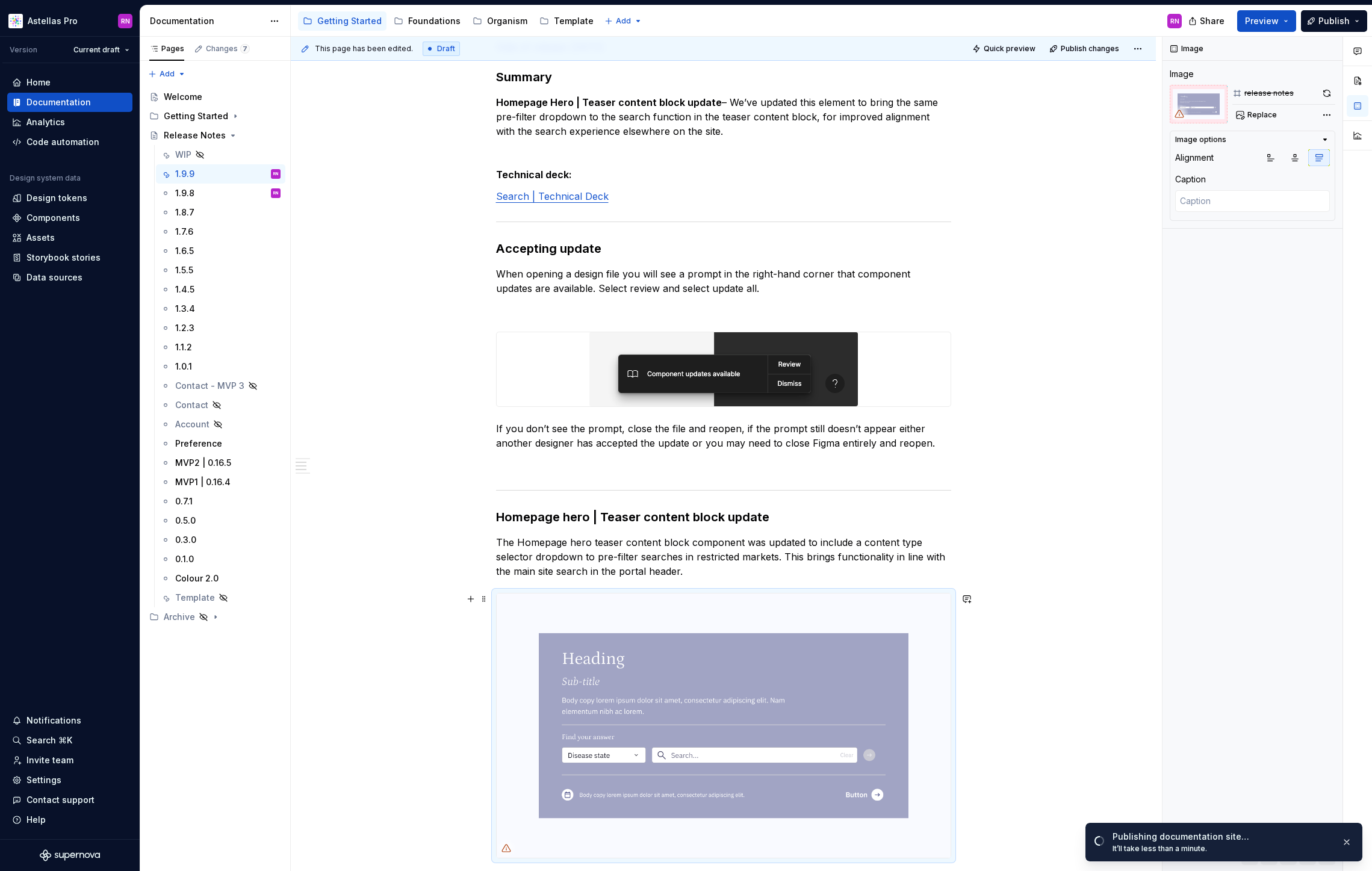
scroll to position [333, 0]
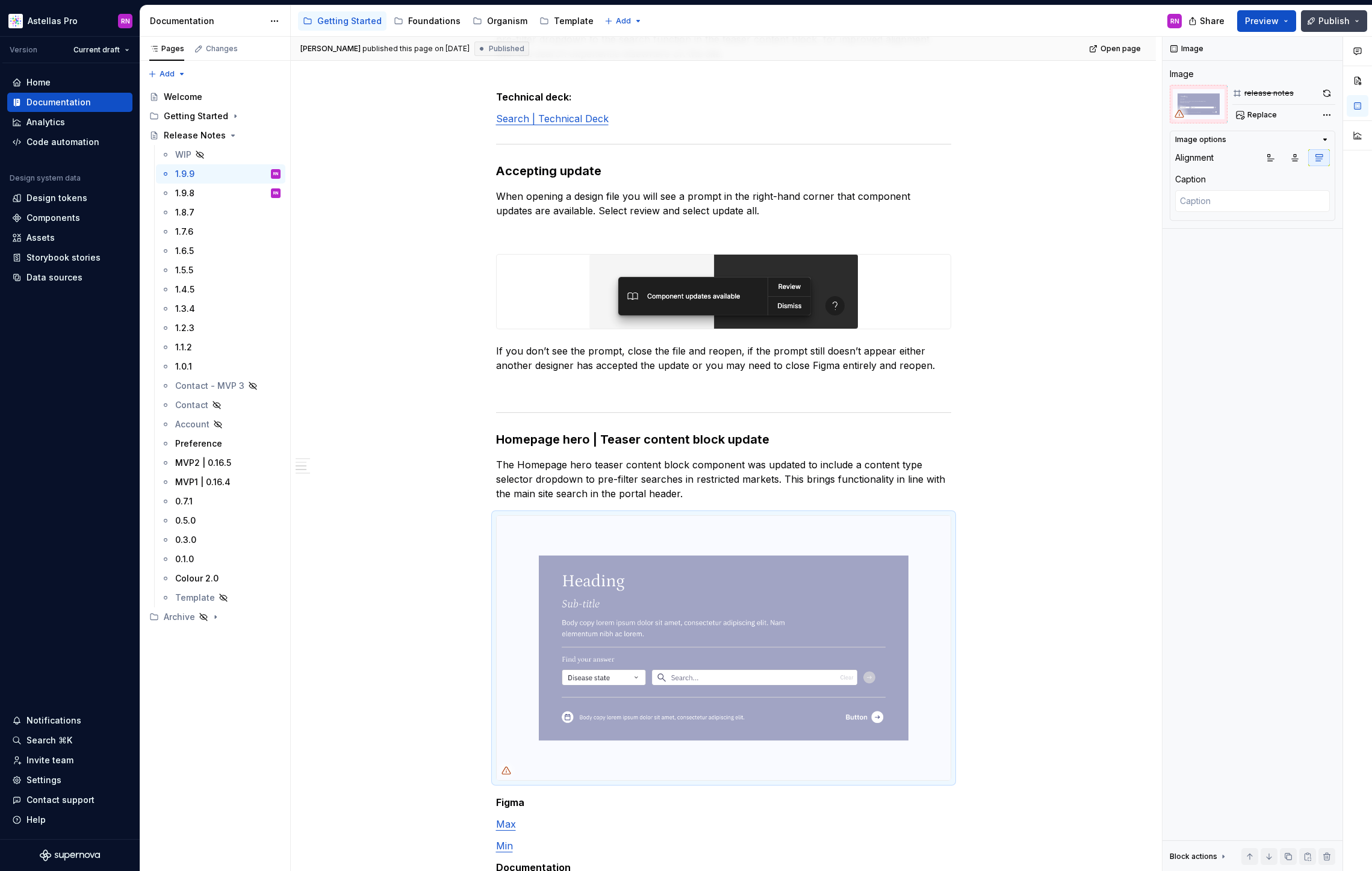
click at [1362, 22] on button "Publish" at bounding box center [1334, 21] width 66 height 22
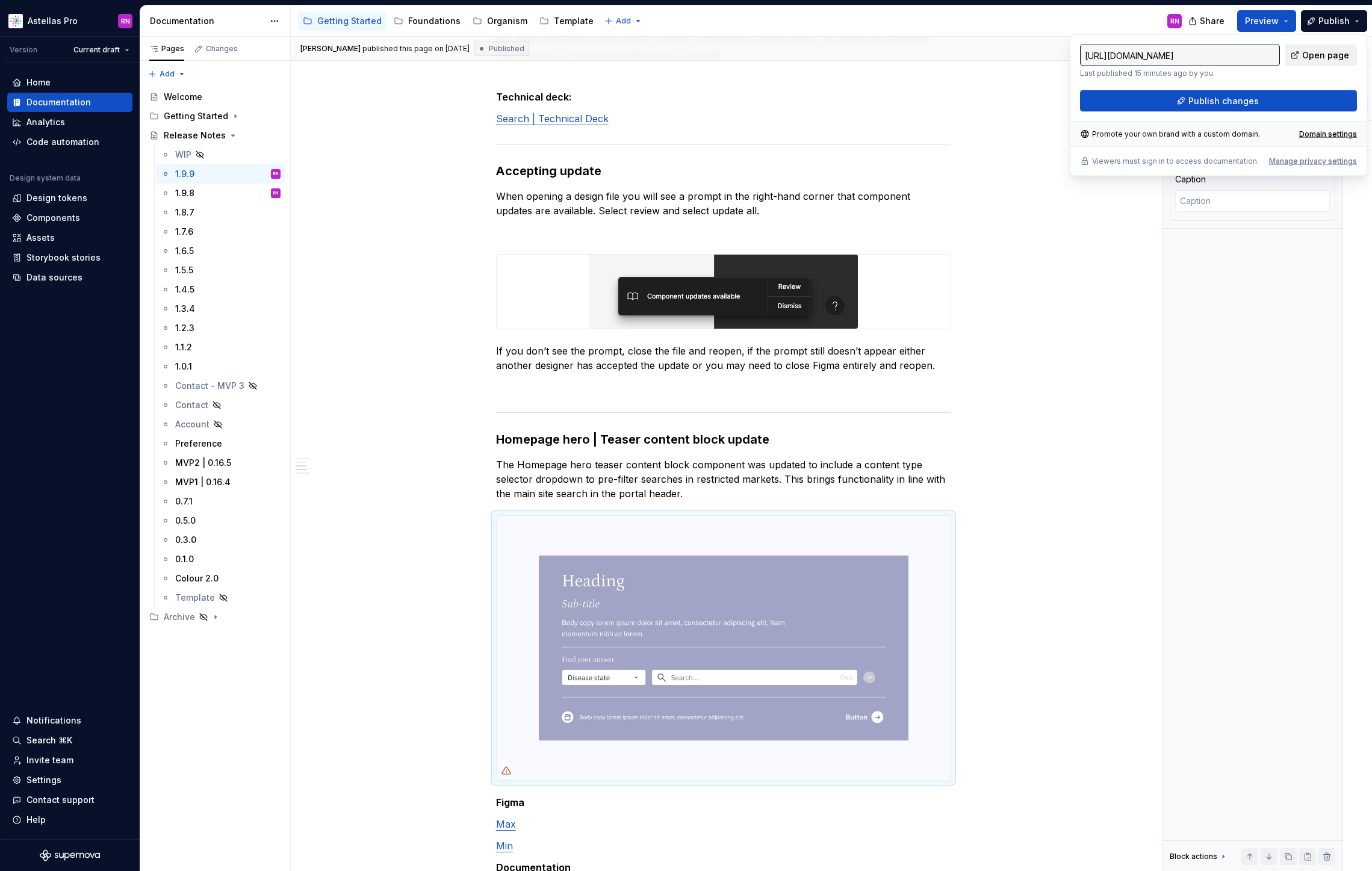
click at [1322, 53] on span "Open page" at bounding box center [1325, 55] width 47 height 12
click at [427, 224] on div "Release Notes Date of release: 29/08/2025 Summary Homepage Hero | Teaser conten…" at bounding box center [724, 659] width 865 height 1509
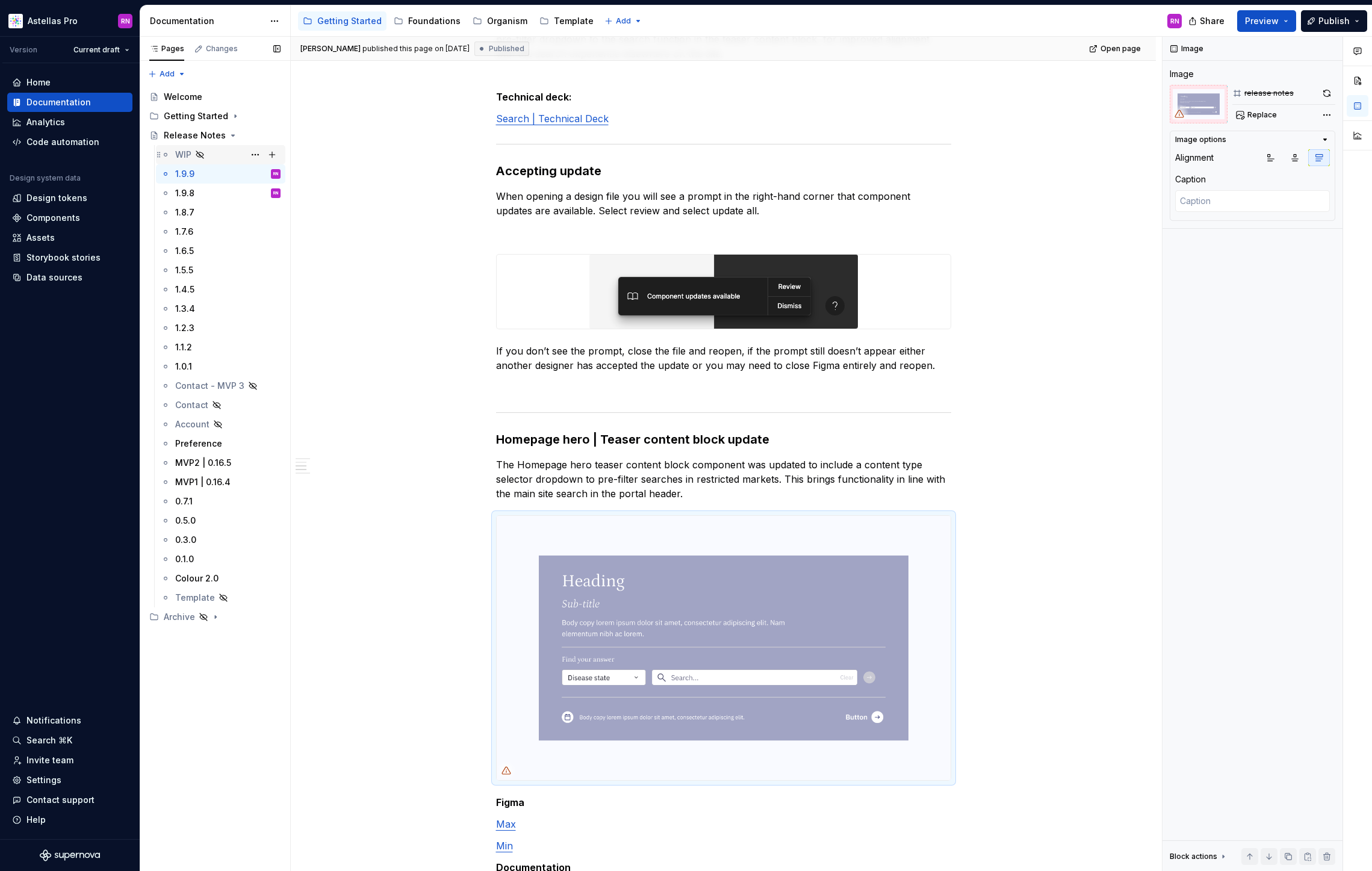
click at [211, 155] on div "WIP" at bounding box center [228, 155] width 105 height 17
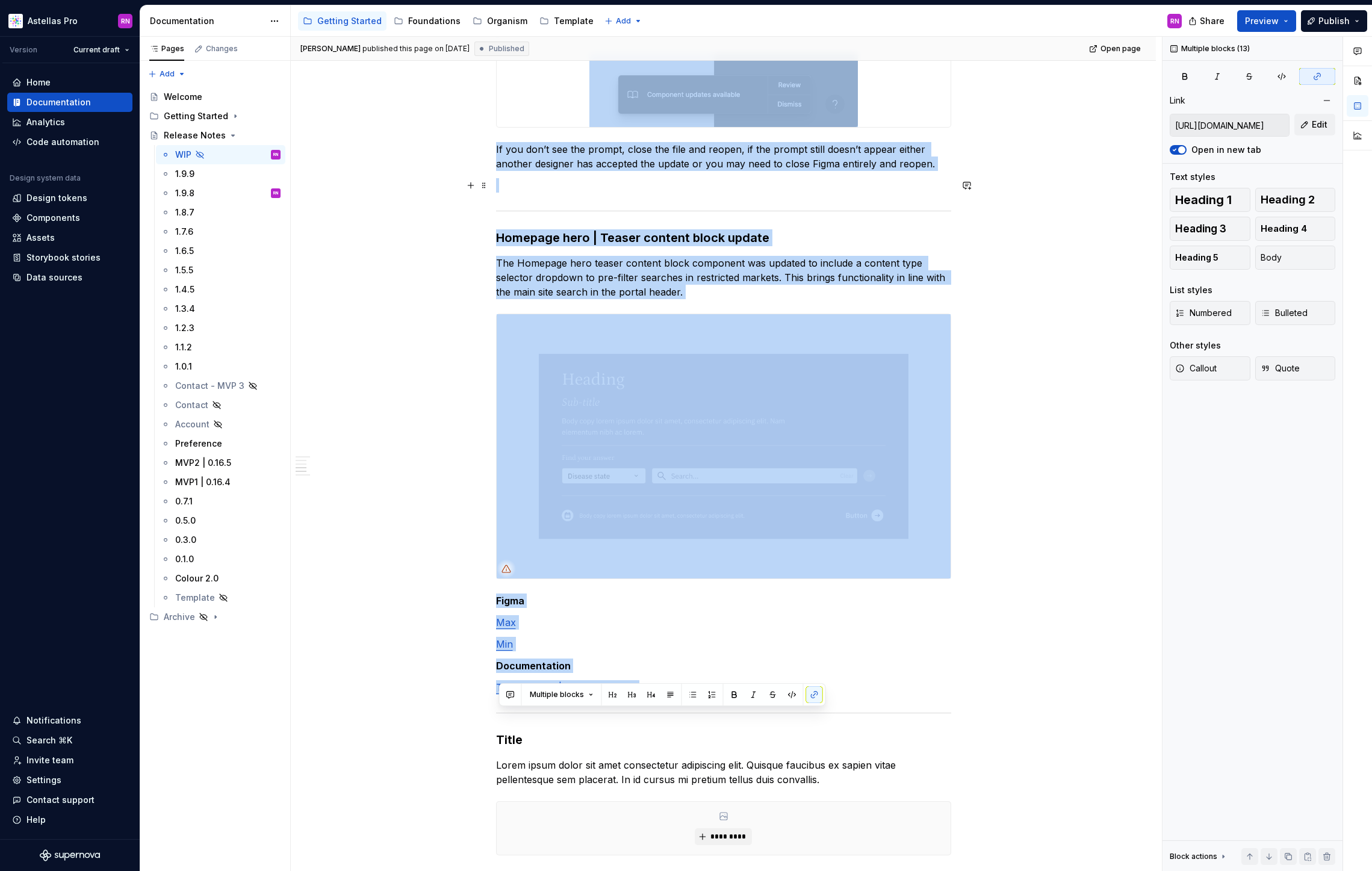
scroll to position [477, 0]
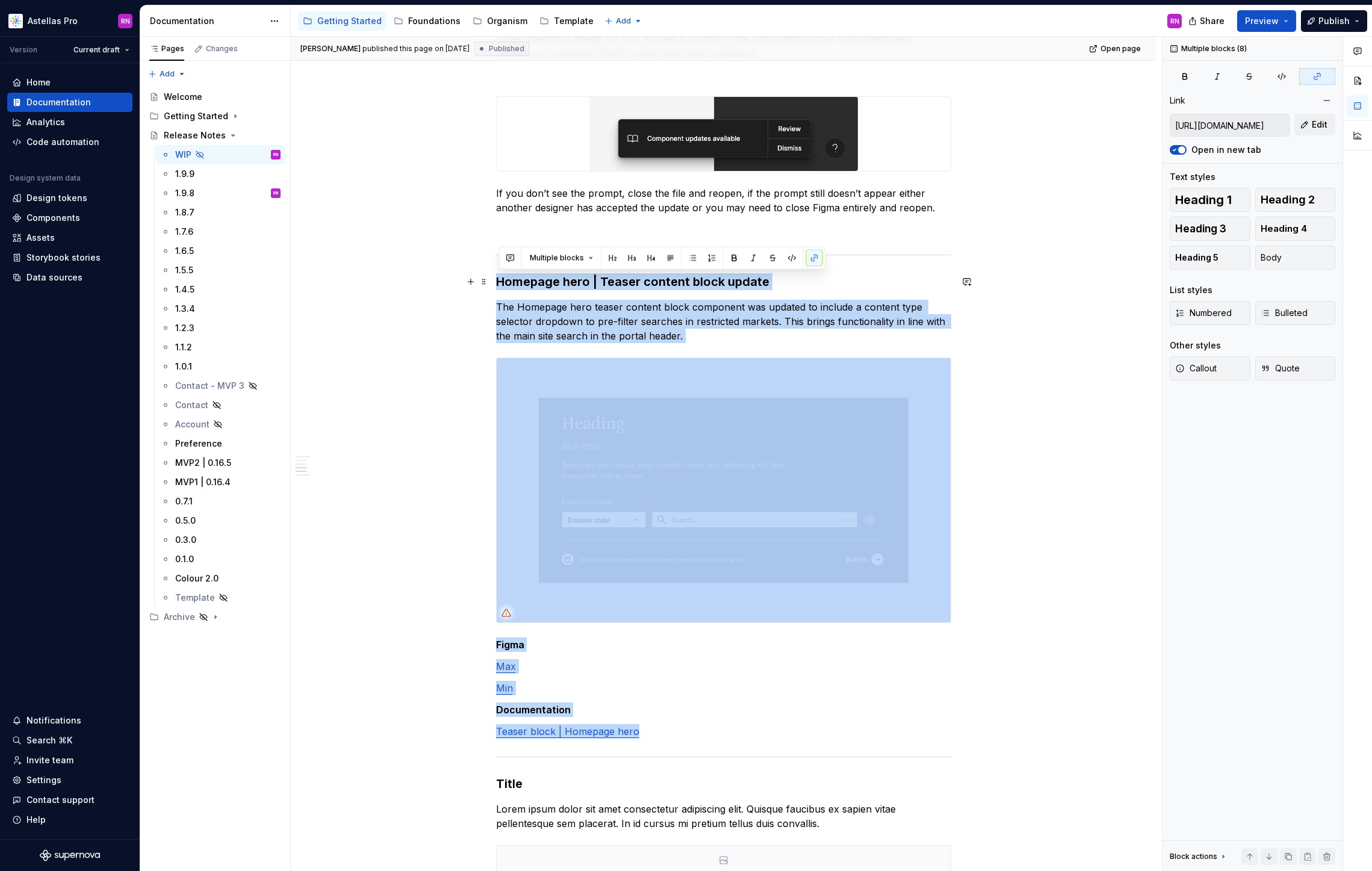
drag, startPoint x: 661, startPoint y: 591, endPoint x: 494, endPoint y: 285, distance: 348.6
click at [494, 285] on div "Release Notes Date of release: XX/XX/2025 Summary Xxx – Lorem ipsum dolor sit a…" at bounding box center [724, 625] width 865 height 1728
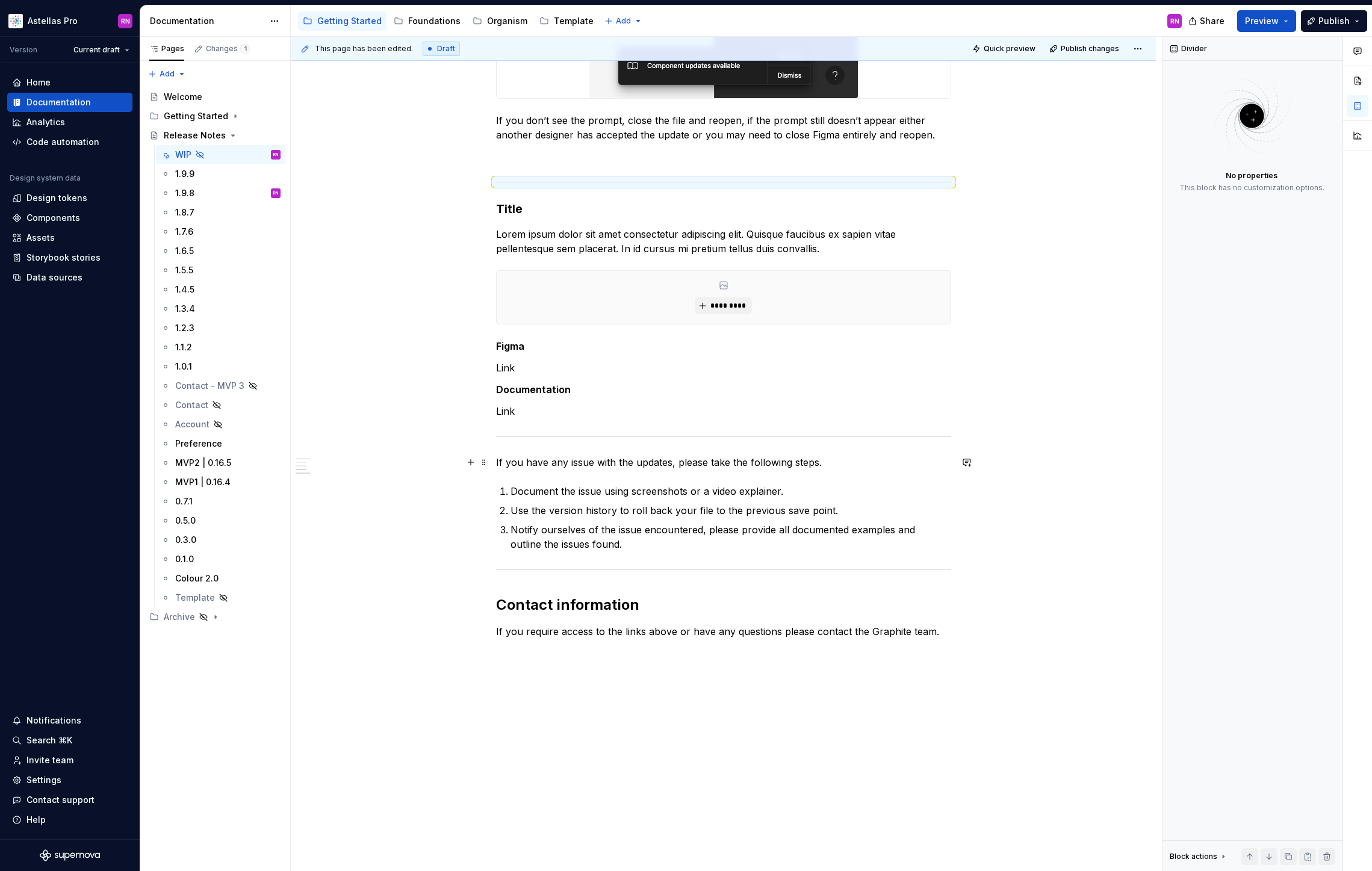
scroll to position [295, 0]
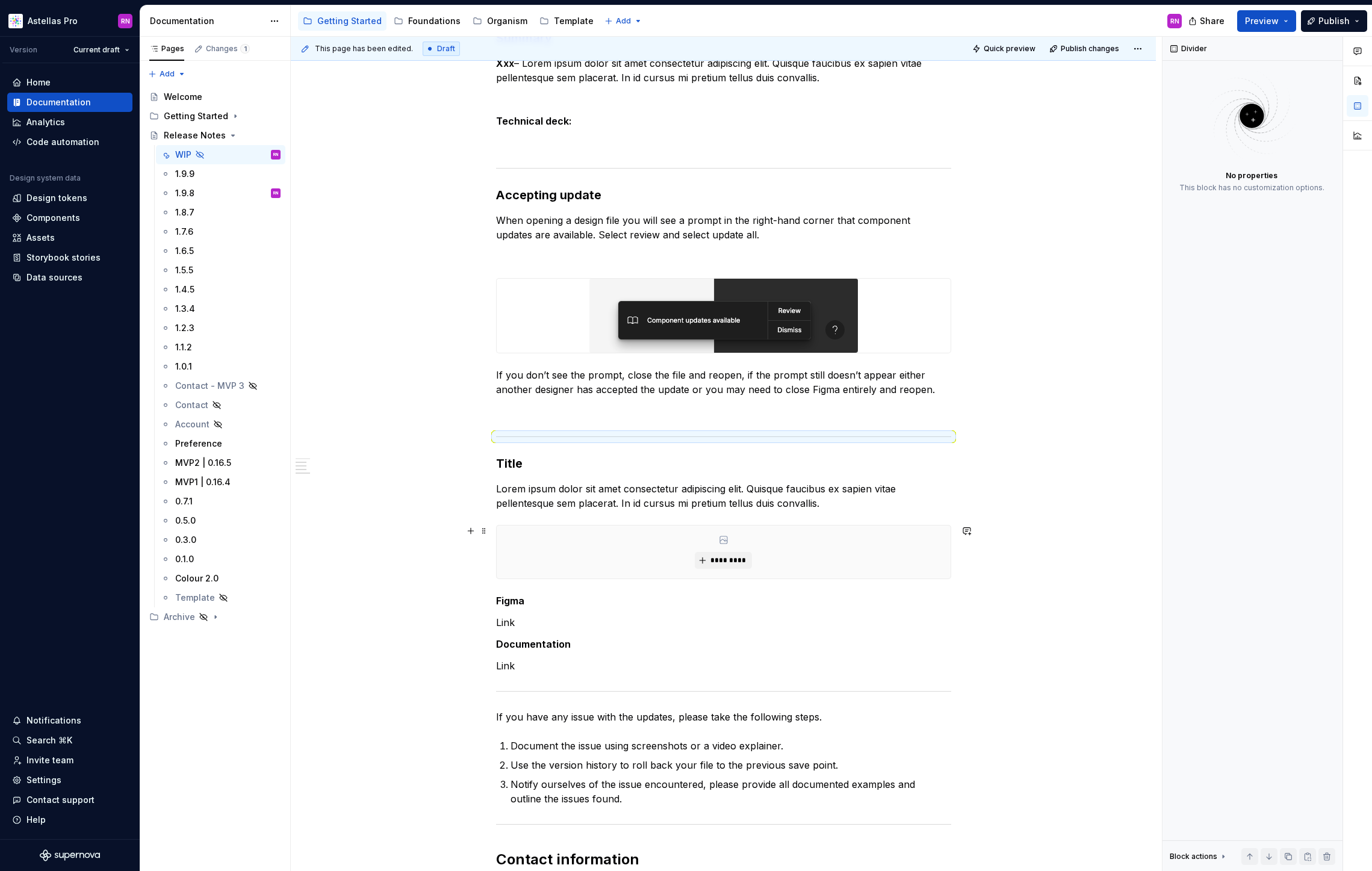
click at [452, 520] on div "Release Notes Date of release: XX/XX/2025 Summary Xxx – Lorem ipsum dolor sit a…" at bounding box center [724, 556] width 865 height 1226
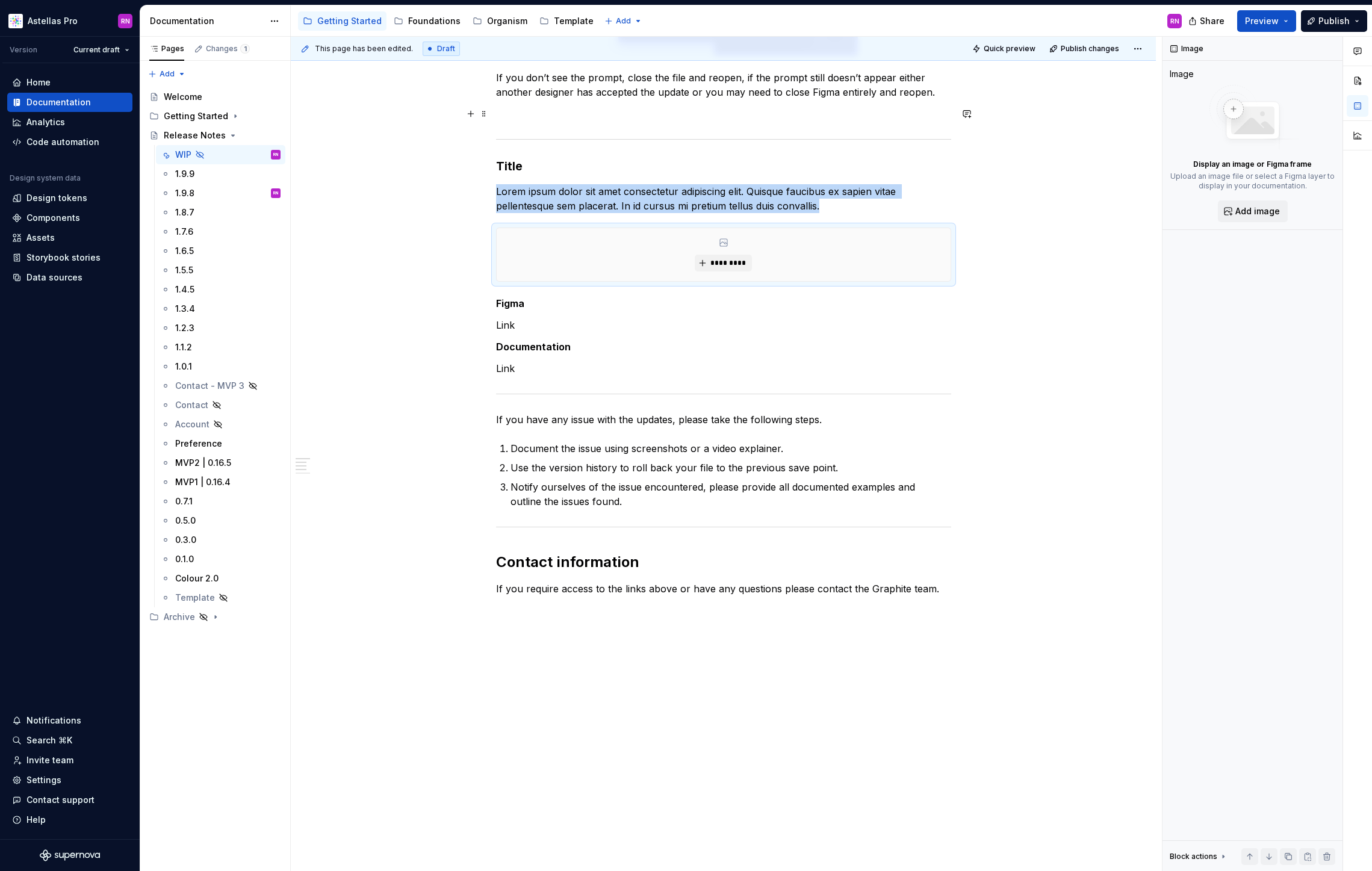
scroll to position [0, 0]
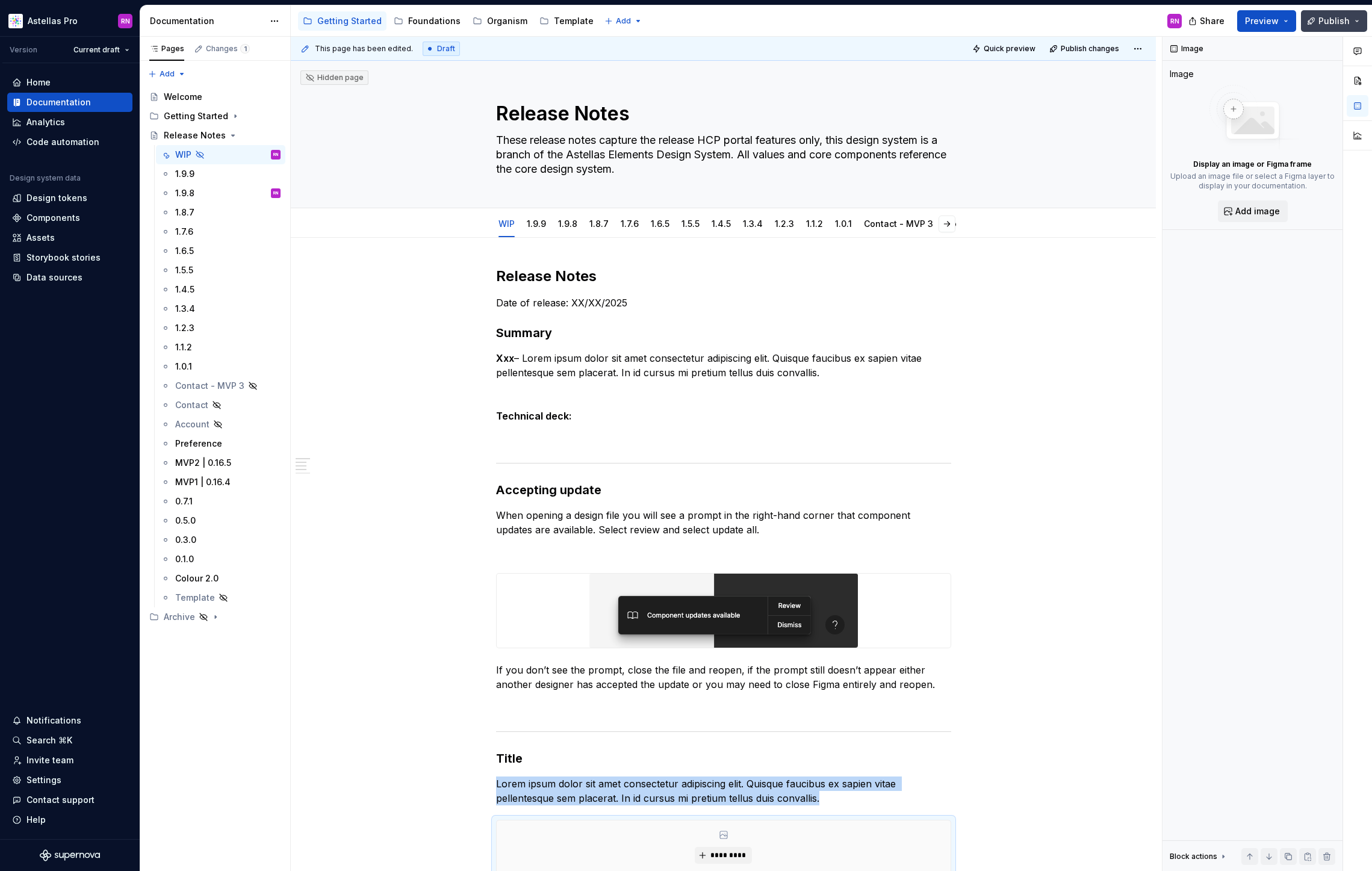
click at [1358, 22] on button "Publish" at bounding box center [1334, 21] width 66 height 22
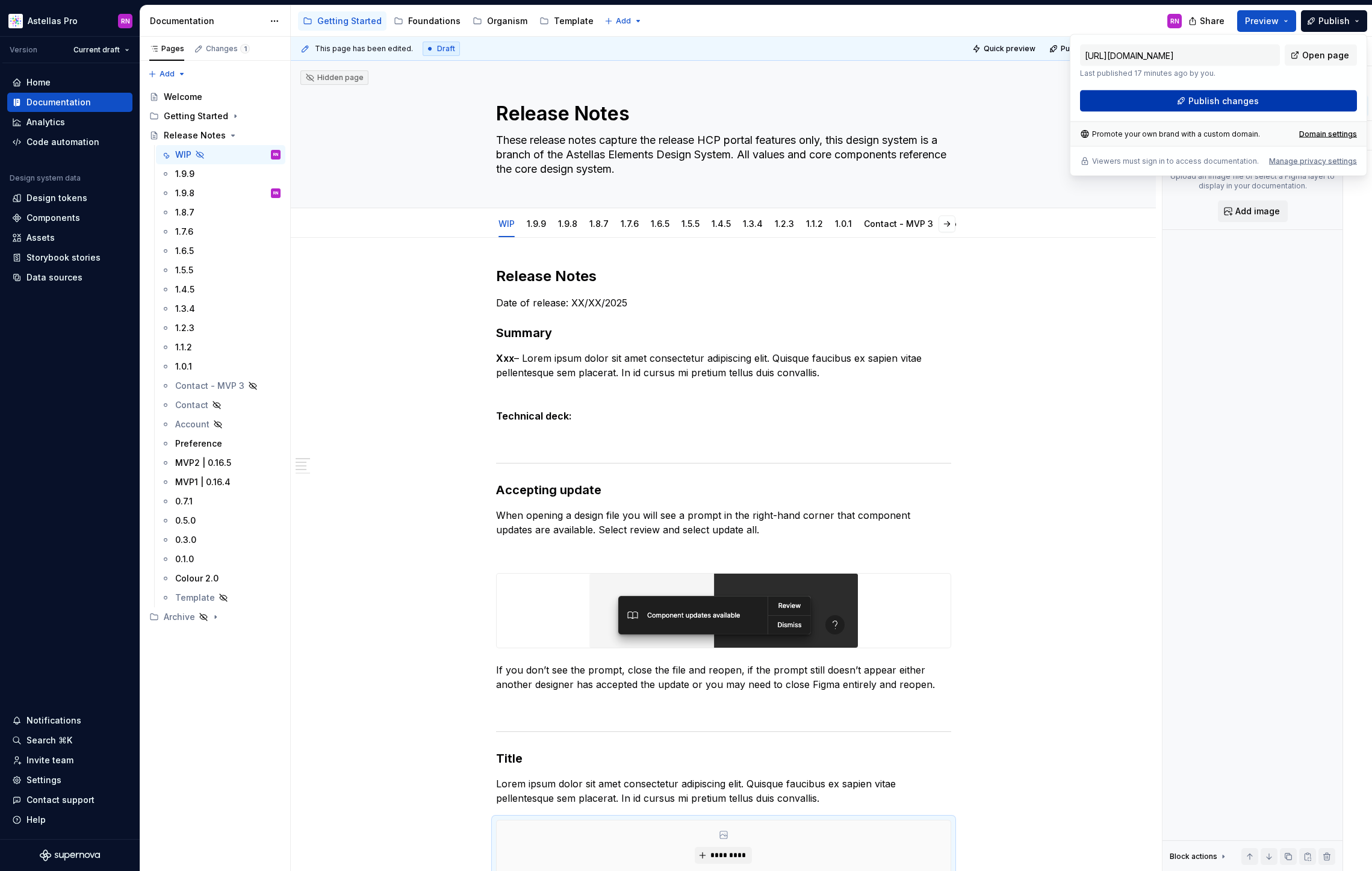
click at [1293, 98] on button "Publish changes" at bounding box center [1218, 101] width 277 height 22
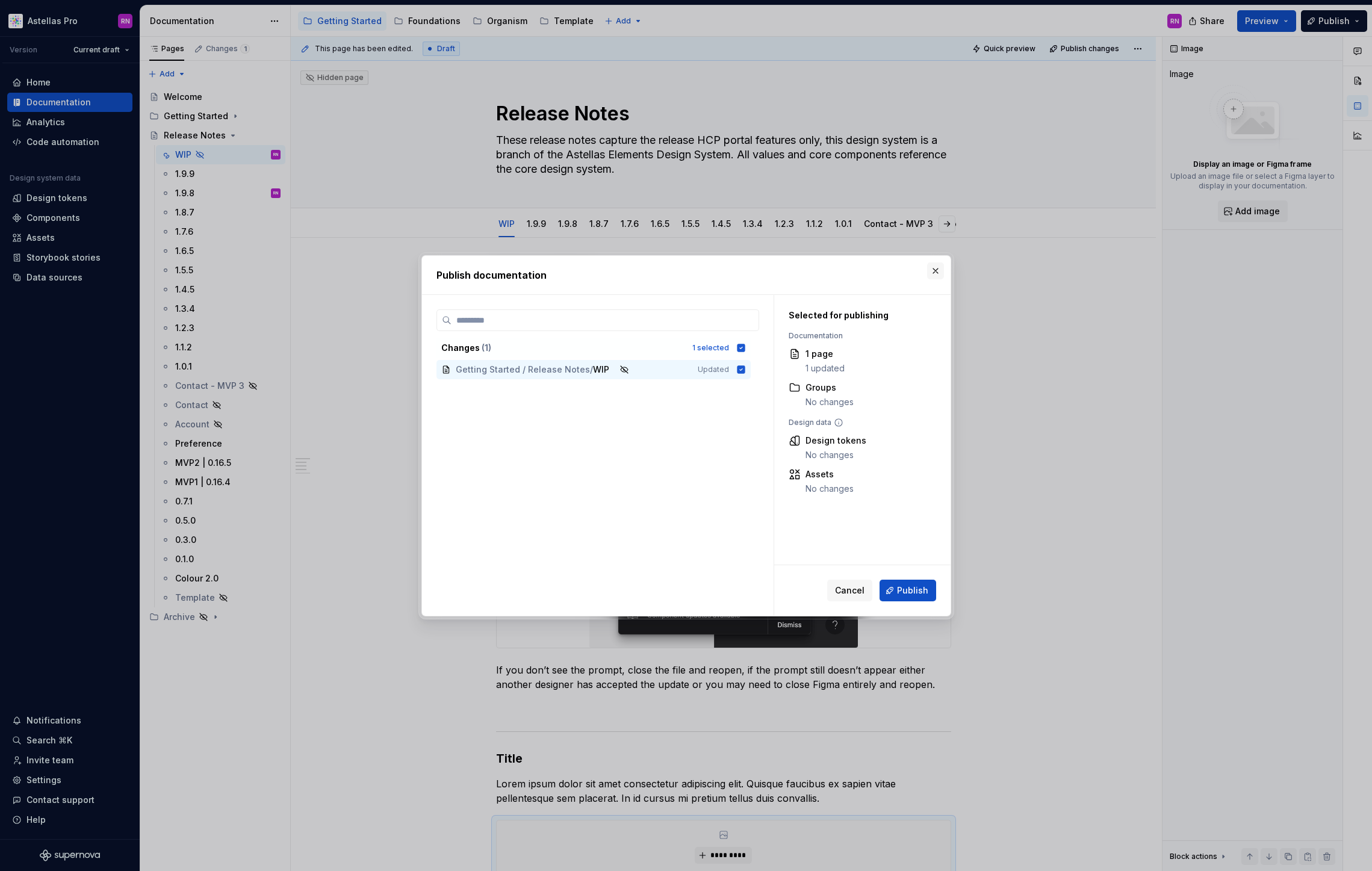
click at [937, 269] on button "button" at bounding box center [936, 271] width 17 height 17
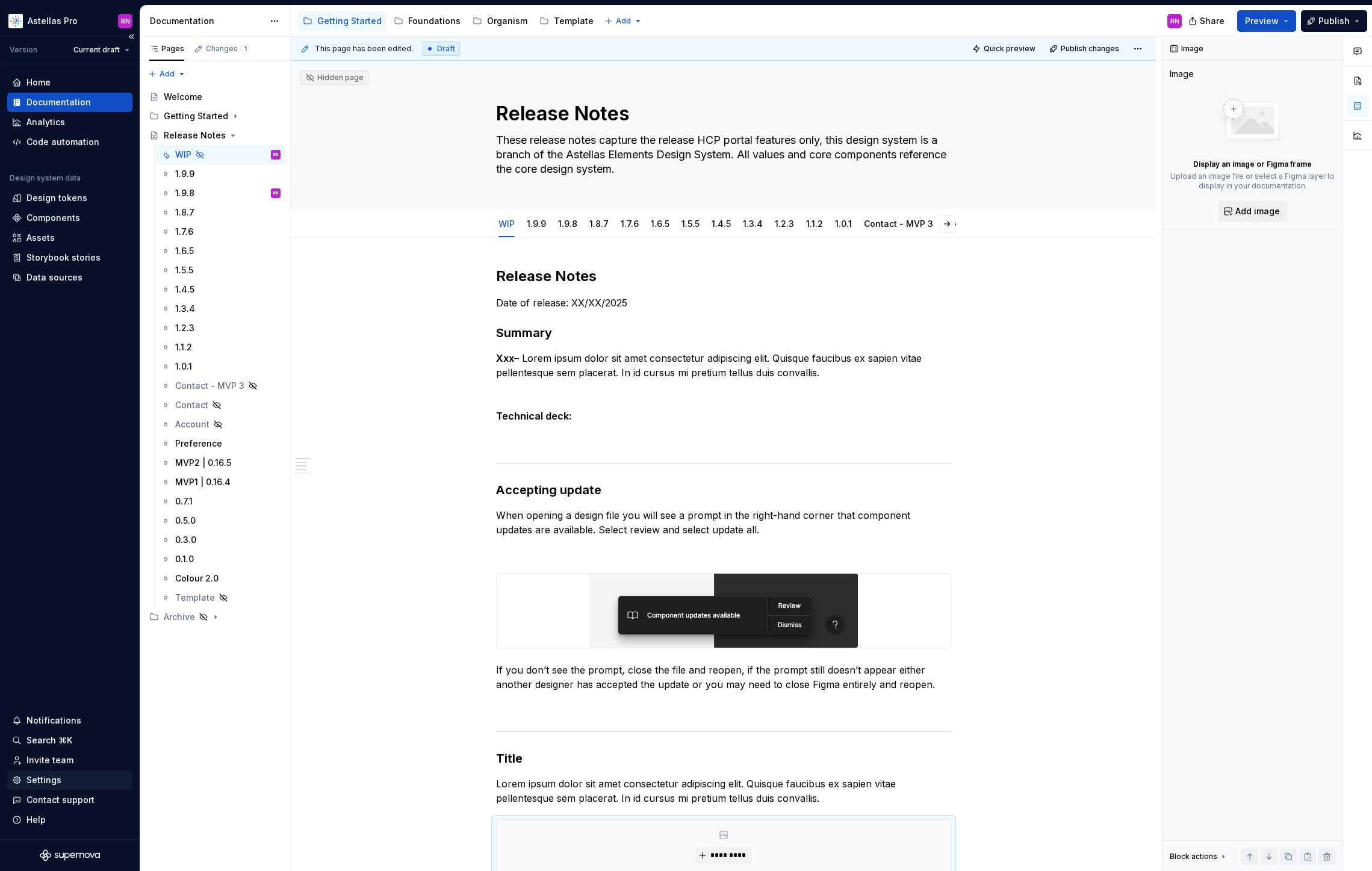
click at [54, 782] on div "Settings" at bounding box center [44, 780] width 35 height 12
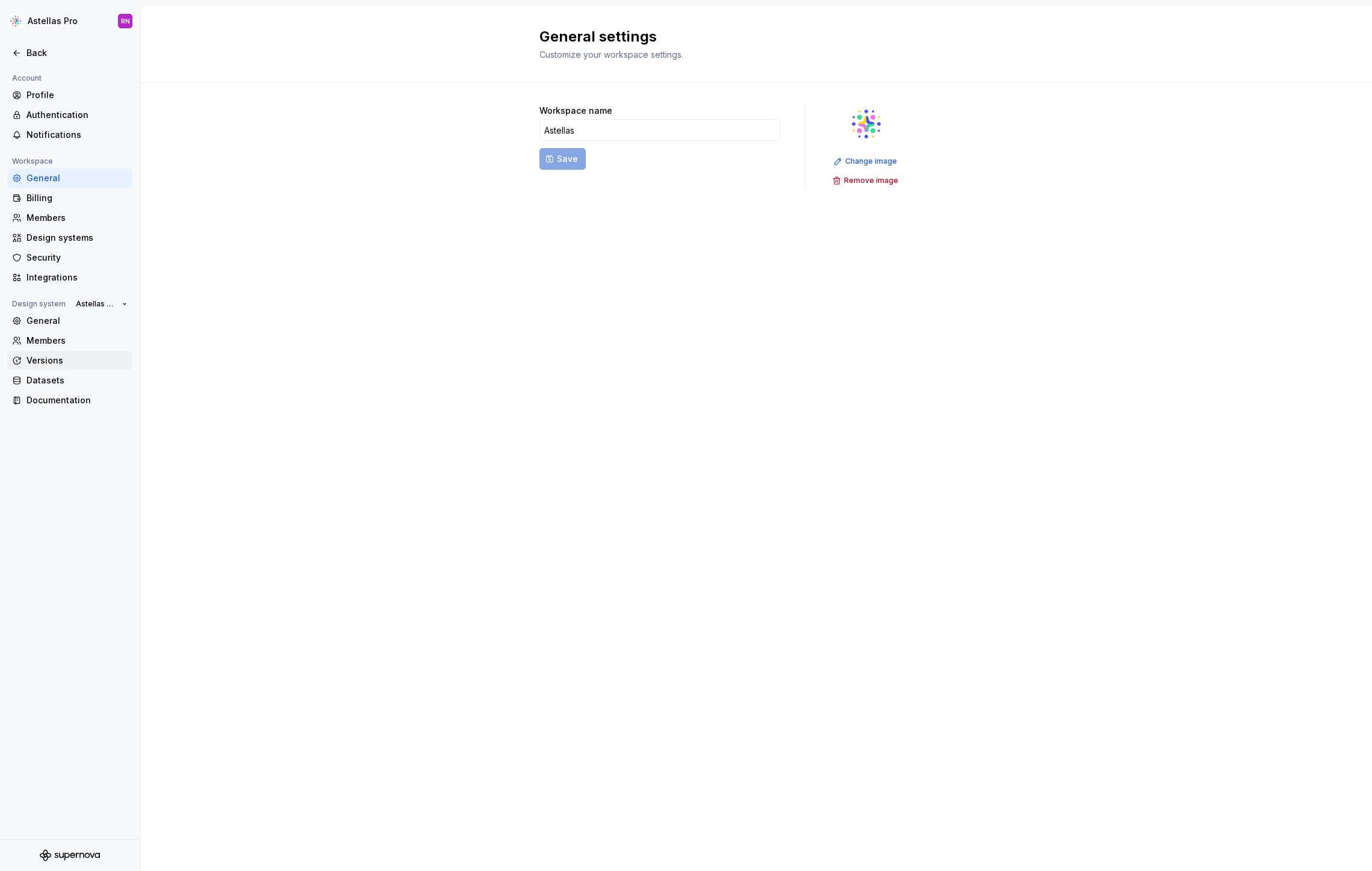
click at [69, 357] on div "Versions" at bounding box center [77, 361] width 101 height 12
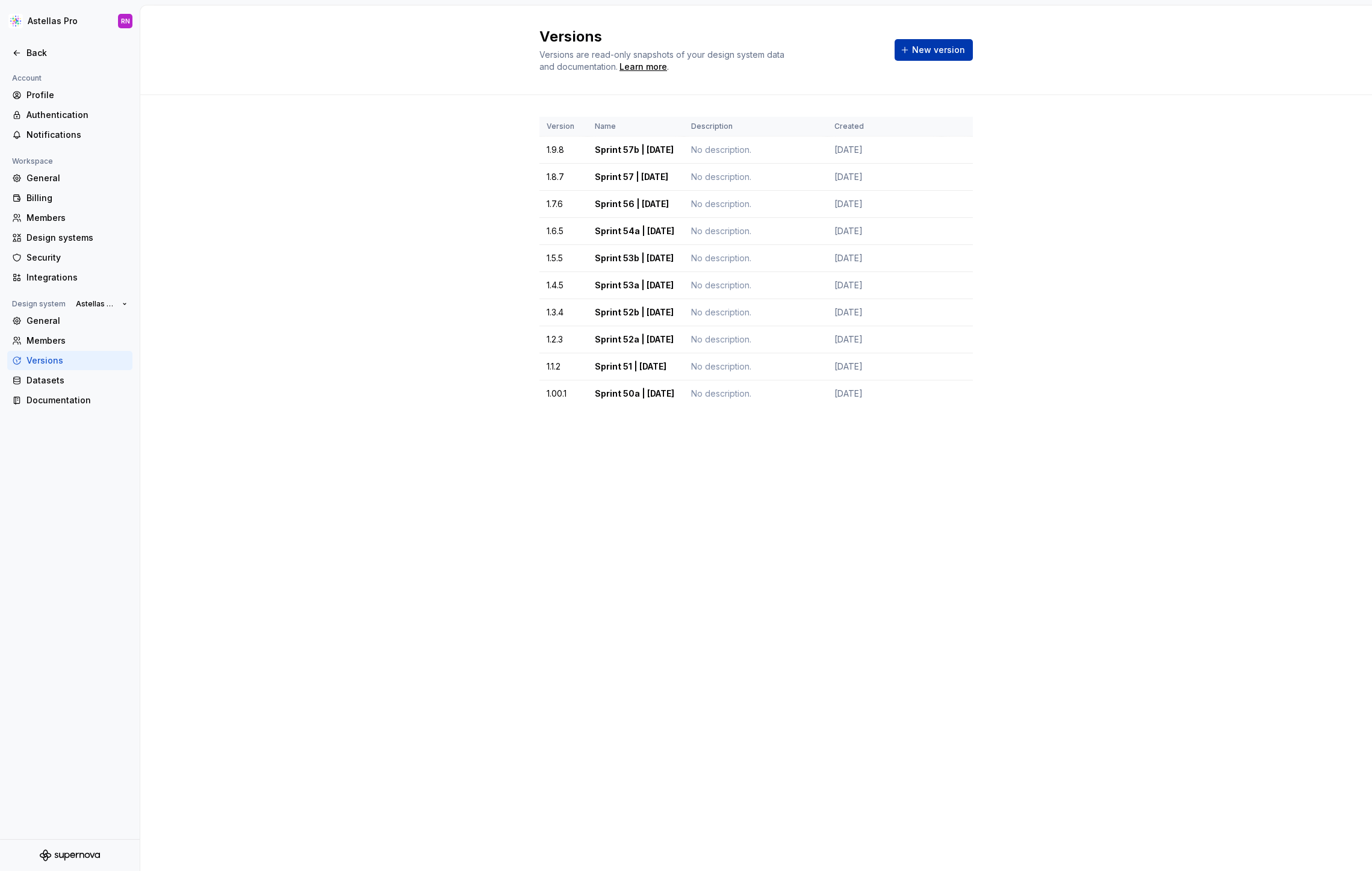
click at [934, 52] on span "New version" at bounding box center [938, 50] width 53 height 12
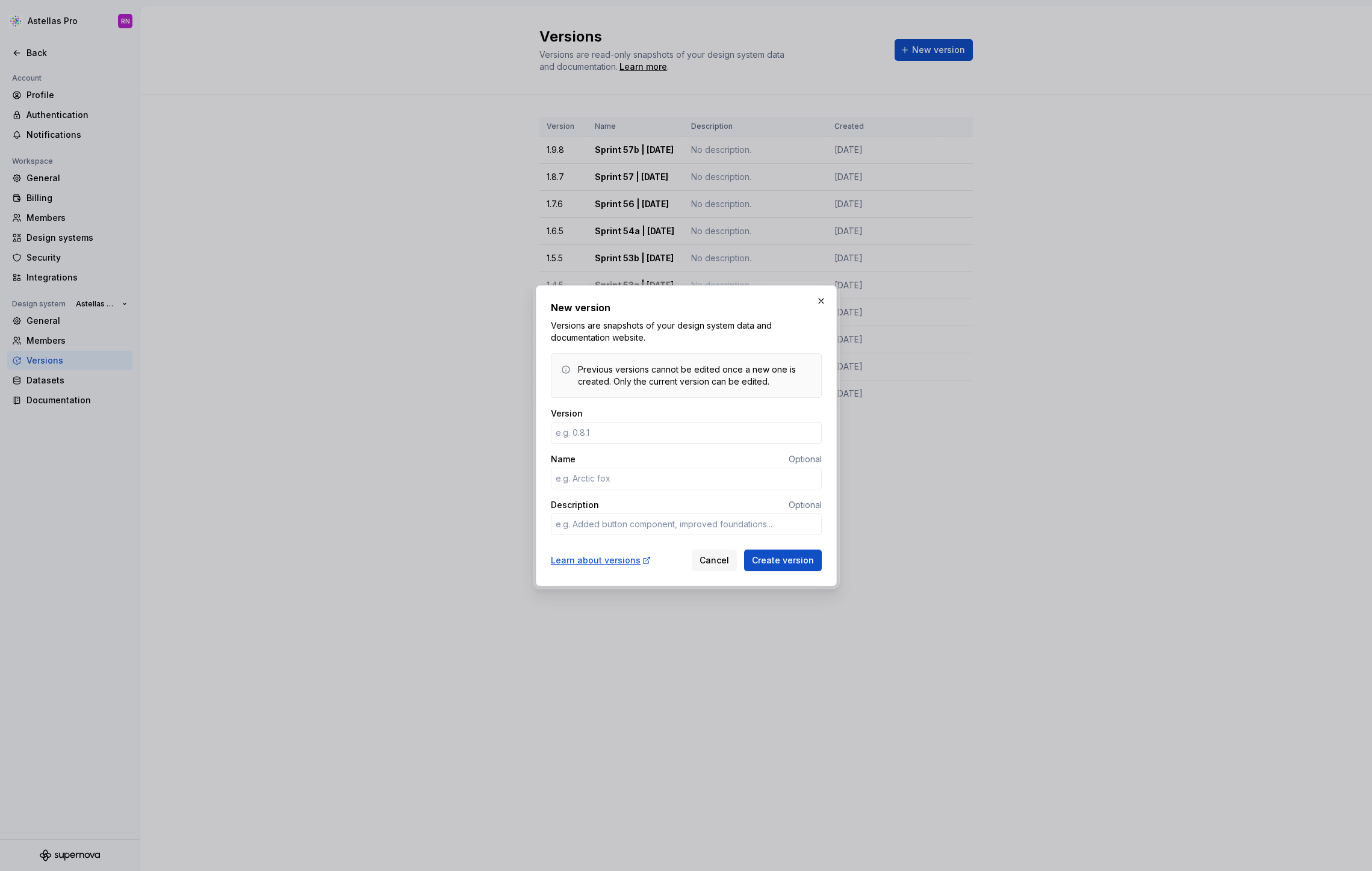
type textarea "*"
type input "1.9.9"
type textarea "*"
type input "Sprint 58 | August 29t"
type textarea "*"
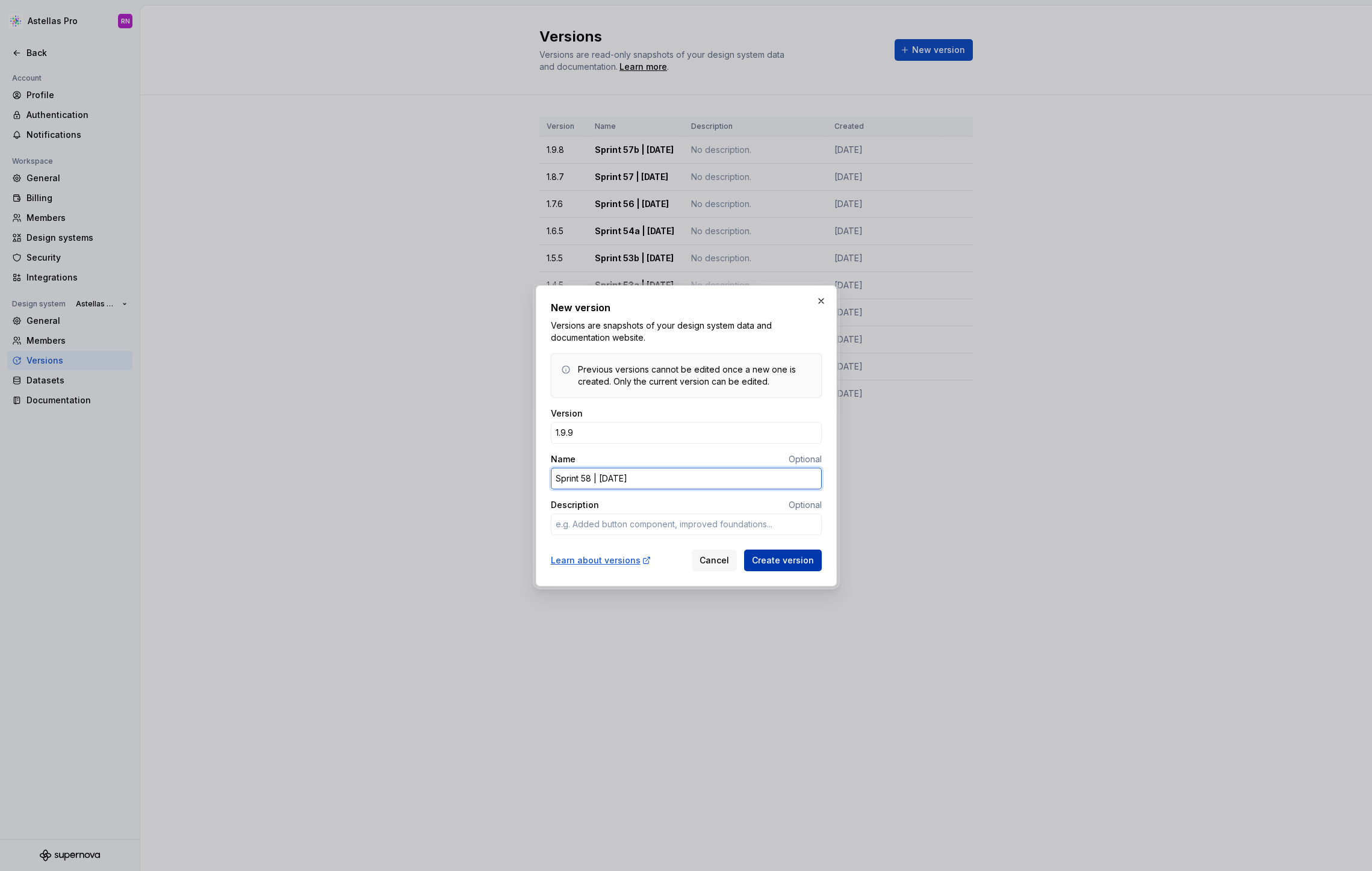
type input "Sprint 58 | August 29th"
click at [761, 557] on span "Create version" at bounding box center [783, 560] width 62 height 12
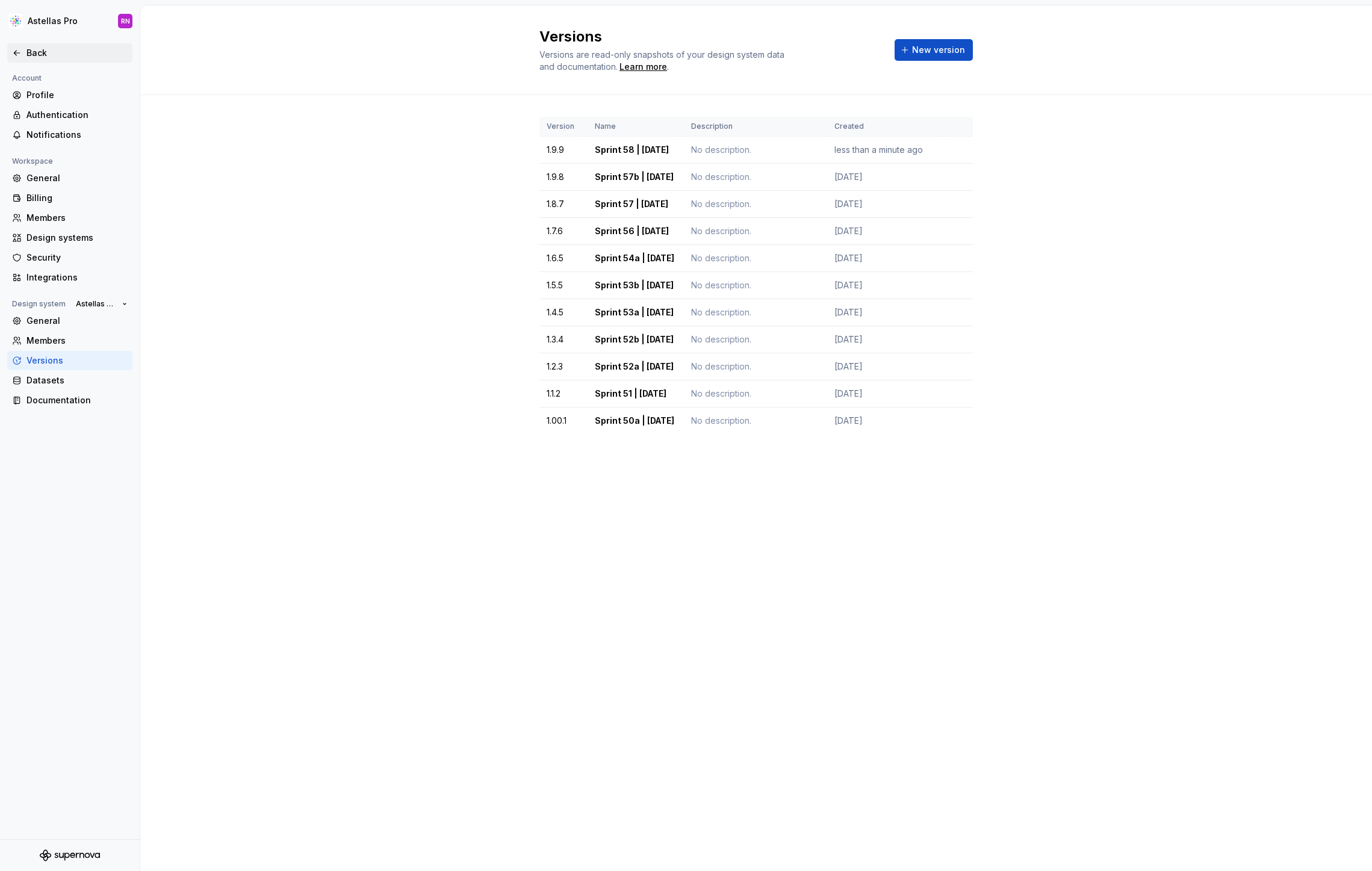
click at [30, 53] on div "Back" at bounding box center [77, 53] width 101 height 12
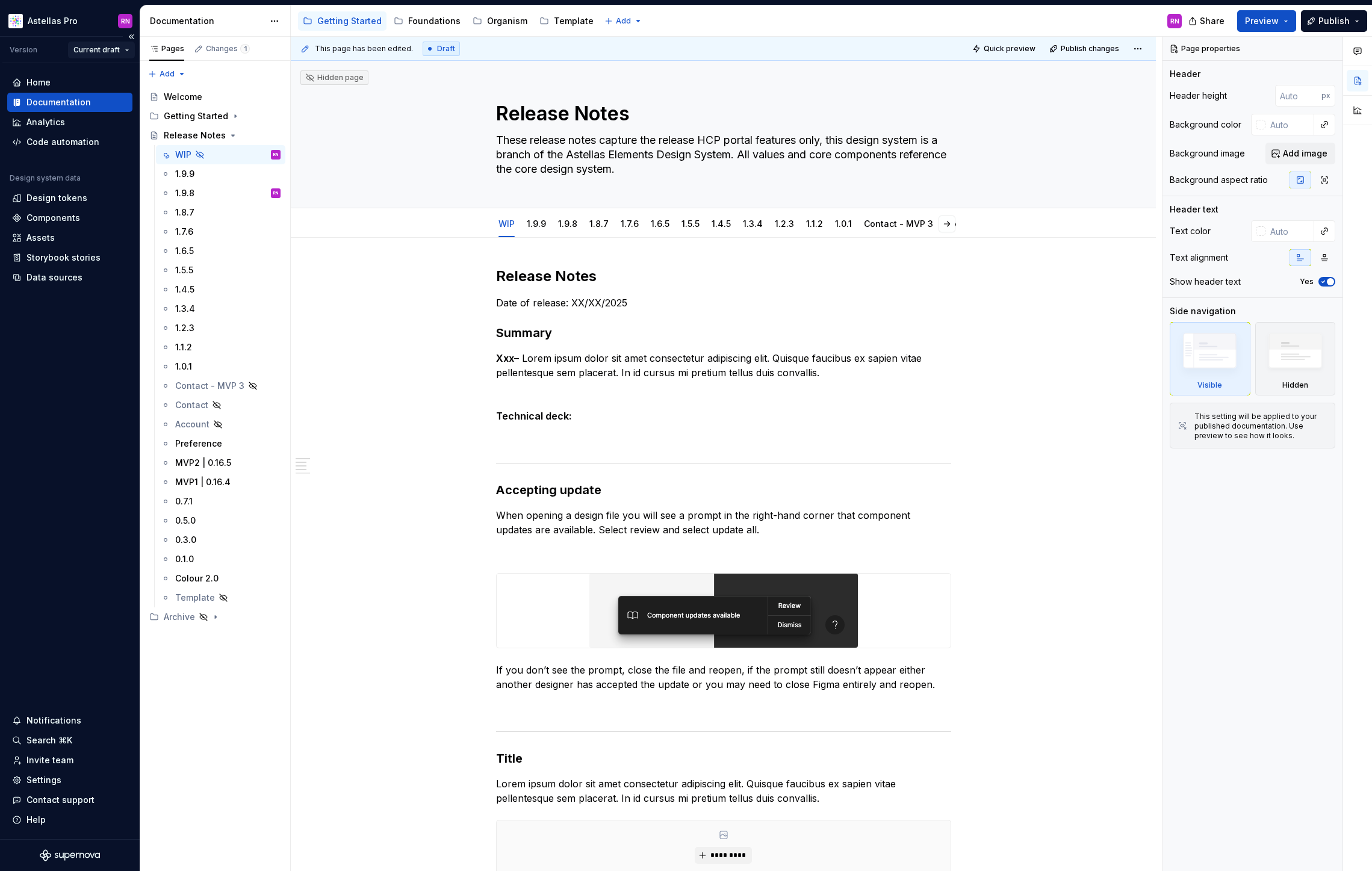
click at [124, 47] on html "Astellas Pro RN Version Current draft Home Documentation Analytics Code automat…" at bounding box center [686, 435] width 1372 height 871
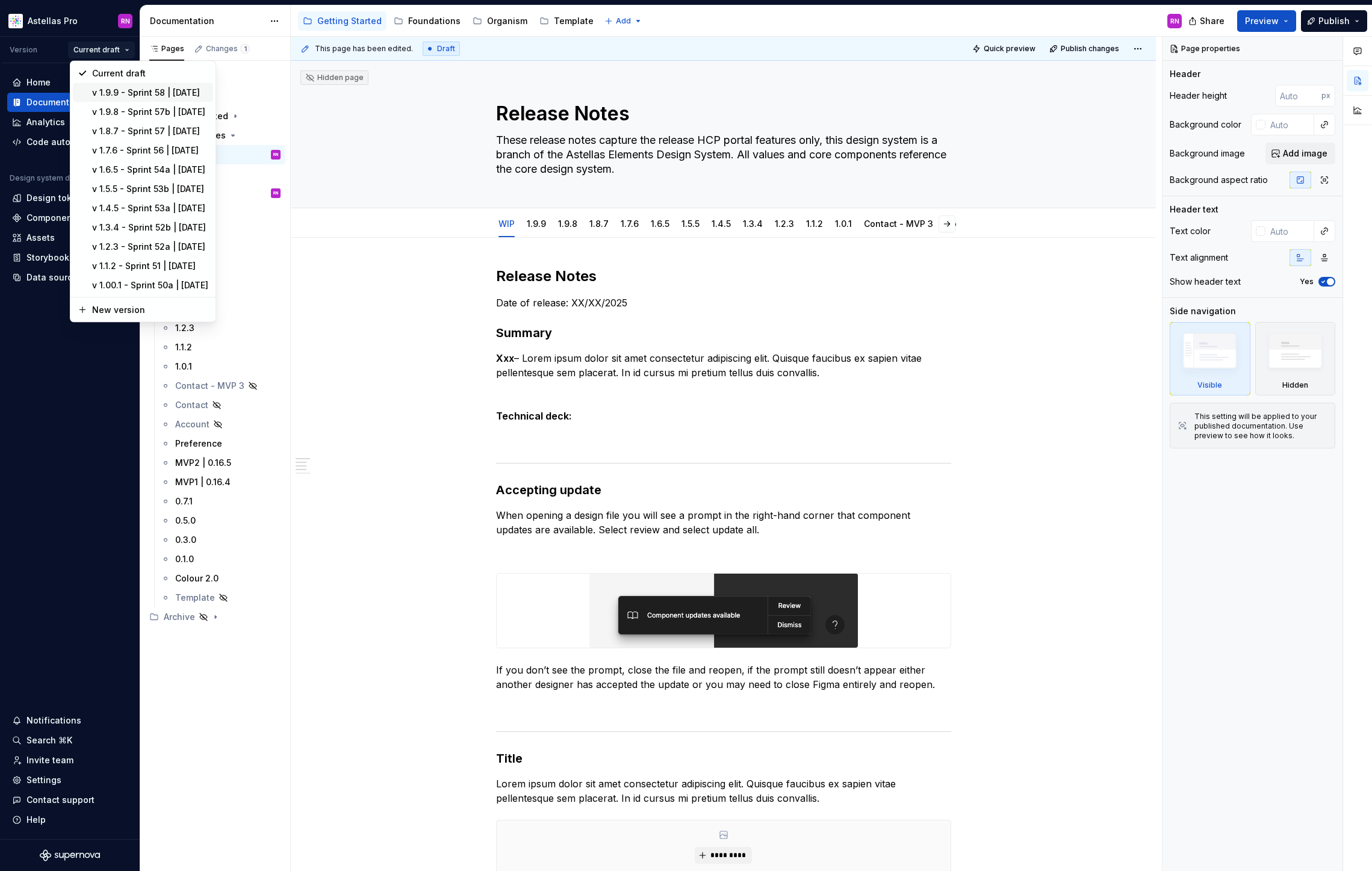
click at [148, 91] on div "v 1.9.9 - Sprint 58 | August 29th" at bounding box center [150, 92] width 117 height 12
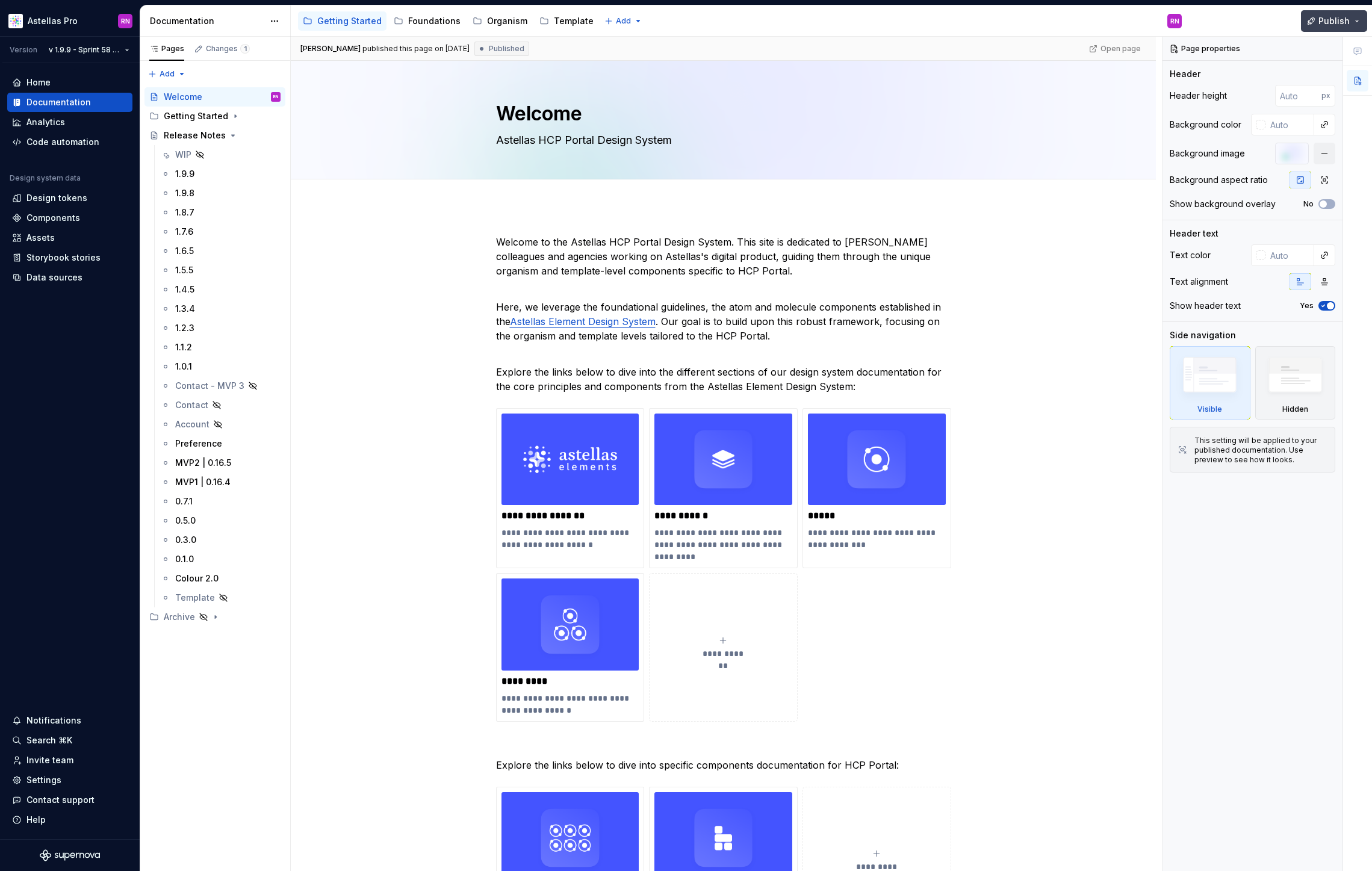
click at [1364, 22] on button "Publish" at bounding box center [1334, 21] width 66 height 22
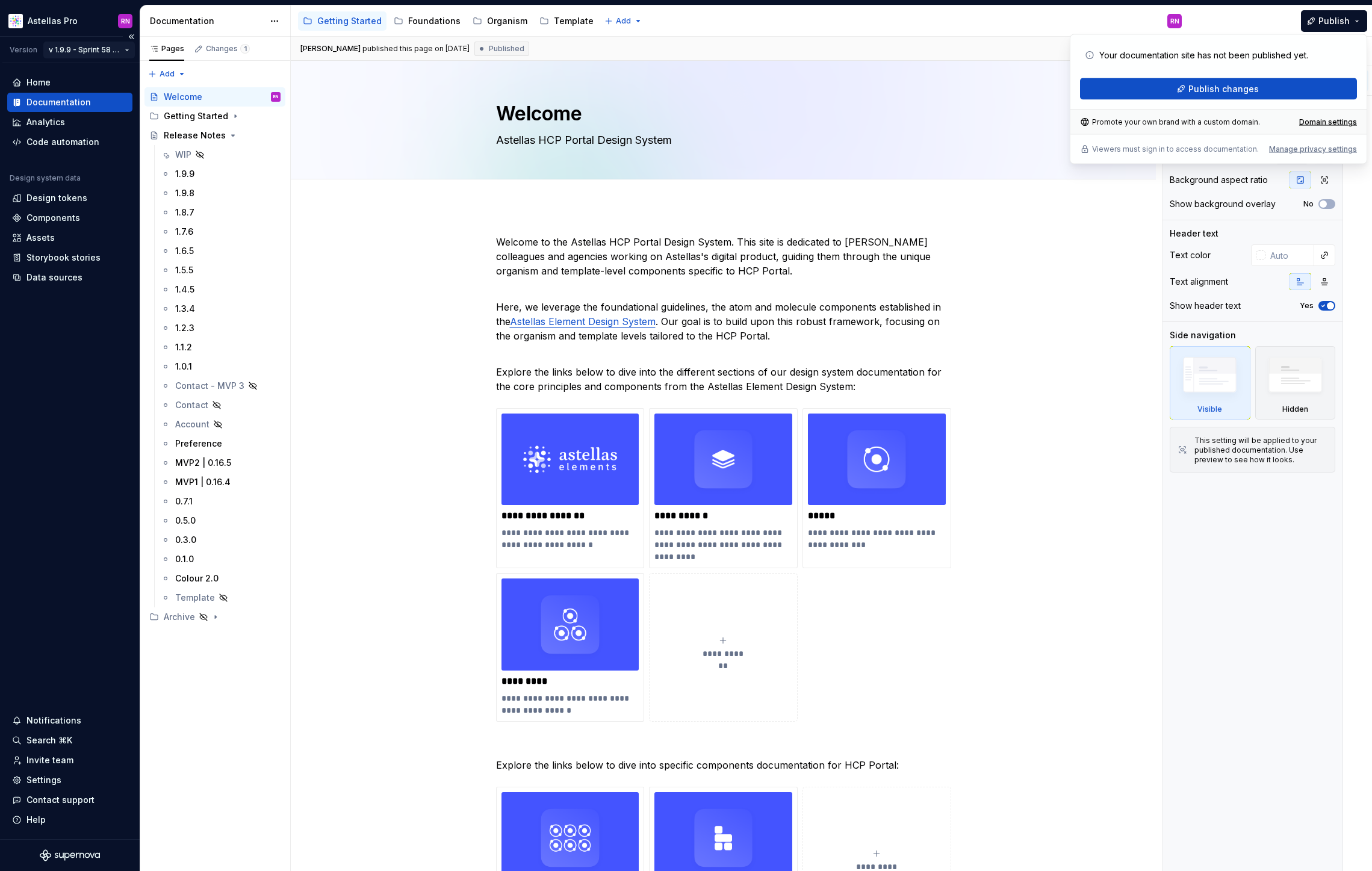
click at [122, 48] on html "Astellas Pro RN Version v 1.9.9 - Sprint 58 | August 29th Home Documentation An…" at bounding box center [686, 435] width 1372 height 871
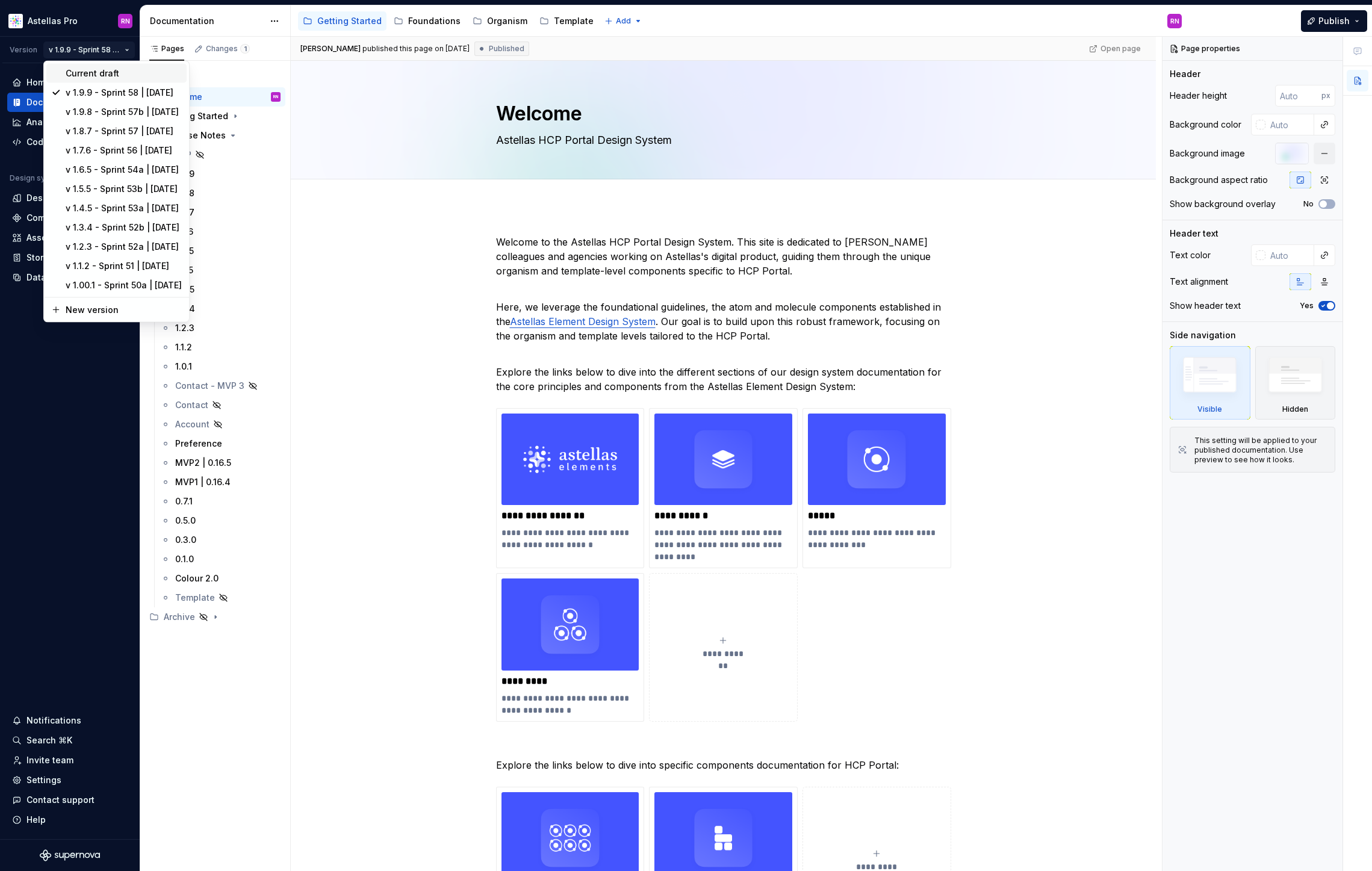
click at [111, 73] on div "Current draft" at bounding box center [123, 73] width 117 height 12
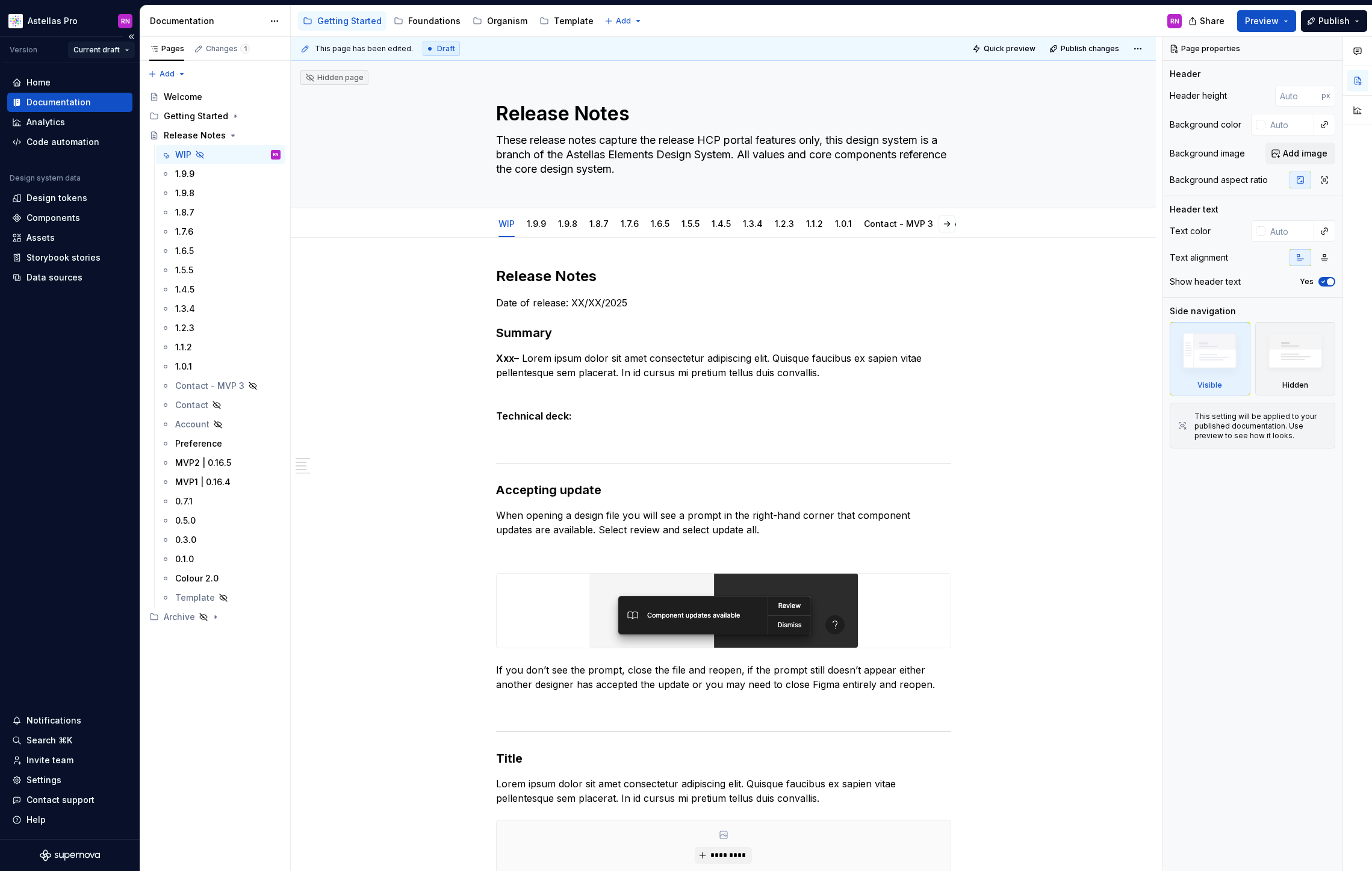
click at [123, 47] on html "Astellas Pro RN Version Current draft Home Documentation Analytics Code automat…" at bounding box center [686, 435] width 1372 height 871
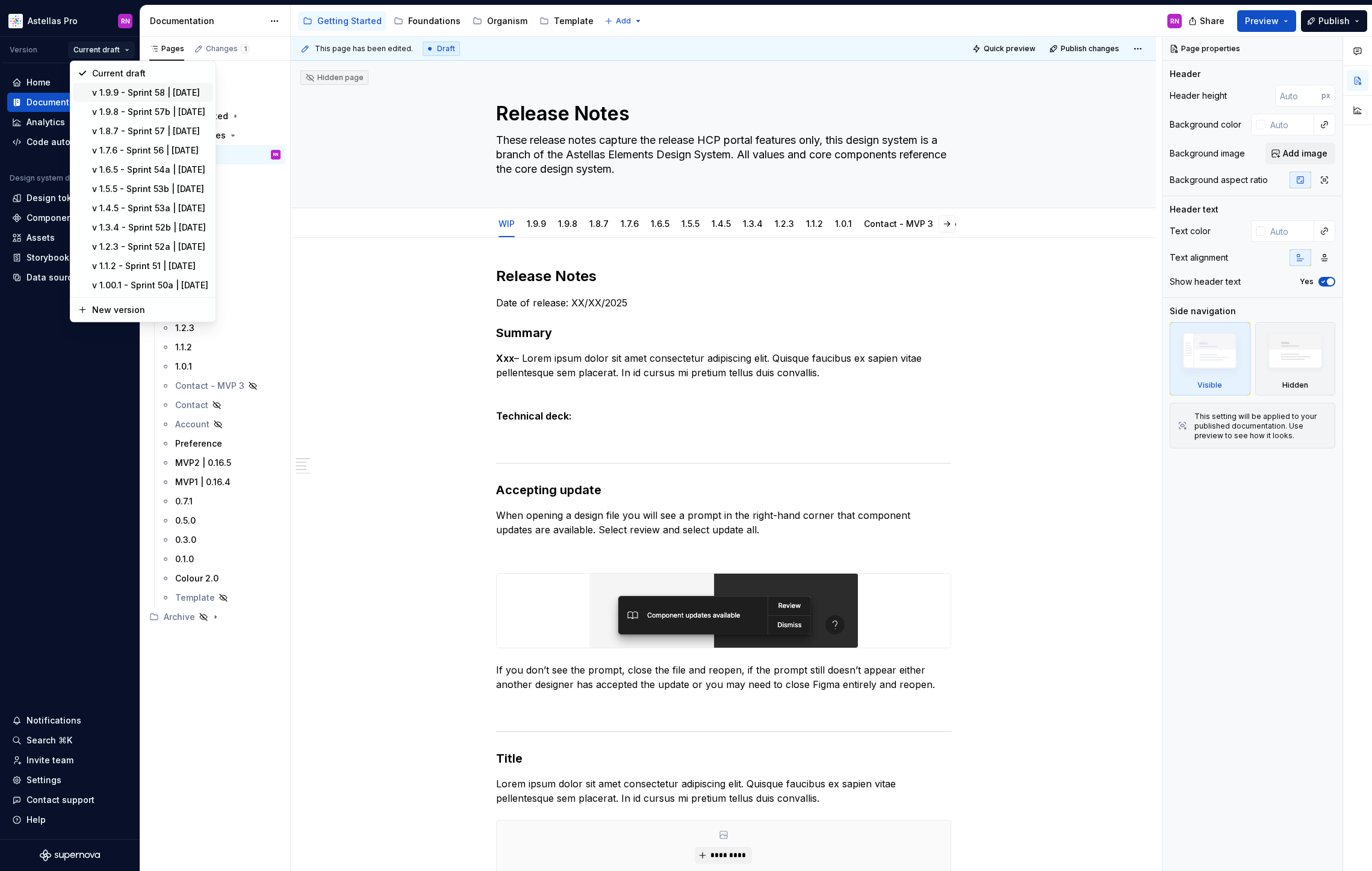
click at [154, 94] on div "v 1.9.9 - Sprint 58 | August 29th" at bounding box center [150, 92] width 117 height 12
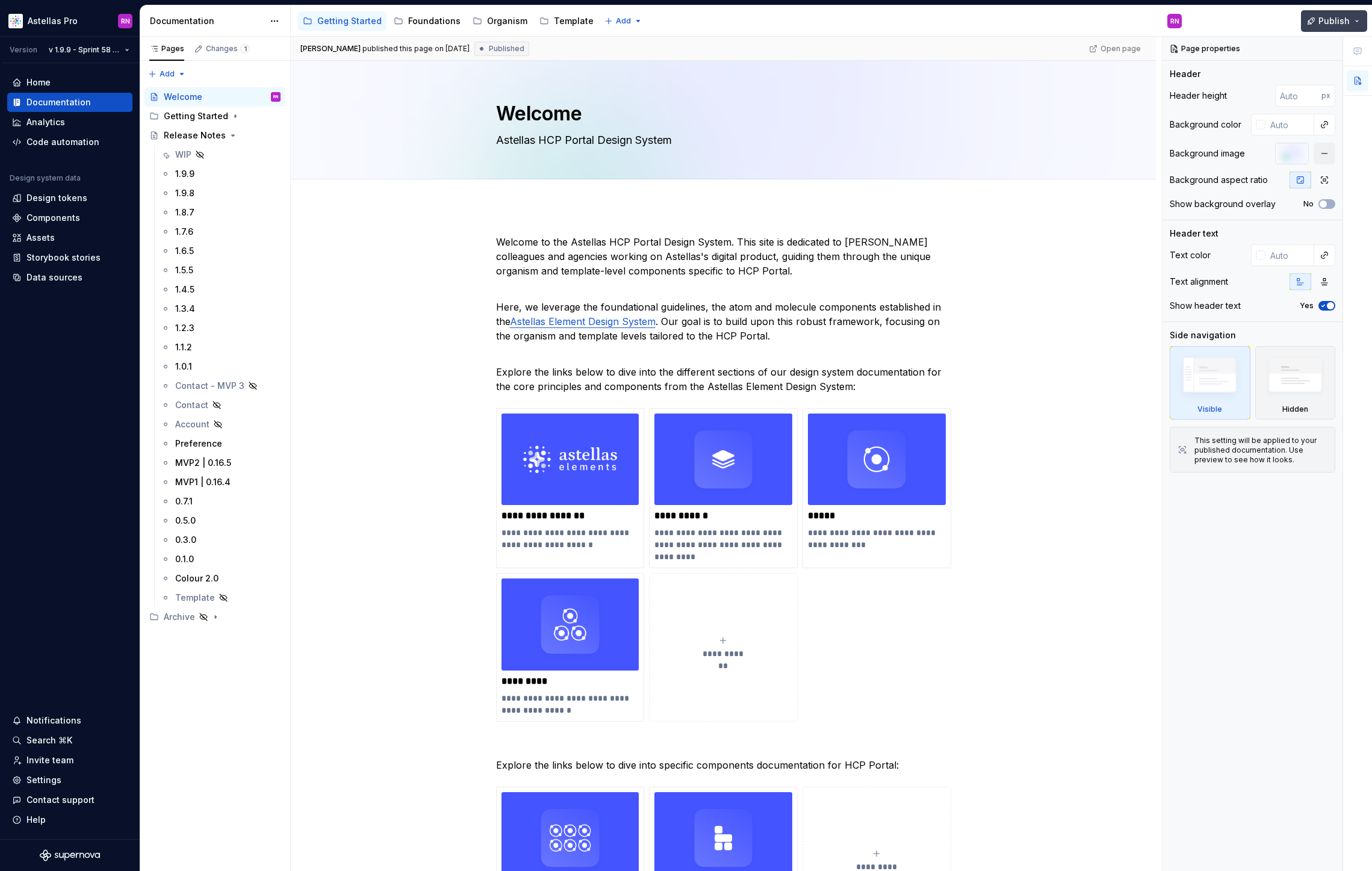
click at [1341, 22] on span "Publish" at bounding box center [1334, 21] width 31 height 12
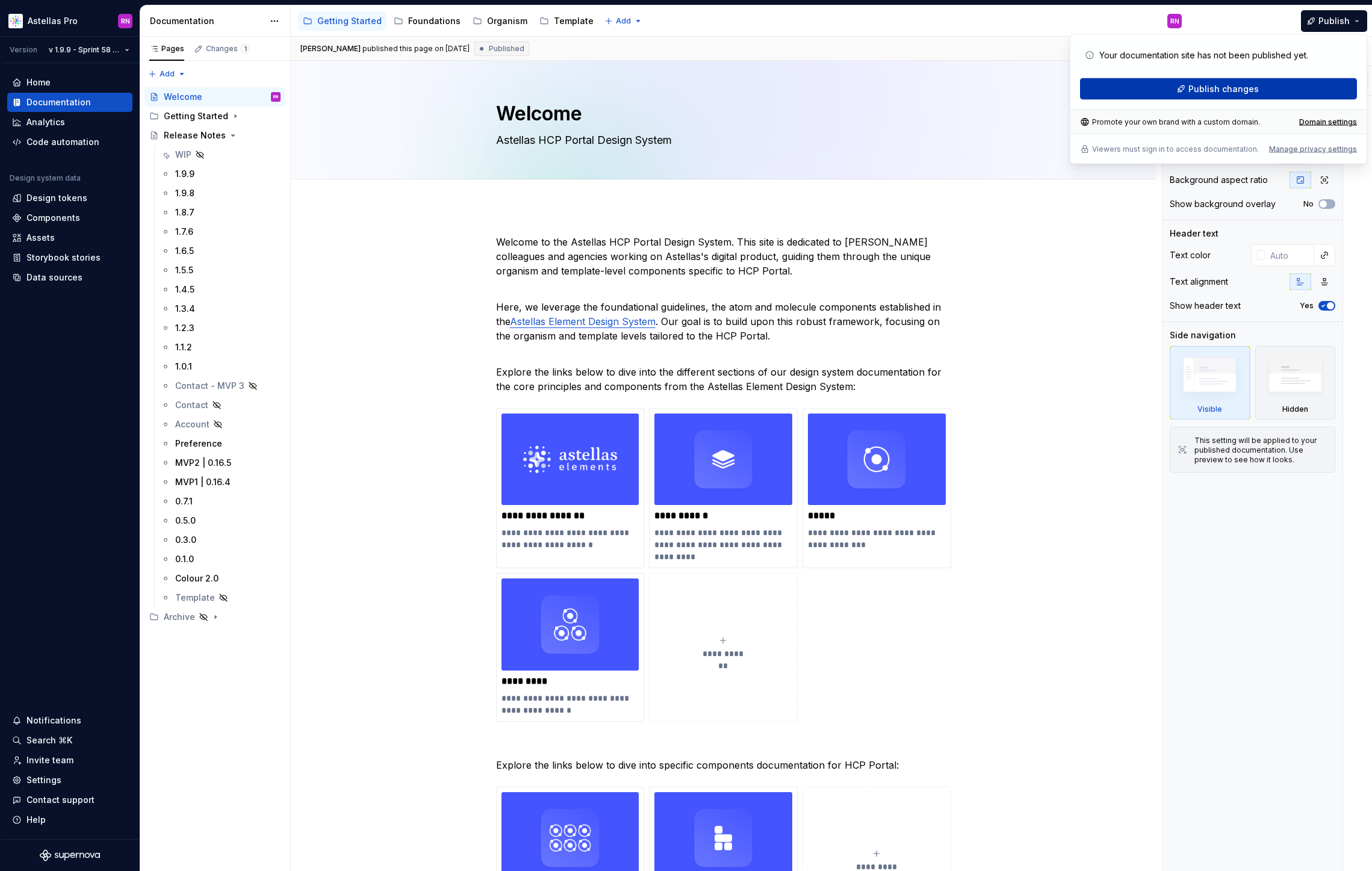
click at [1303, 85] on button "Publish changes" at bounding box center [1218, 89] width 277 height 22
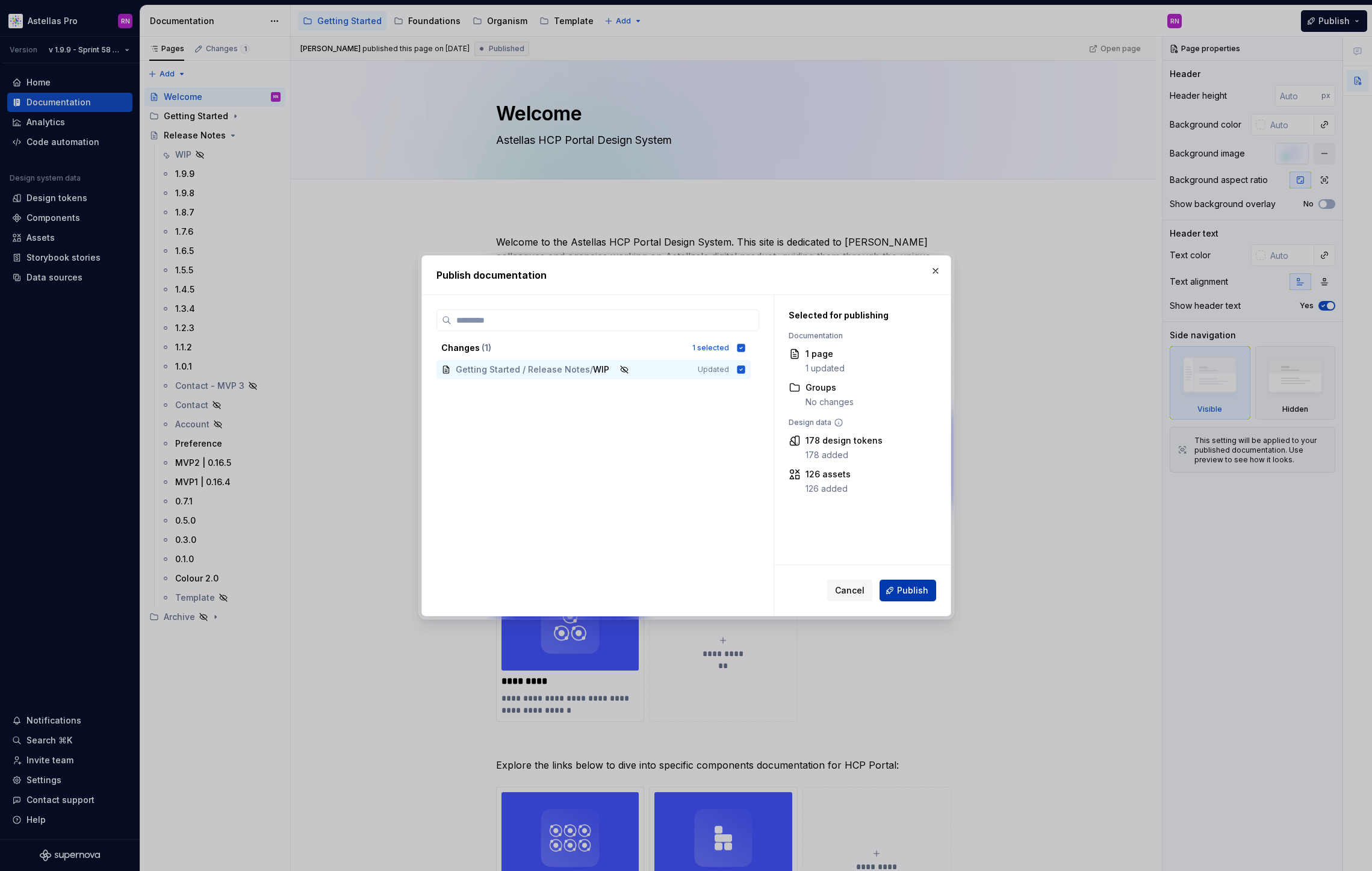
click at [920, 588] on span "Publish" at bounding box center [913, 590] width 31 height 12
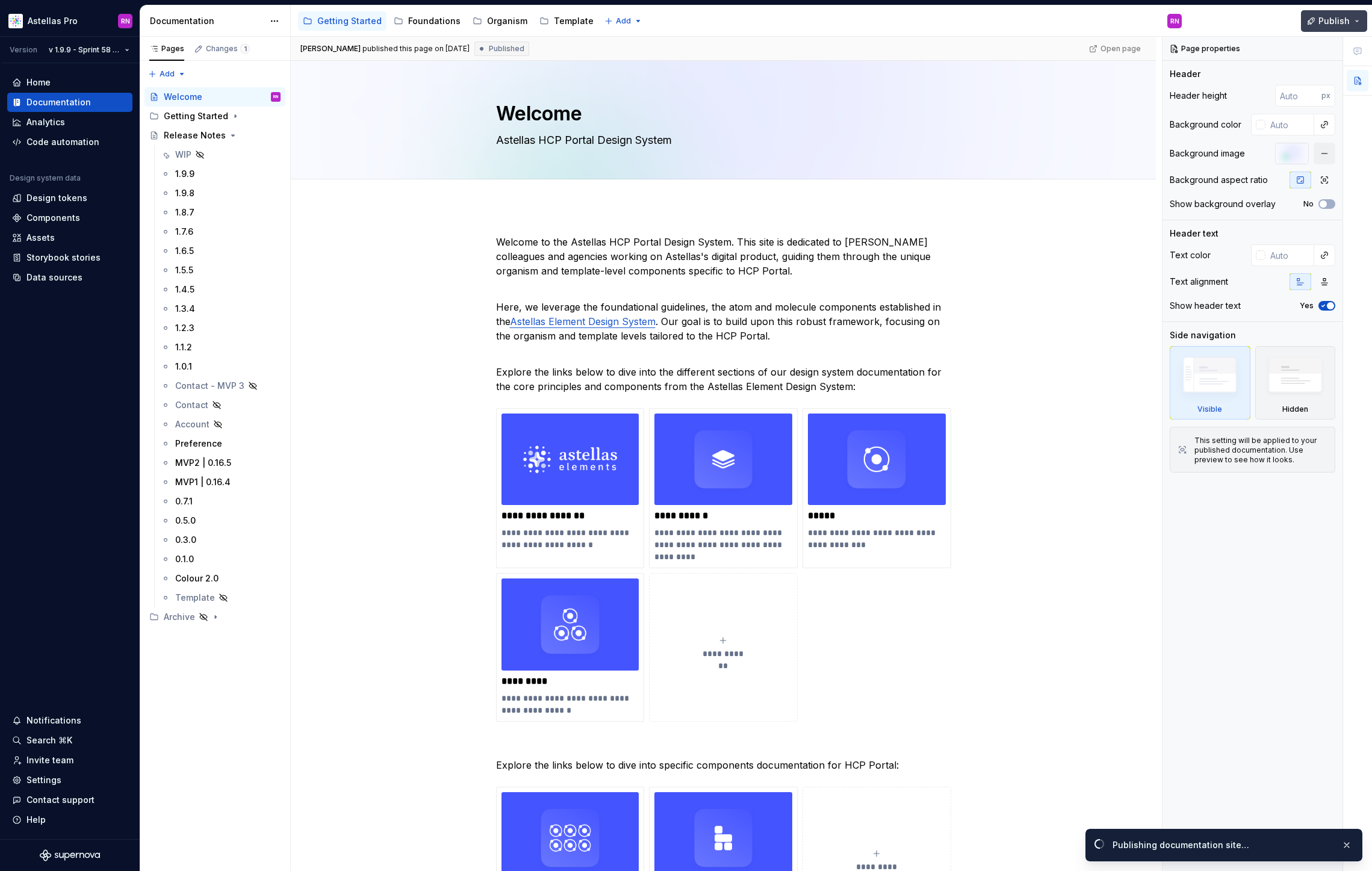
click at [1352, 25] on button "Publish" at bounding box center [1334, 21] width 66 height 22
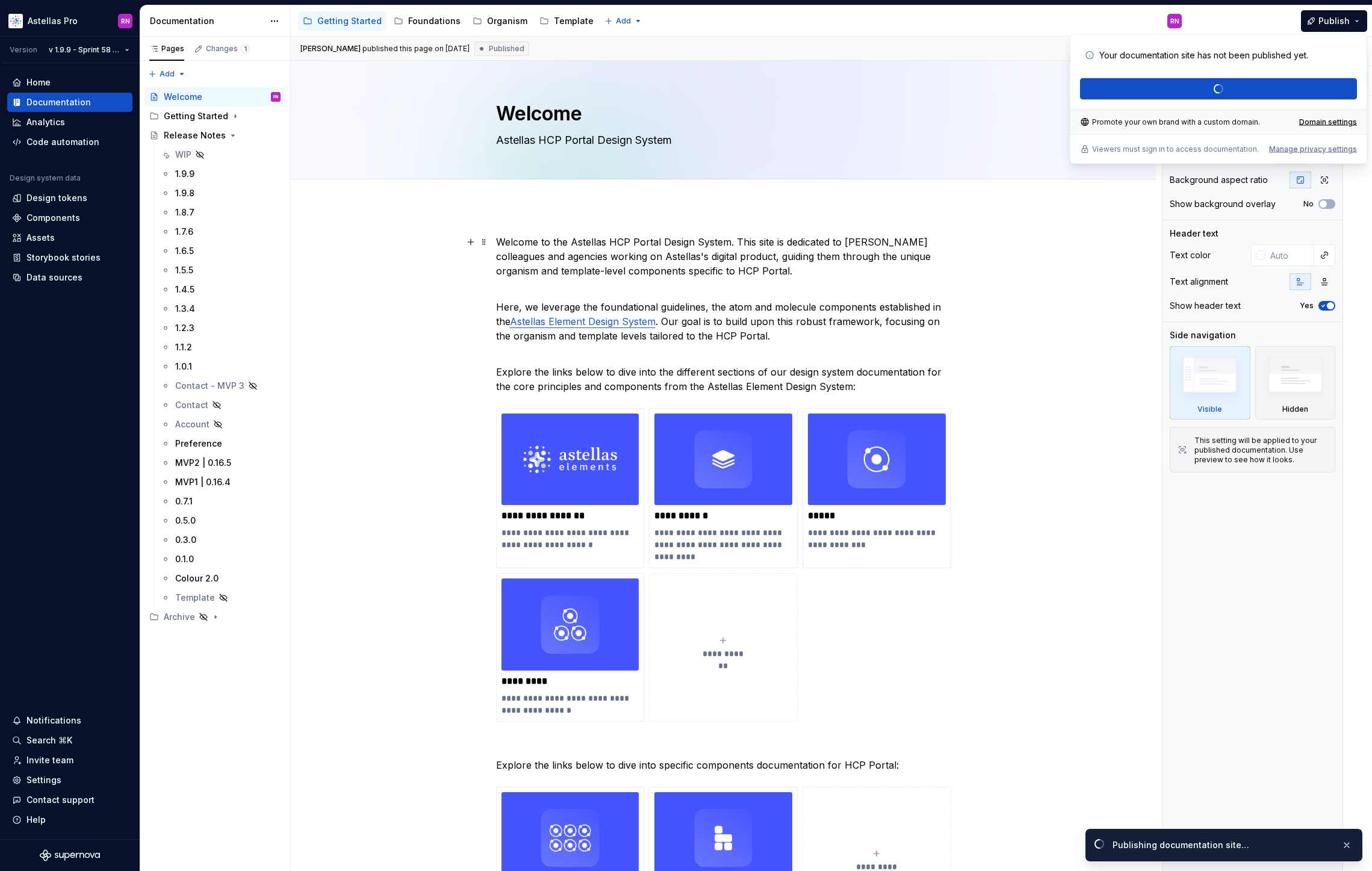
click at [478, 277] on div "**********" at bounding box center [724, 743] width 865 height 1076
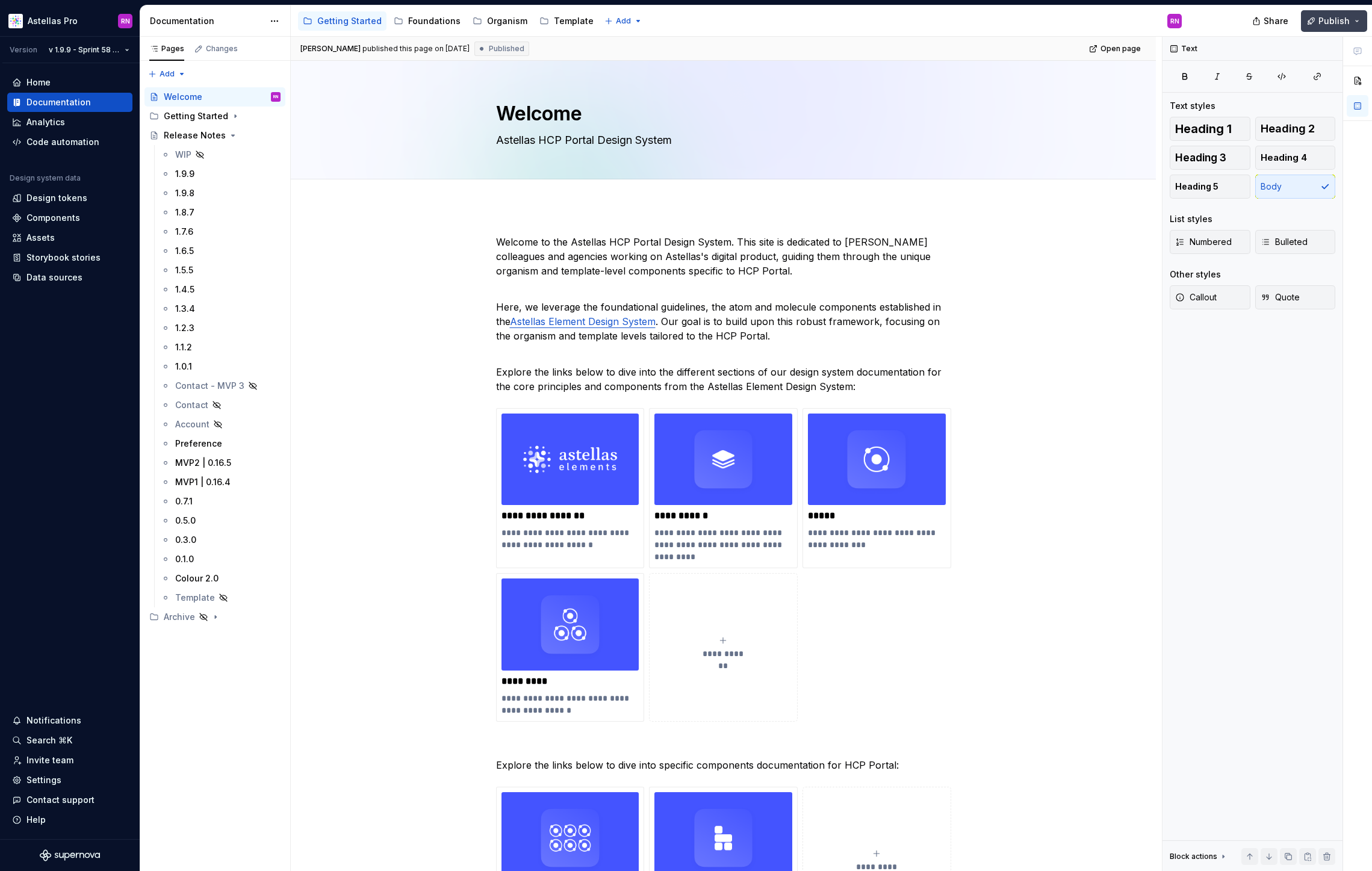
click at [1359, 21] on button "Publish" at bounding box center [1334, 21] width 66 height 22
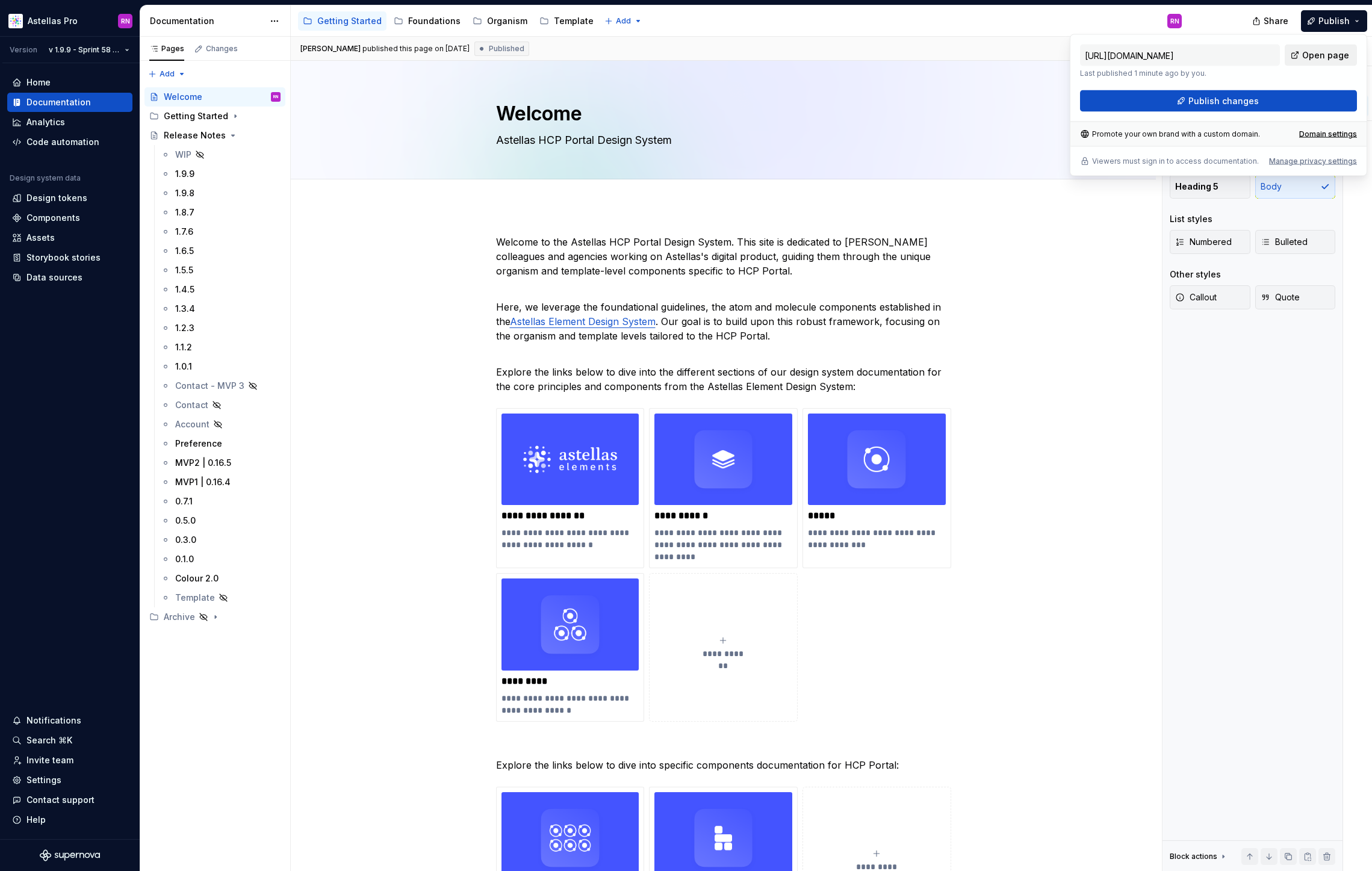
click at [1335, 51] on span "Open page" at bounding box center [1325, 55] width 47 height 12
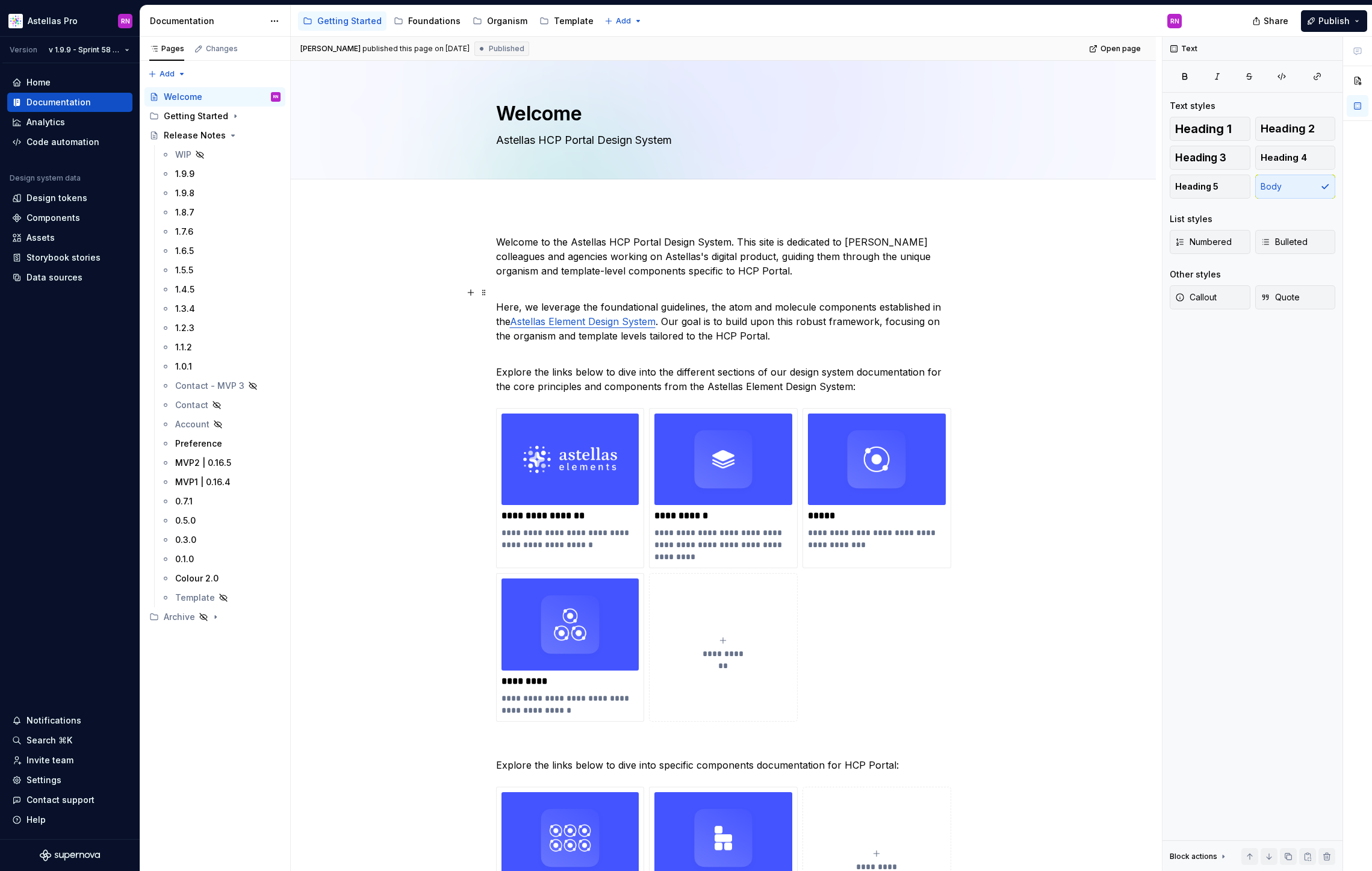
click at [407, 313] on div "**********" at bounding box center [724, 743] width 865 height 1076
click at [90, 47] on html "Astellas Pro RN Version v 1.9.9 - Sprint 58 | August 29th Home Documentation An…" at bounding box center [686, 435] width 1372 height 871
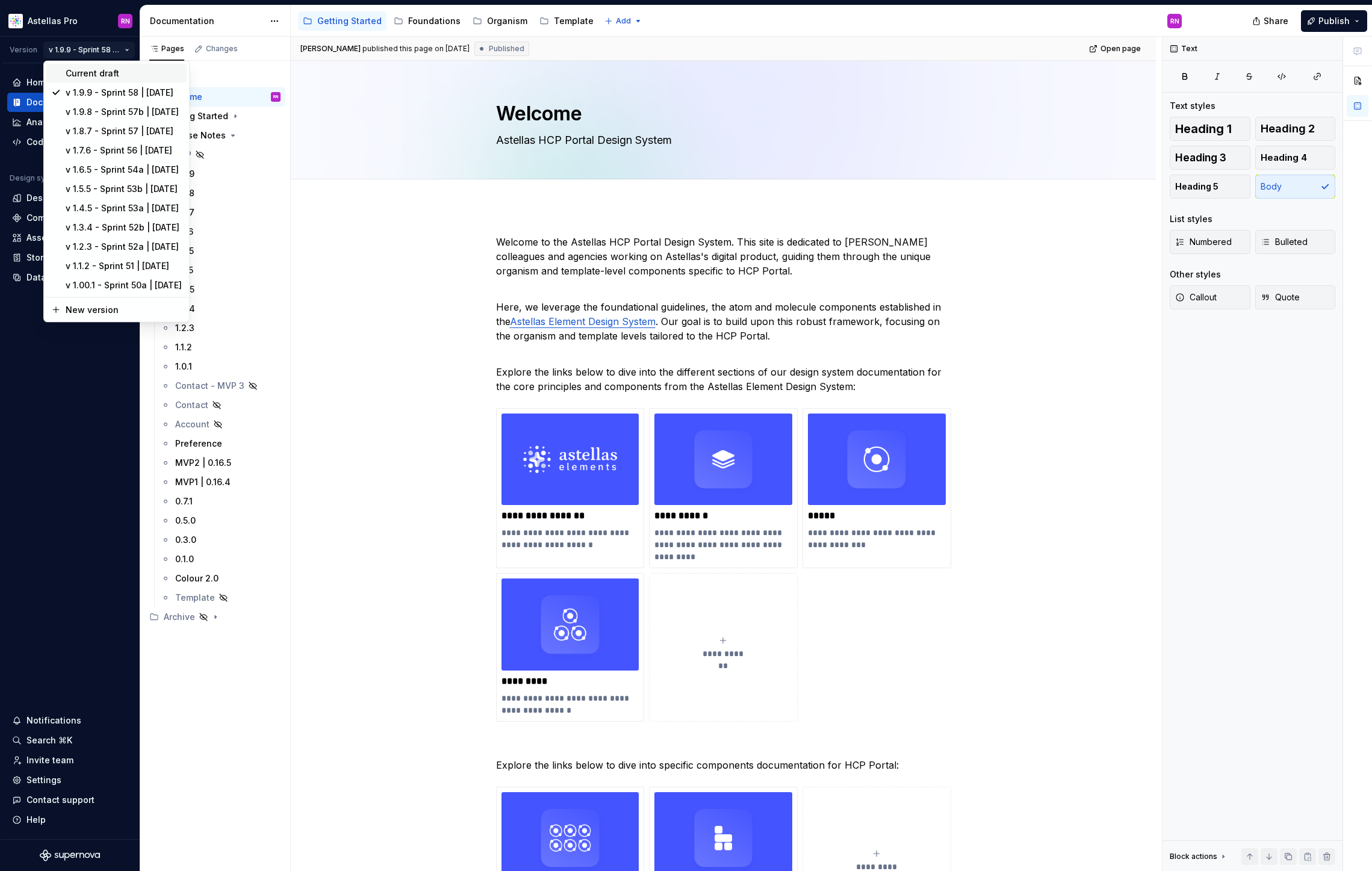
click at [97, 73] on div "Current draft" at bounding box center [123, 73] width 117 height 12
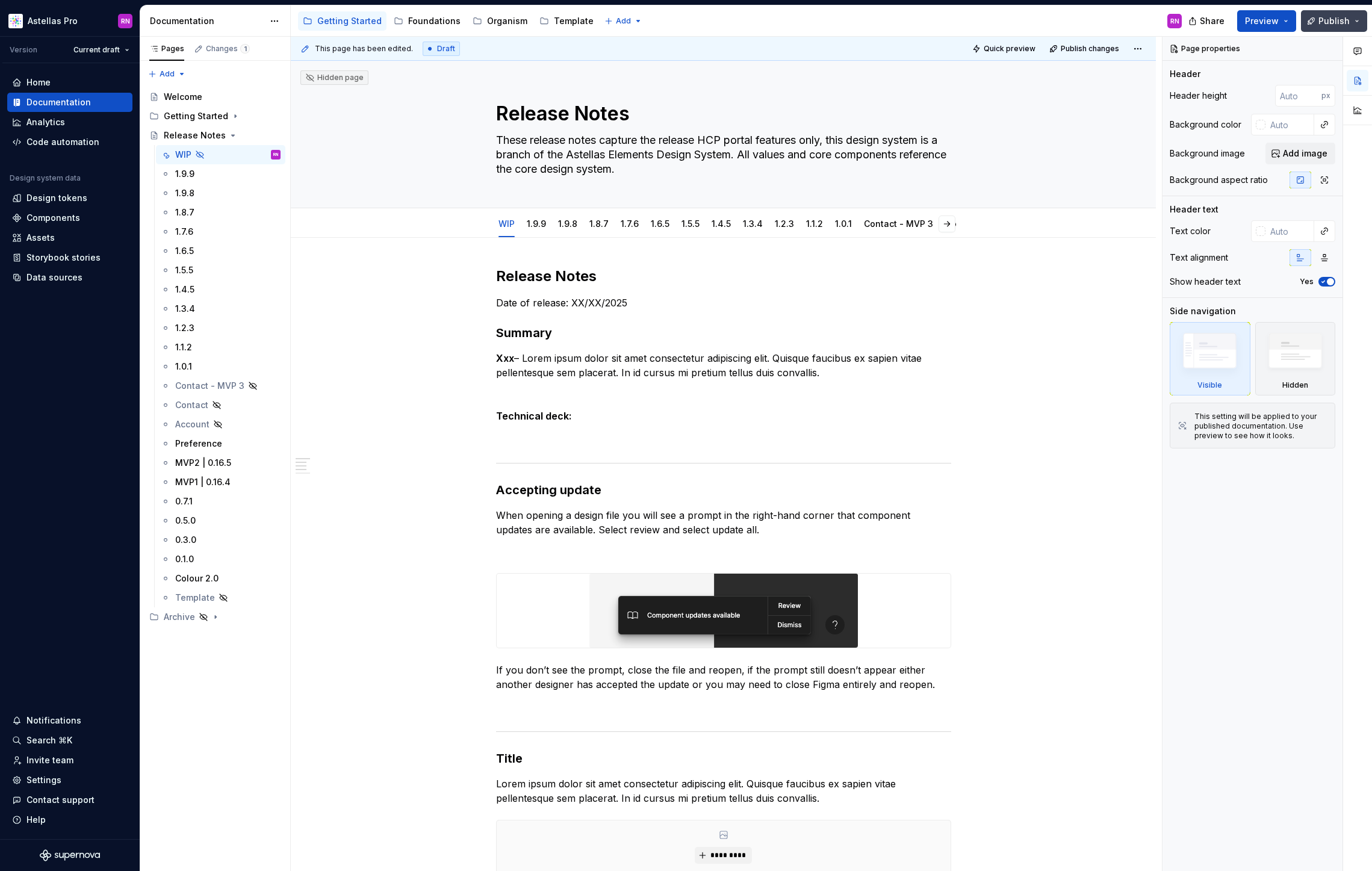
click at [1350, 22] on button "Publish" at bounding box center [1334, 21] width 66 height 22
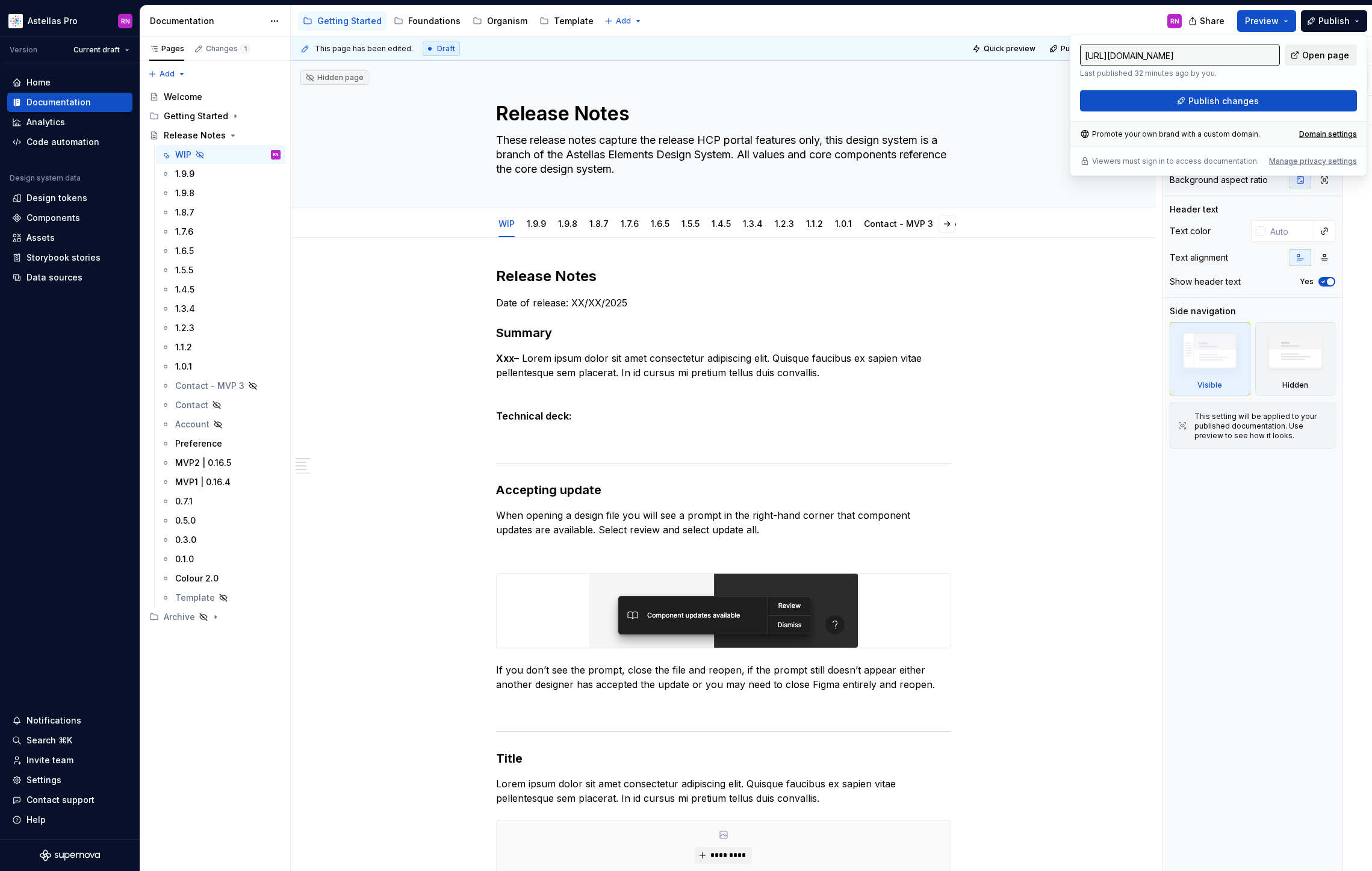
click at [1343, 46] on link "Open page" at bounding box center [1321, 55] width 73 height 22
type textarea "*"
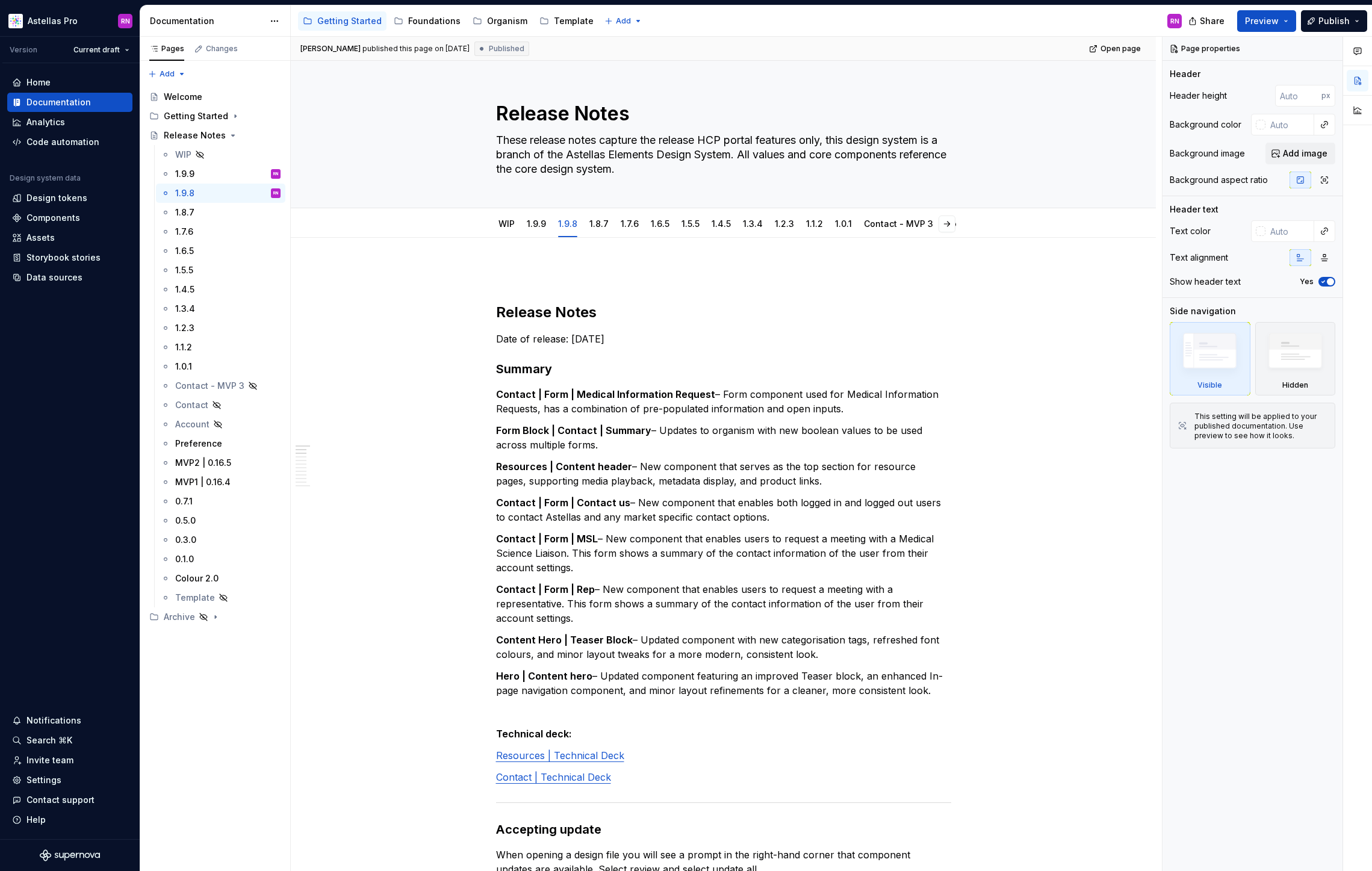
type textarea "*"
click at [1356, 17] on button "Publish" at bounding box center [1334, 21] width 66 height 22
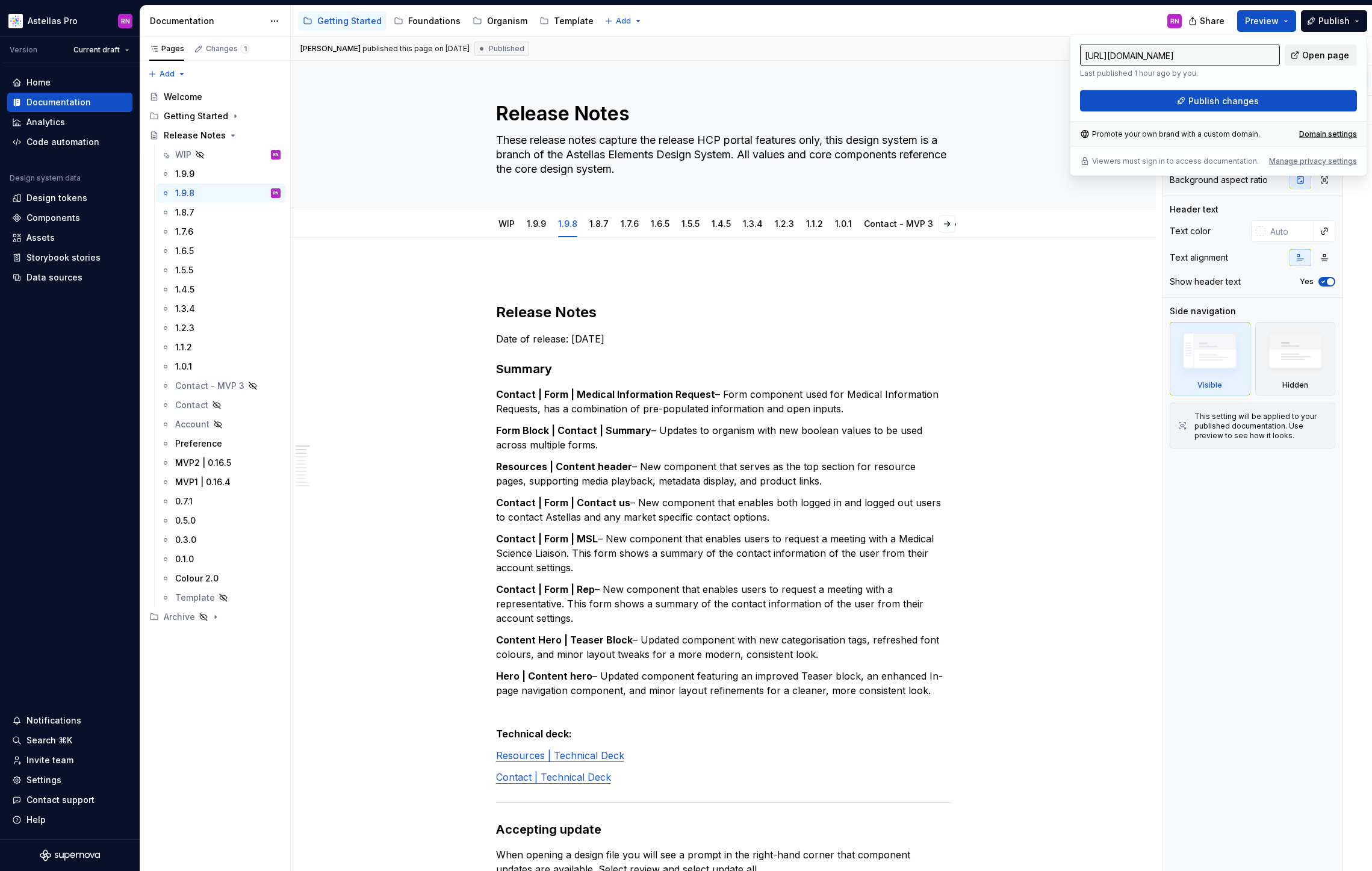
type textarea "*"
click at [1324, 51] on span "Open page" at bounding box center [1325, 55] width 47 height 12
